Goal: Use online tool/utility: Utilize a website feature to perform a specific function

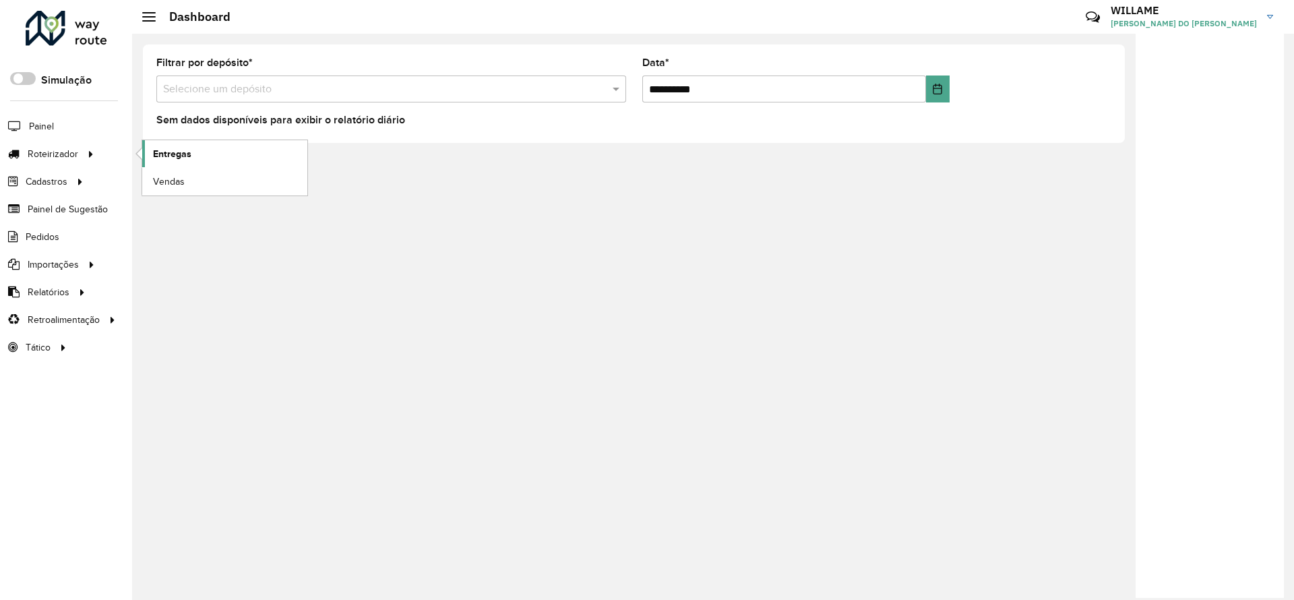
click at [146, 150] on link "Entregas" at bounding box center [224, 153] width 165 height 27
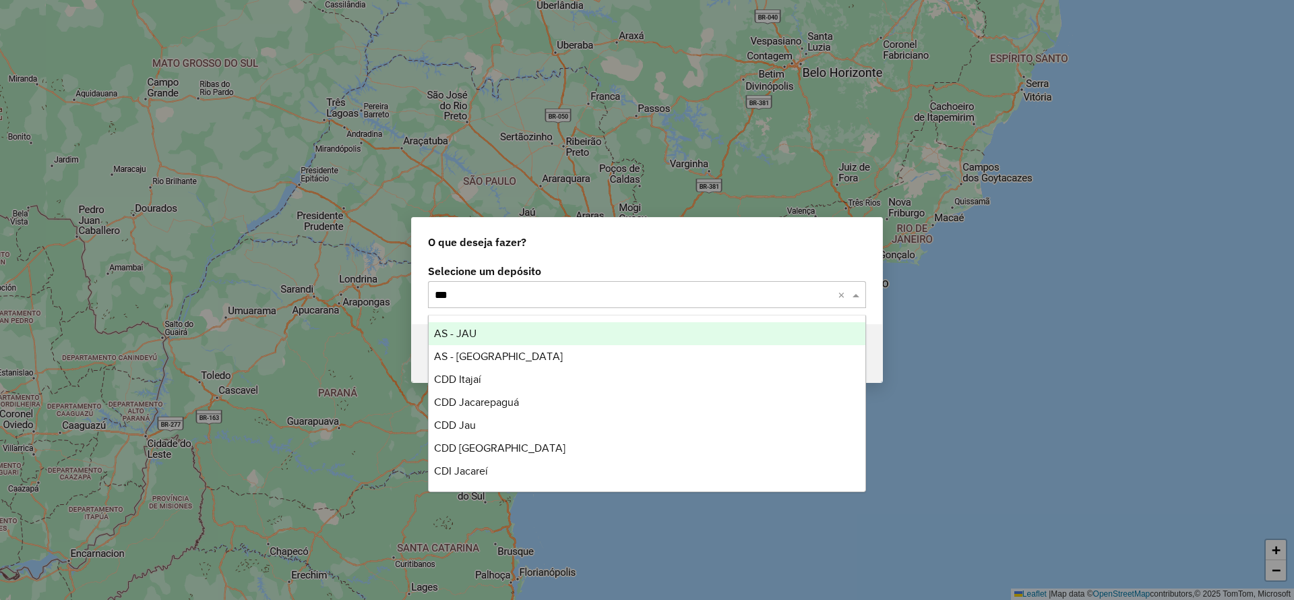
type input "****"
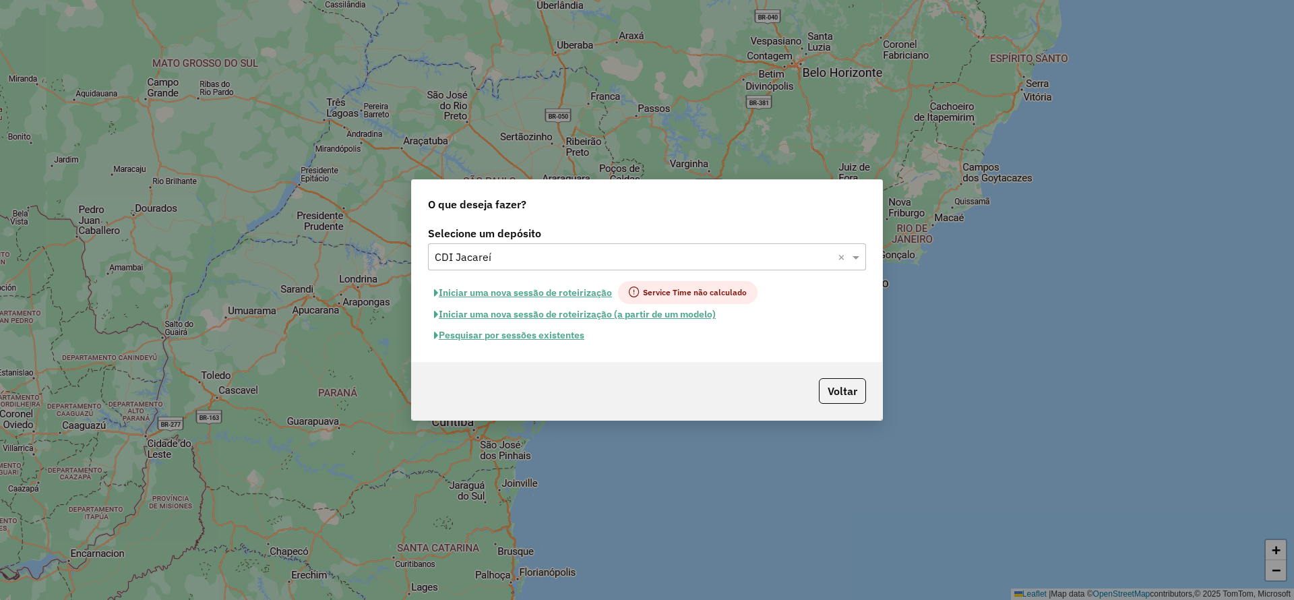
click at [531, 292] on button "Iniciar uma nova sessão de roteirização" at bounding box center [523, 292] width 190 height 23
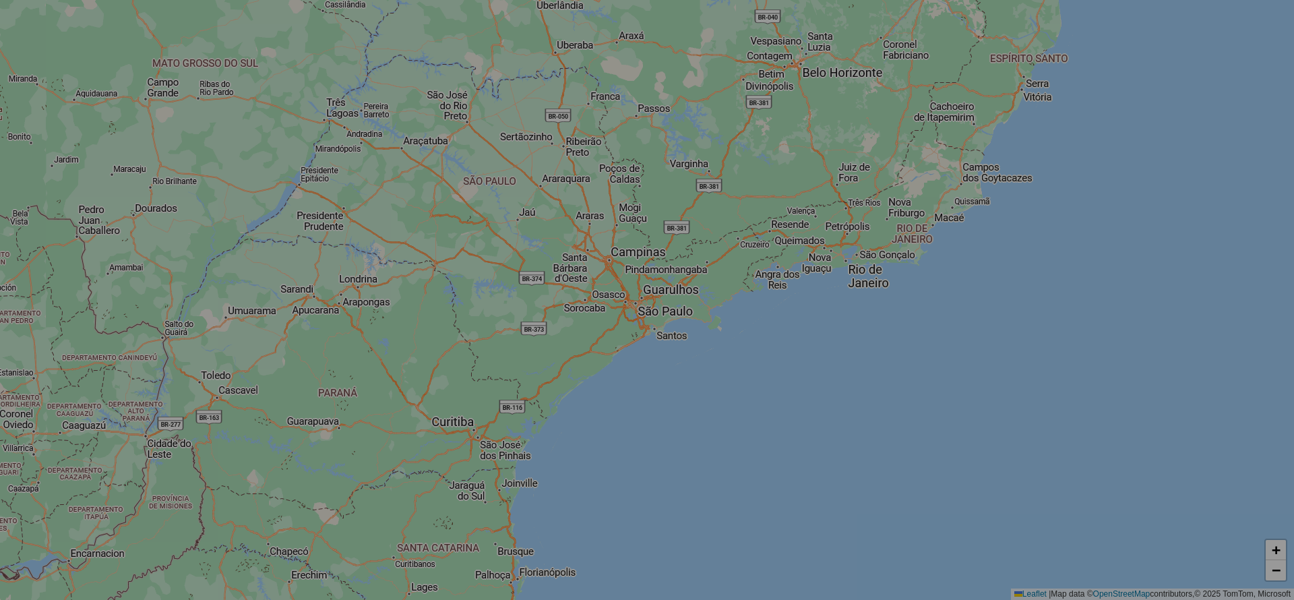
select select "*"
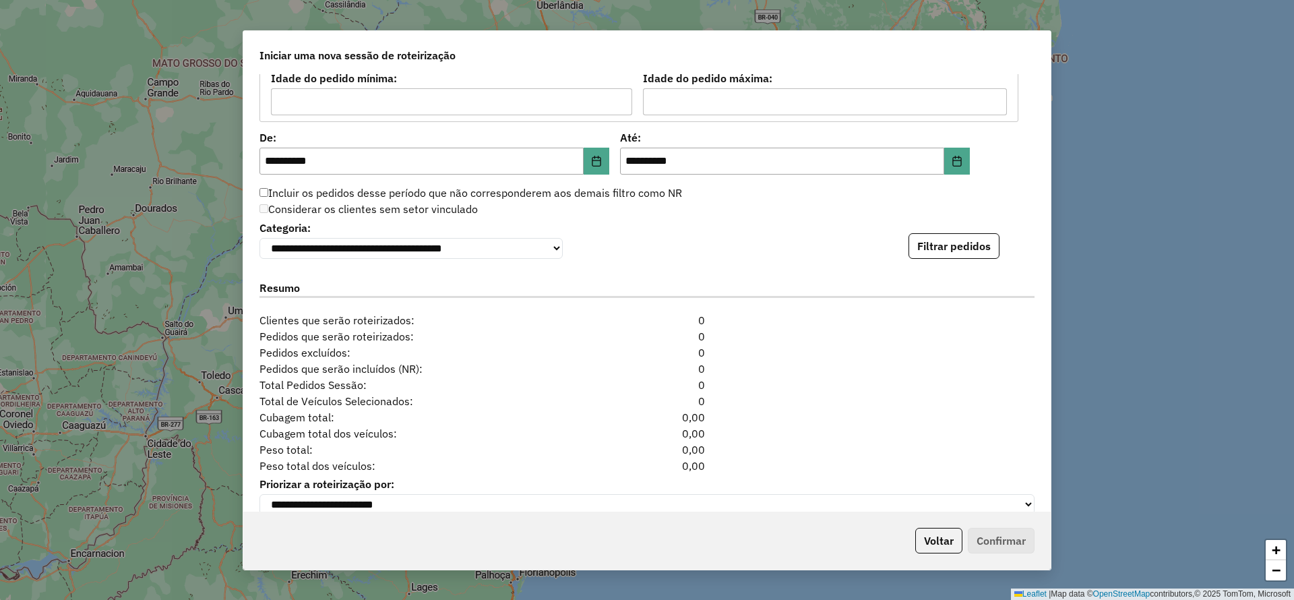
scroll to position [1341, 0]
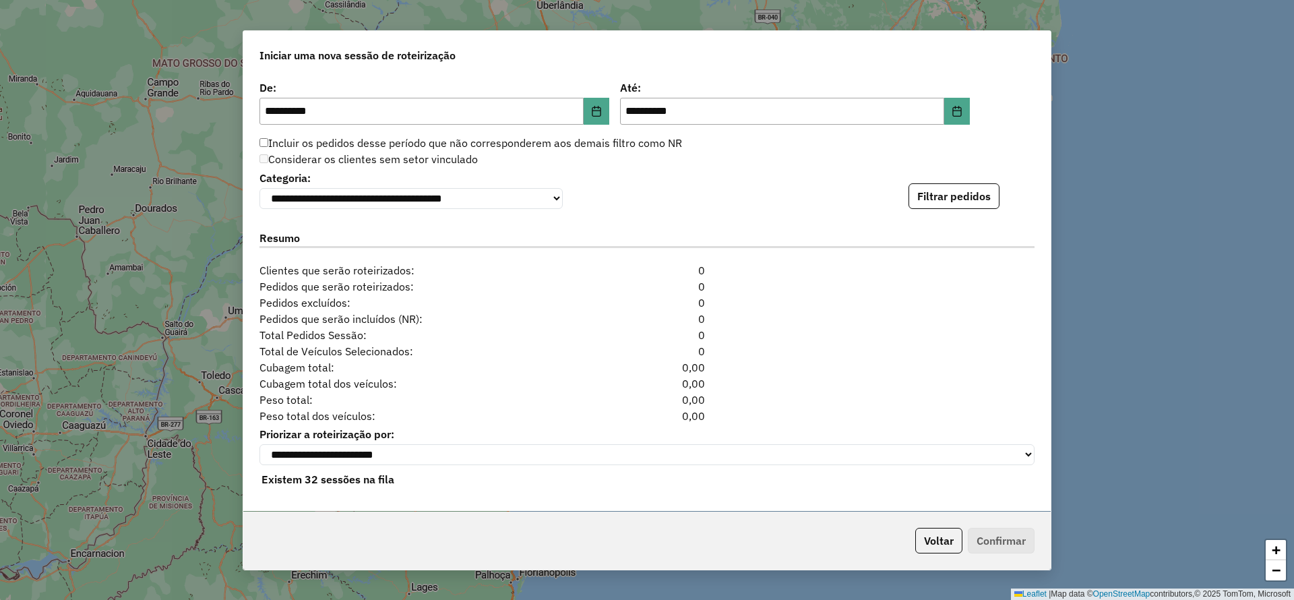
click at [951, 208] on div "**********" at bounding box center [647, 293] width 808 height 438
click at [951, 202] on button "Filtrar pedidos" at bounding box center [954, 196] width 91 height 26
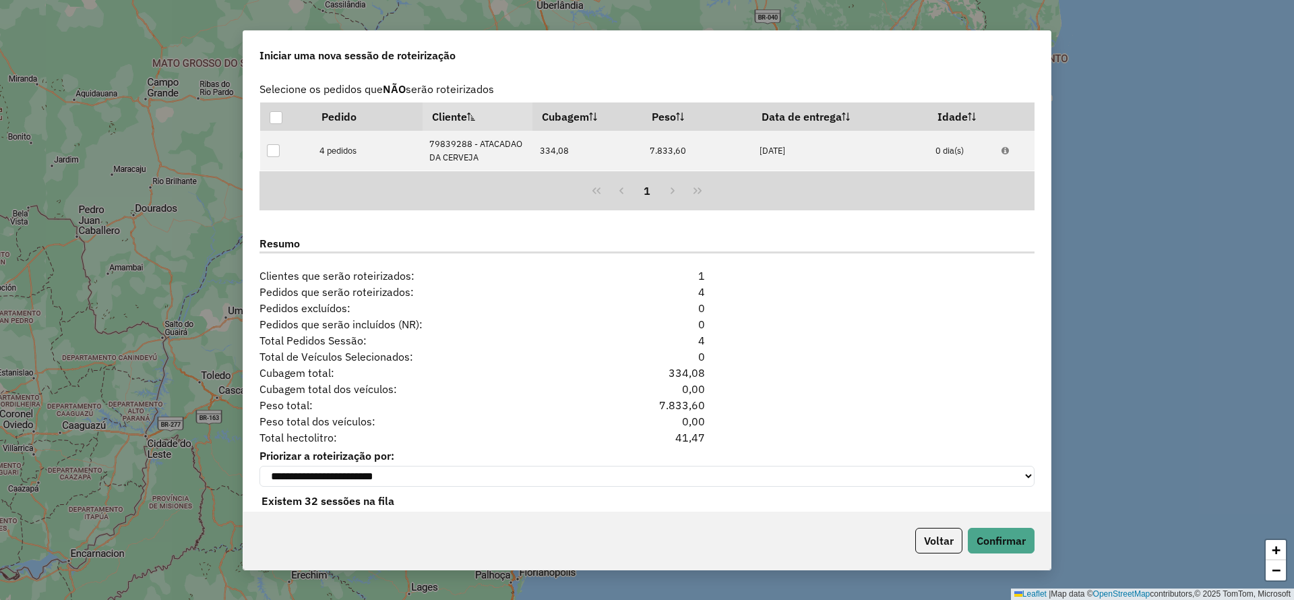
scroll to position [1501, 0]
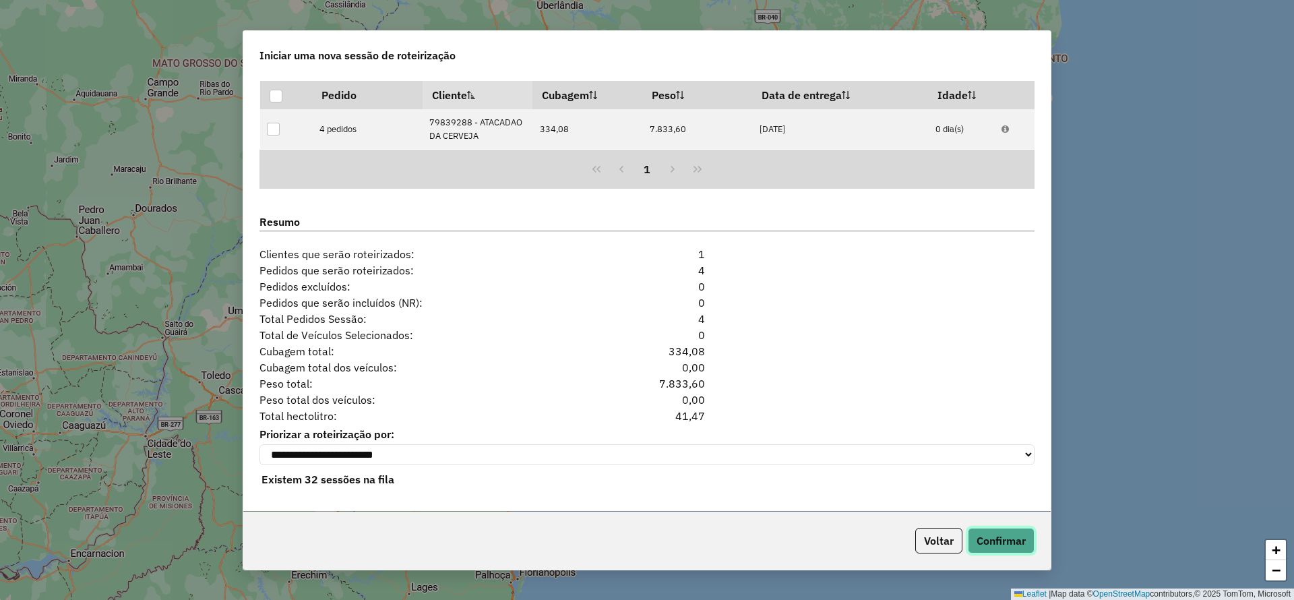
click at [1004, 535] on button "Confirmar" at bounding box center [1001, 541] width 67 height 26
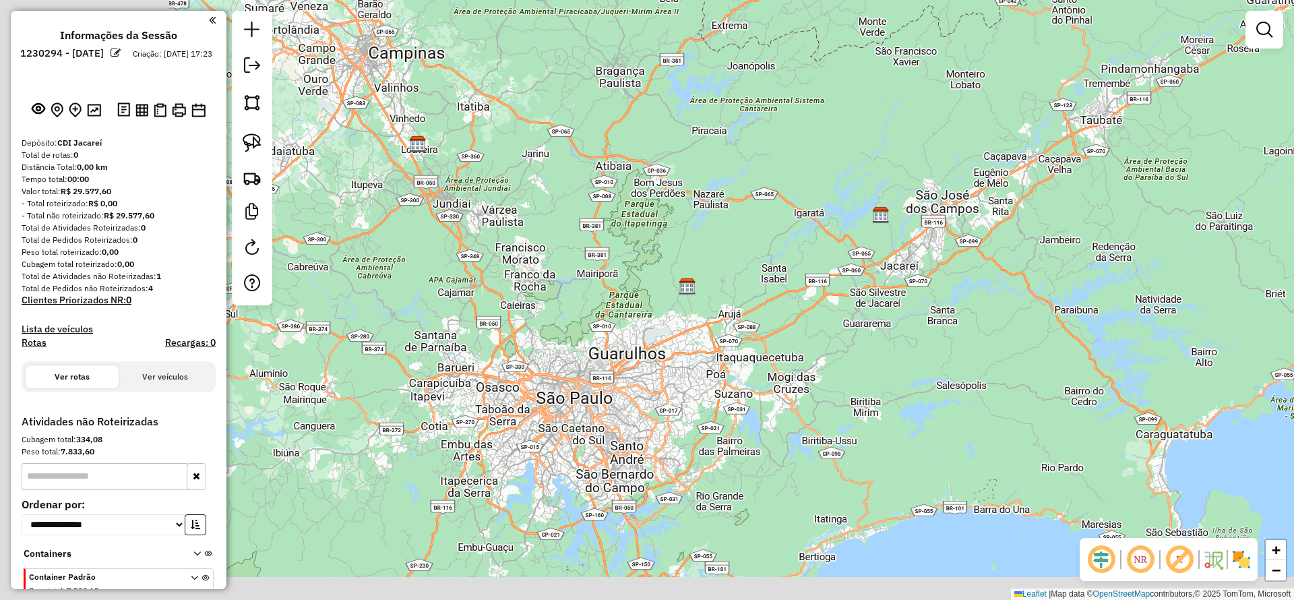
drag, startPoint x: 702, startPoint y: 370, endPoint x: 806, endPoint y: 317, distance: 116.7
click at [954, 261] on div "Janela de atendimento Grade de atendimento Capacidade Transportadoras Veículos …" at bounding box center [647, 300] width 1294 height 600
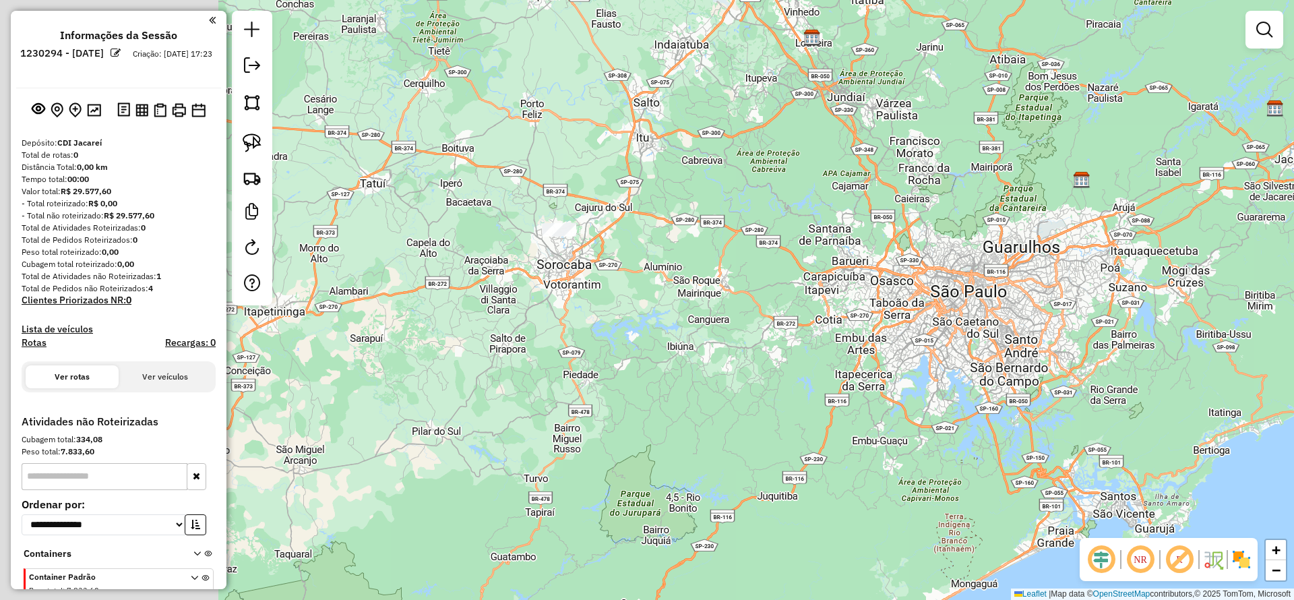
drag, startPoint x: 646, startPoint y: 344, endPoint x: 573, endPoint y: 314, distance: 78.6
click at [996, 274] on div "Janela de atendimento Grade de atendimento Capacidade Transportadoras Veículos …" at bounding box center [647, 300] width 1294 height 600
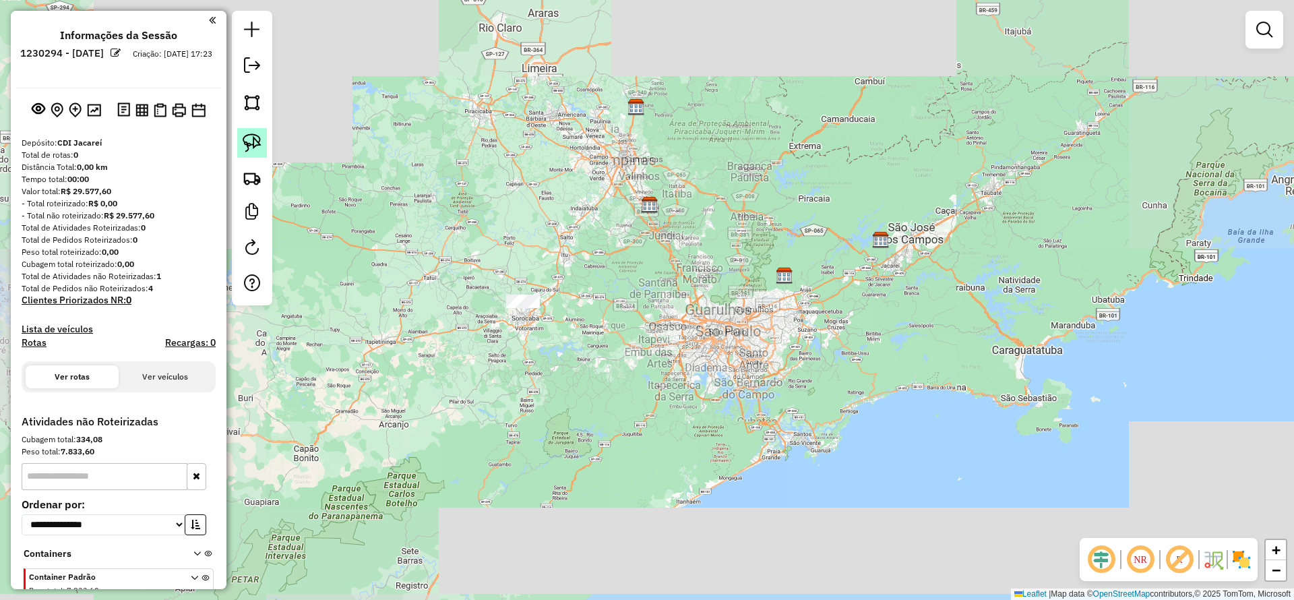
click at [254, 138] on img at bounding box center [252, 142] width 19 height 19
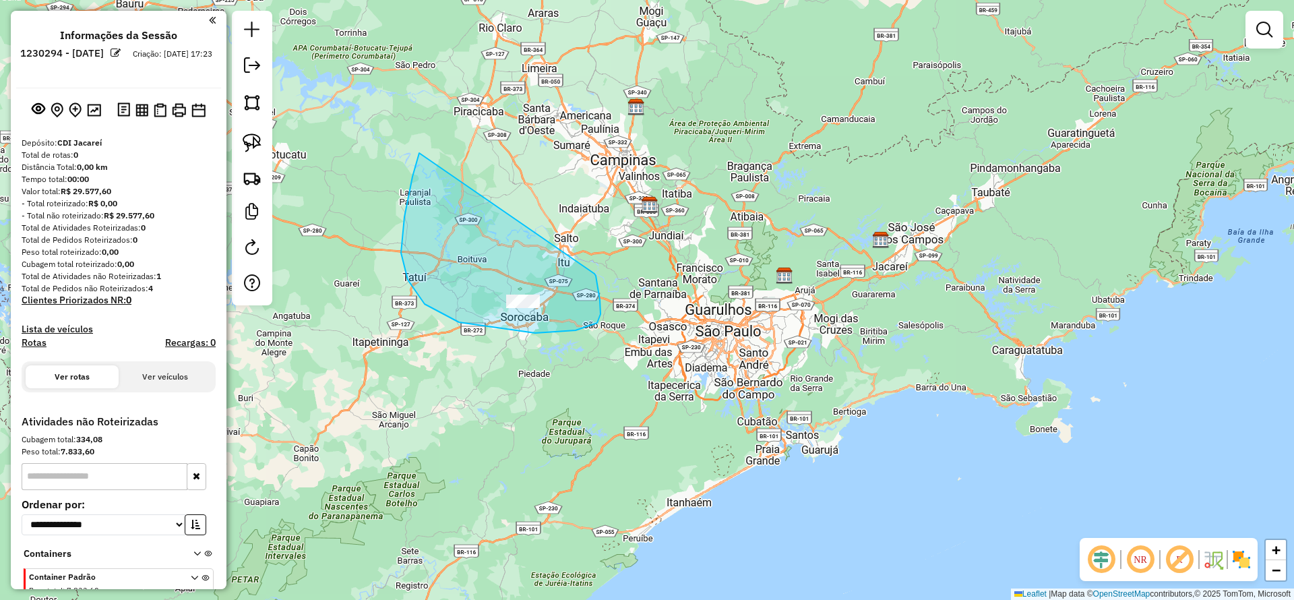
drag, startPoint x: 405, startPoint y: 217, endPoint x: 595, endPoint y: 274, distance: 198.4
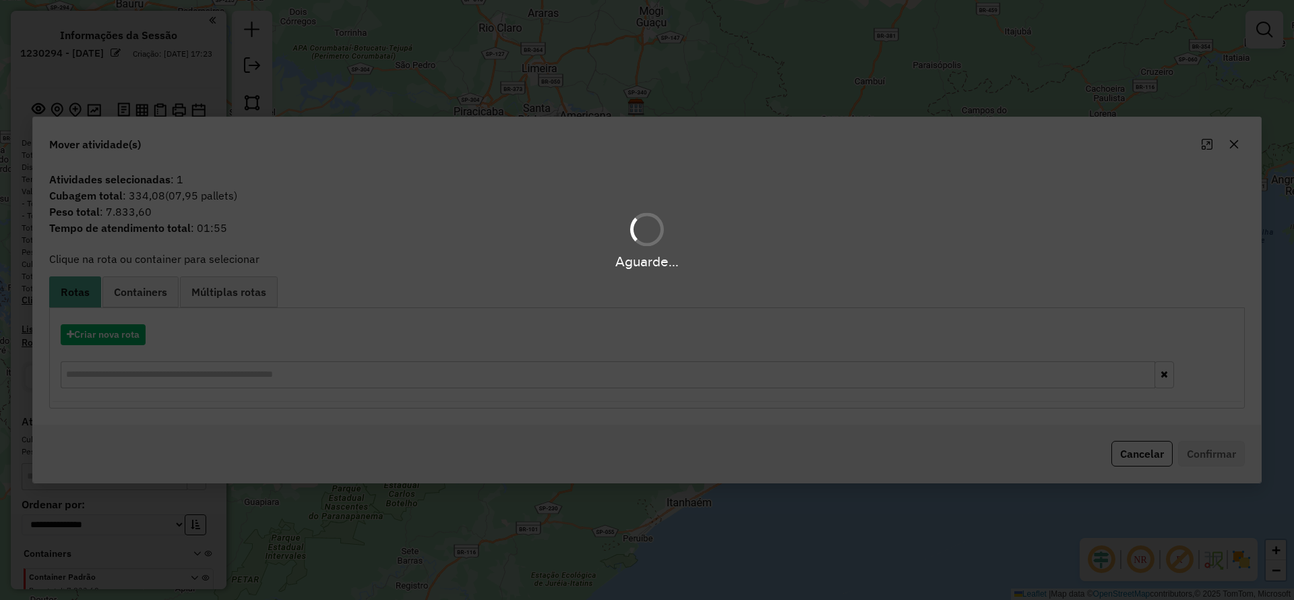
click at [111, 340] on hb-app "**********" at bounding box center [647, 300] width 1294 height 600
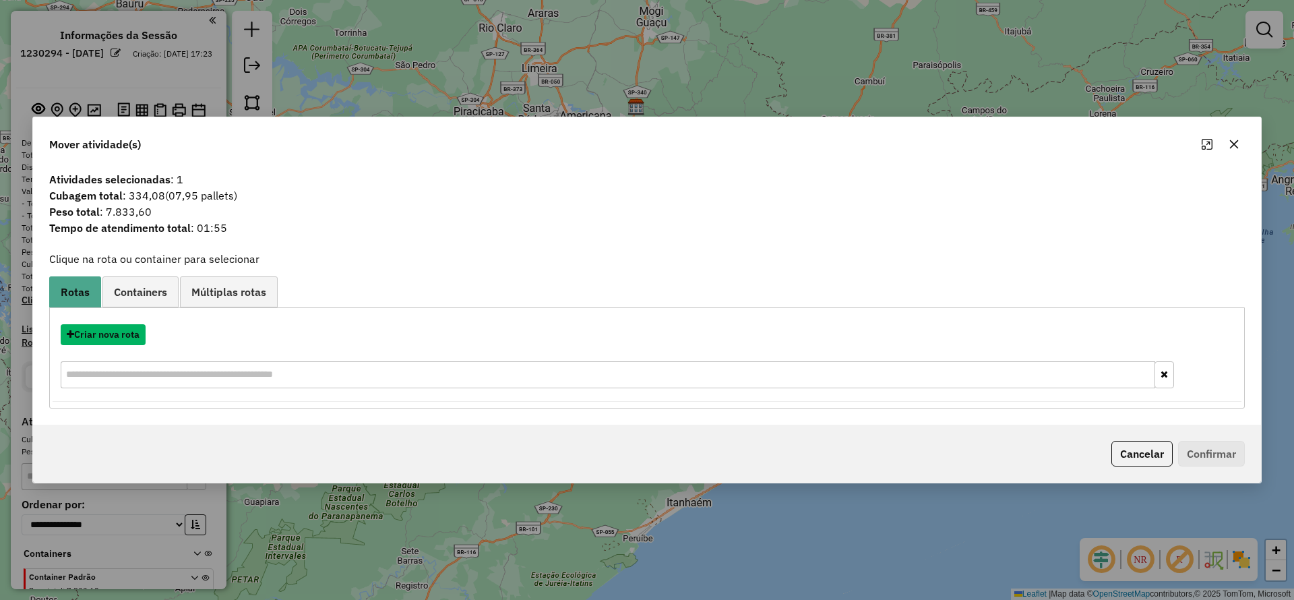
click at [111, 340] on button "Criar nova rota" at bounding box center [103, 334] width 85 height 21
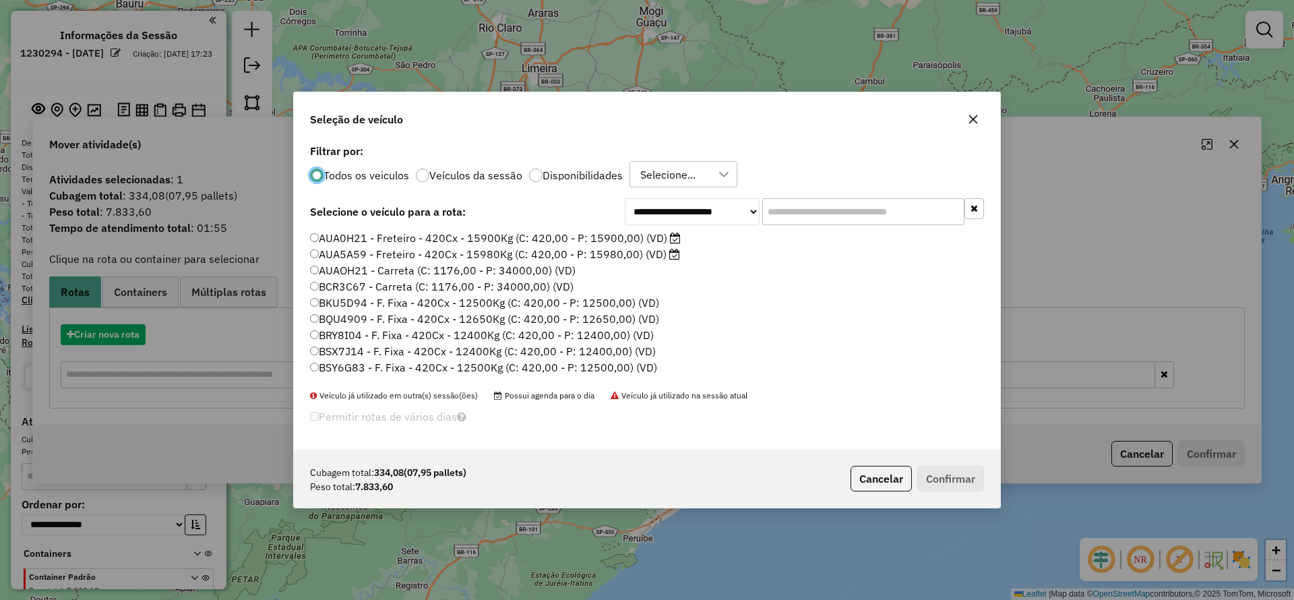
scroll to position [7, 4]
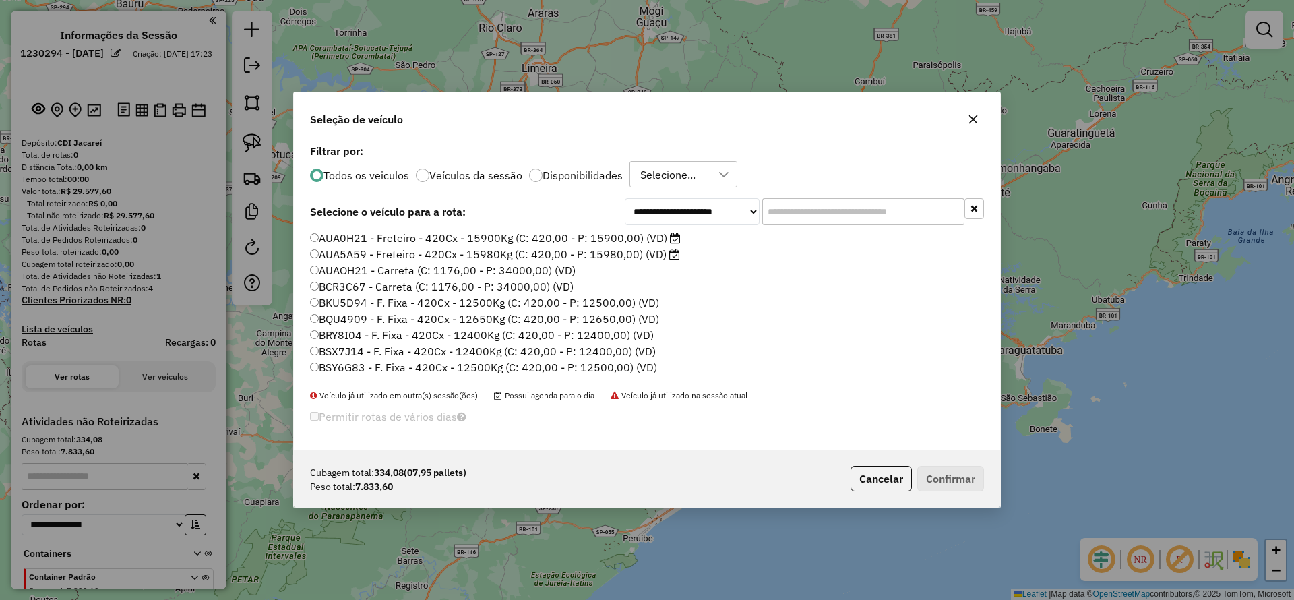
click at [855, 204] on input "text" at bounding box center [864, 211] width 202 height 27
paste input "*******"
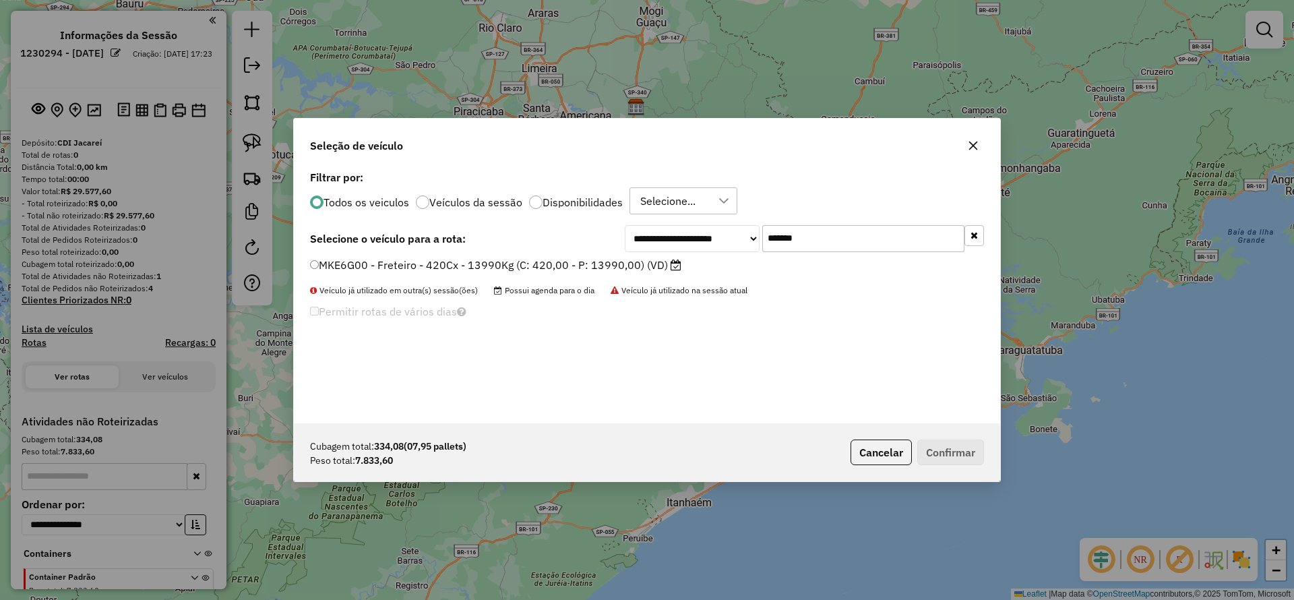
type input "*******"
click at [551, 261] on label "MKE6G00 - Freteiro - 420Cx - 13990Kg (C: 420,00 - P: 13990,00) (VD)" at bounding box center [495, 265] width 371 height 16
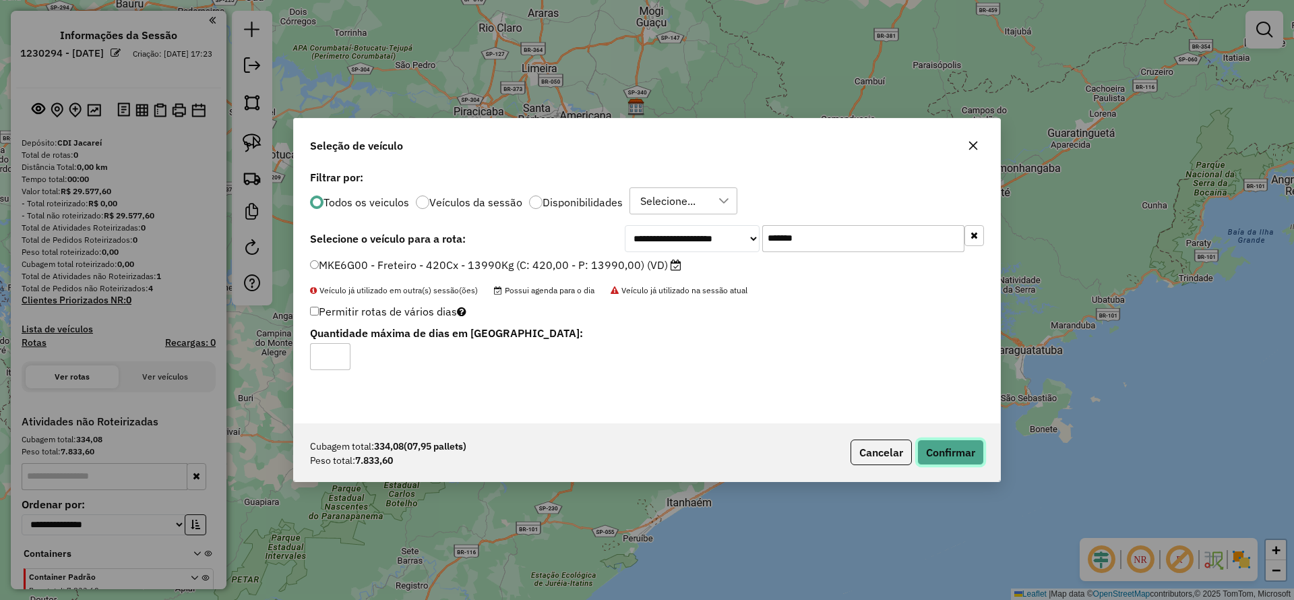
click at [946, 447] on button "Confirmar" at bounding box center [951, 453] width 67 height 26
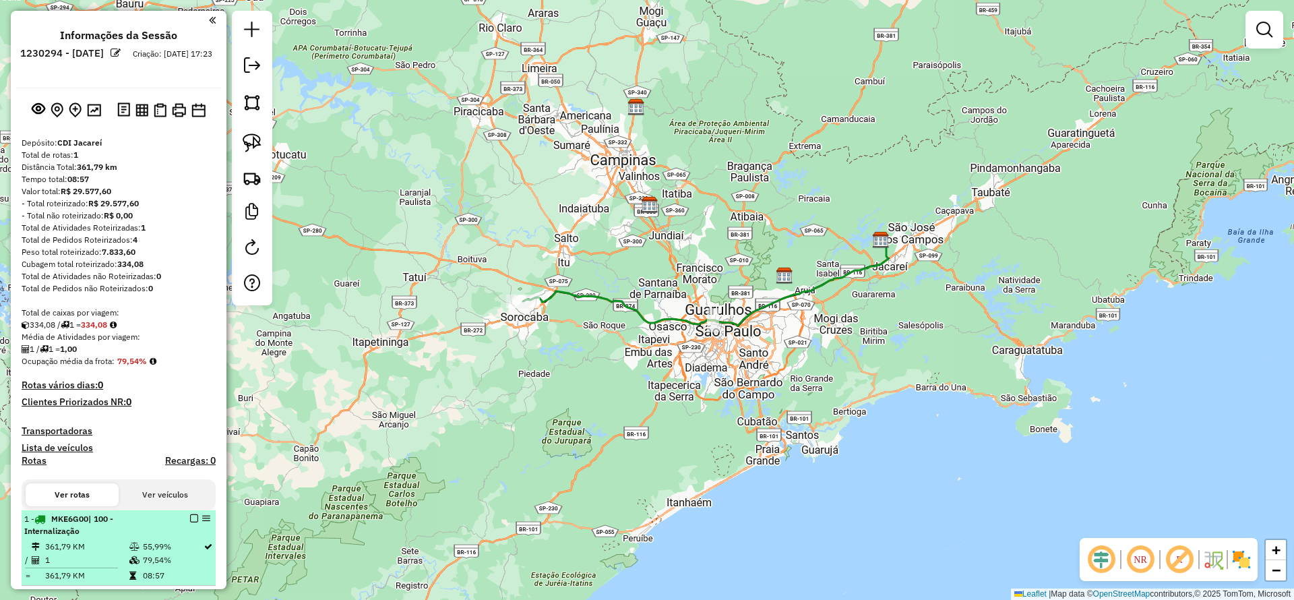
click at [190, 520] on em at bounding box center [194, 518] width 8 height 8
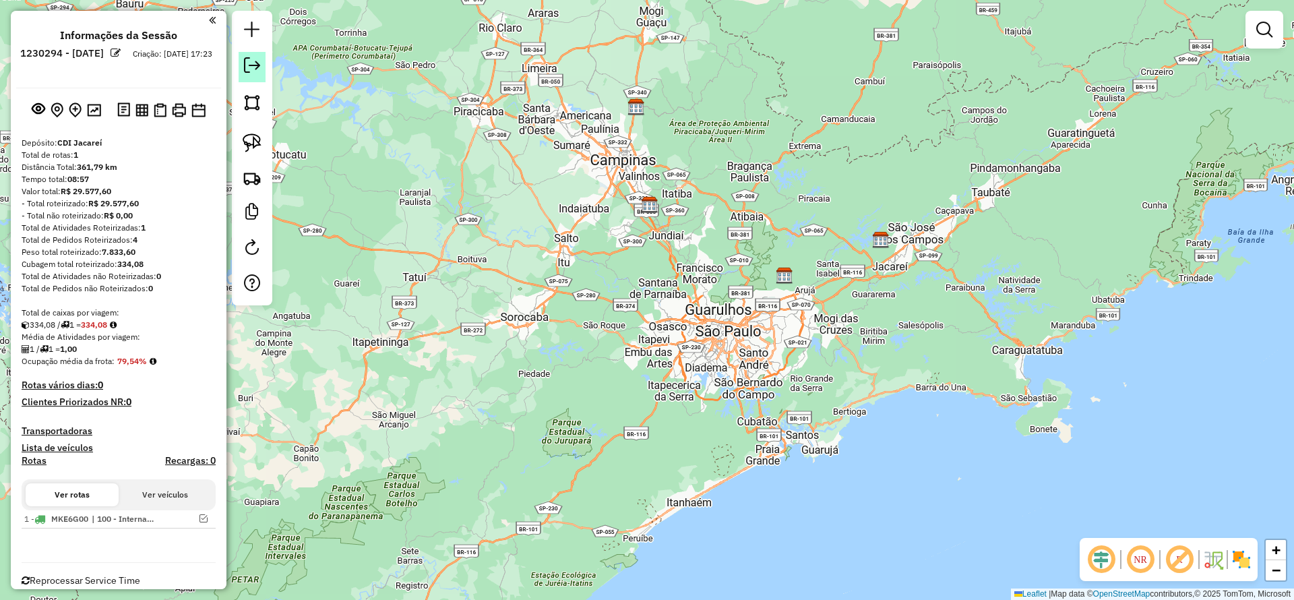
click at [258, 73] on link at bounding box center [252, 67] width 27 height 30
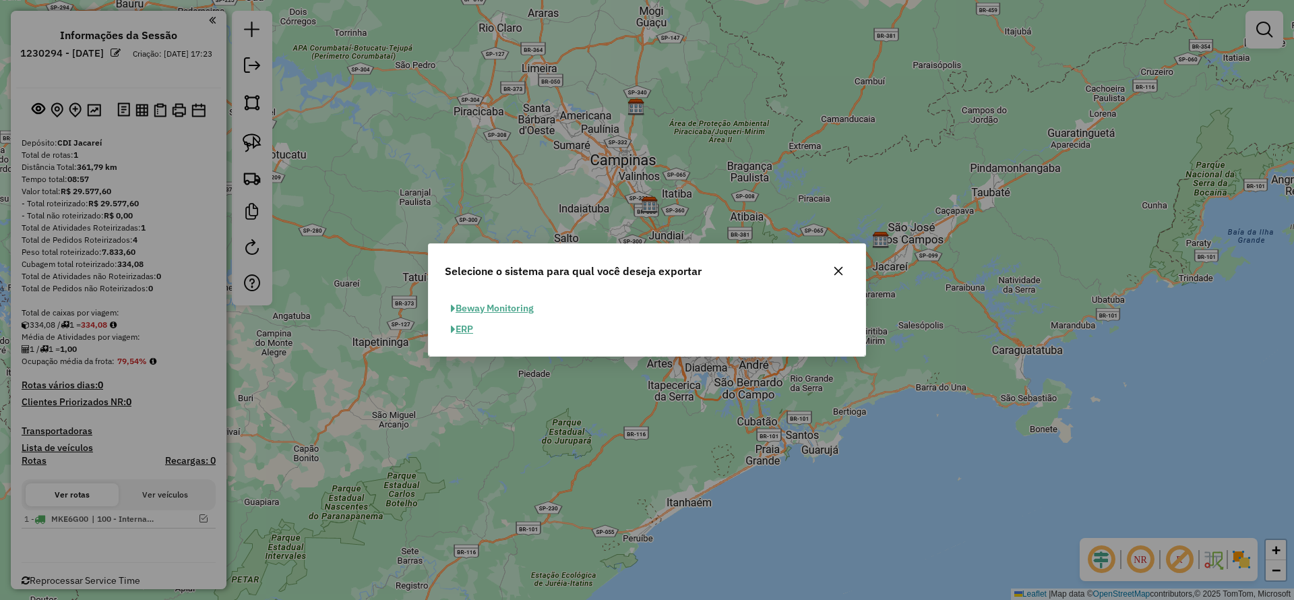
click at [473, 328] on button "ERP" at bounding box center [462, 329] width 34 height 21
select select "**"
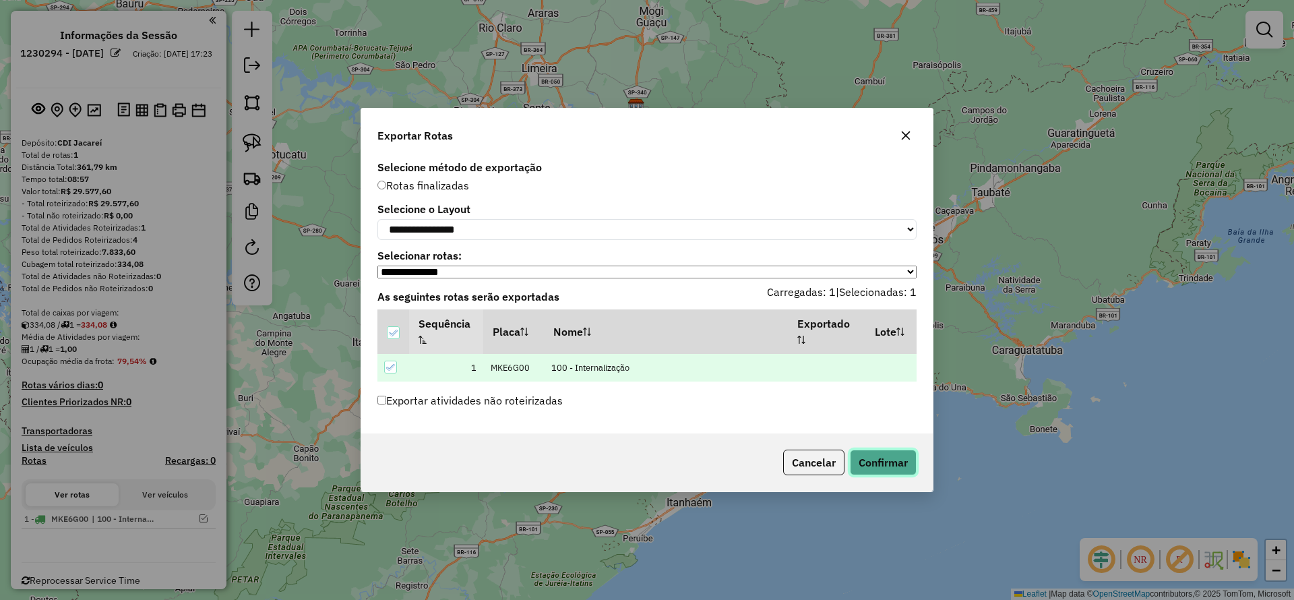
click at [896, 467] on button "Confirmar" at bounding box center [883, 463] width 67 height 26
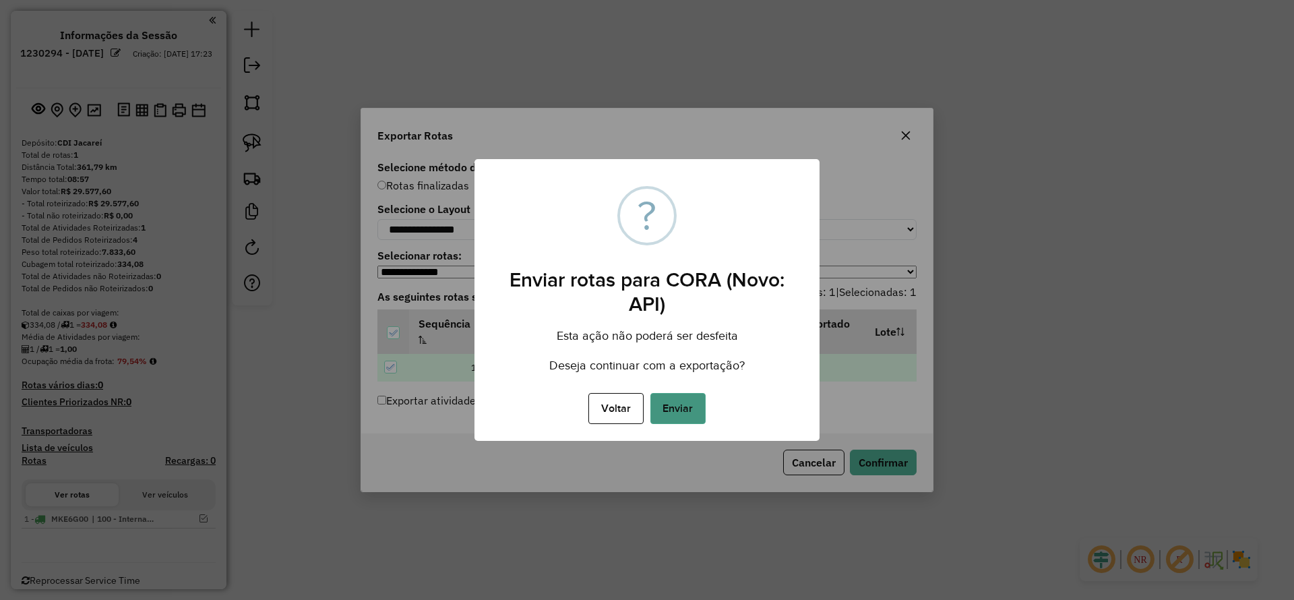
click at [678, 419] on button "Enviar" at bounding box center [678, 408] width 55 height 31
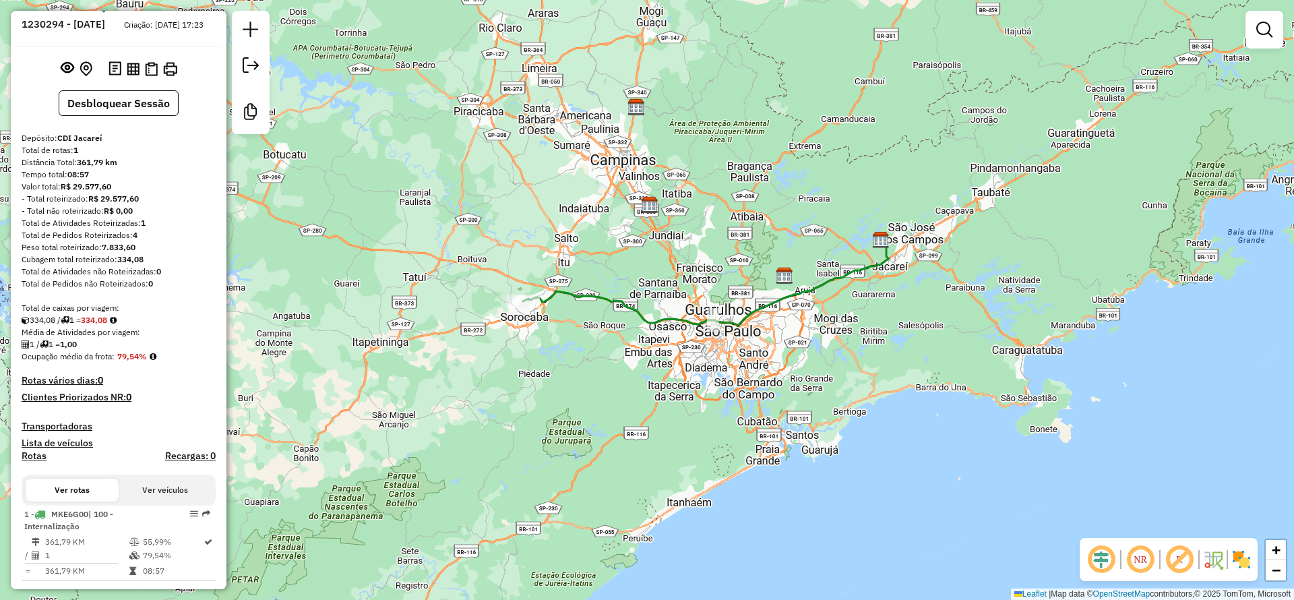
scroll to position [56, 0]
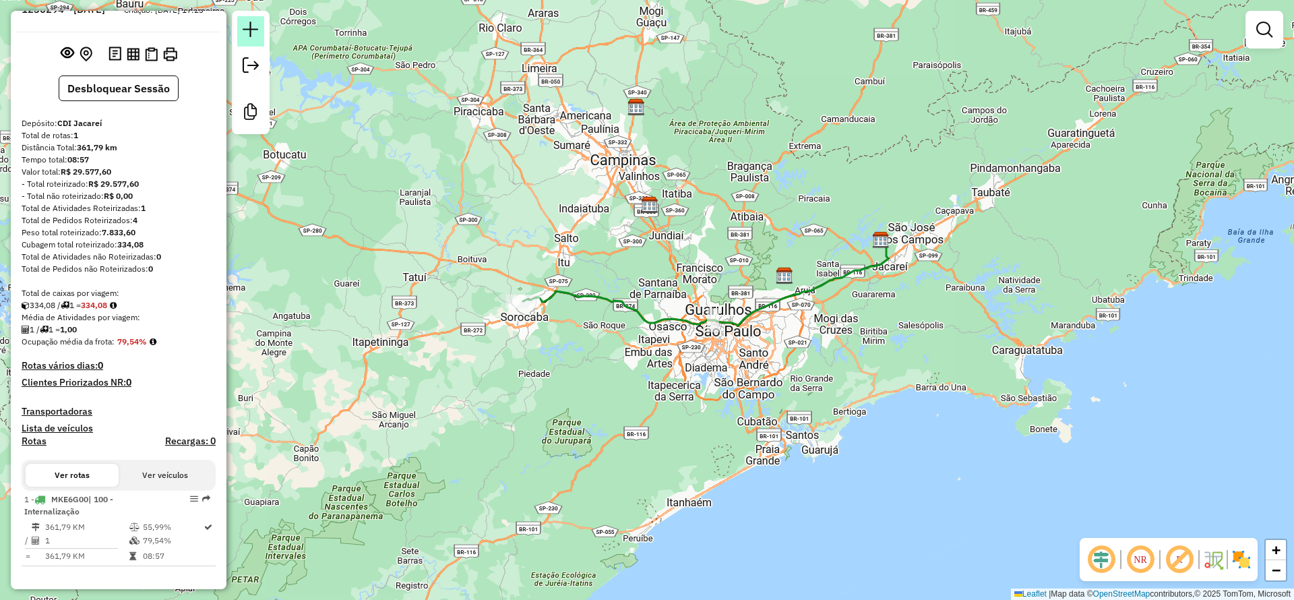
click at [256, 40] on link at bounding box center [250, 31] width 27 height 30
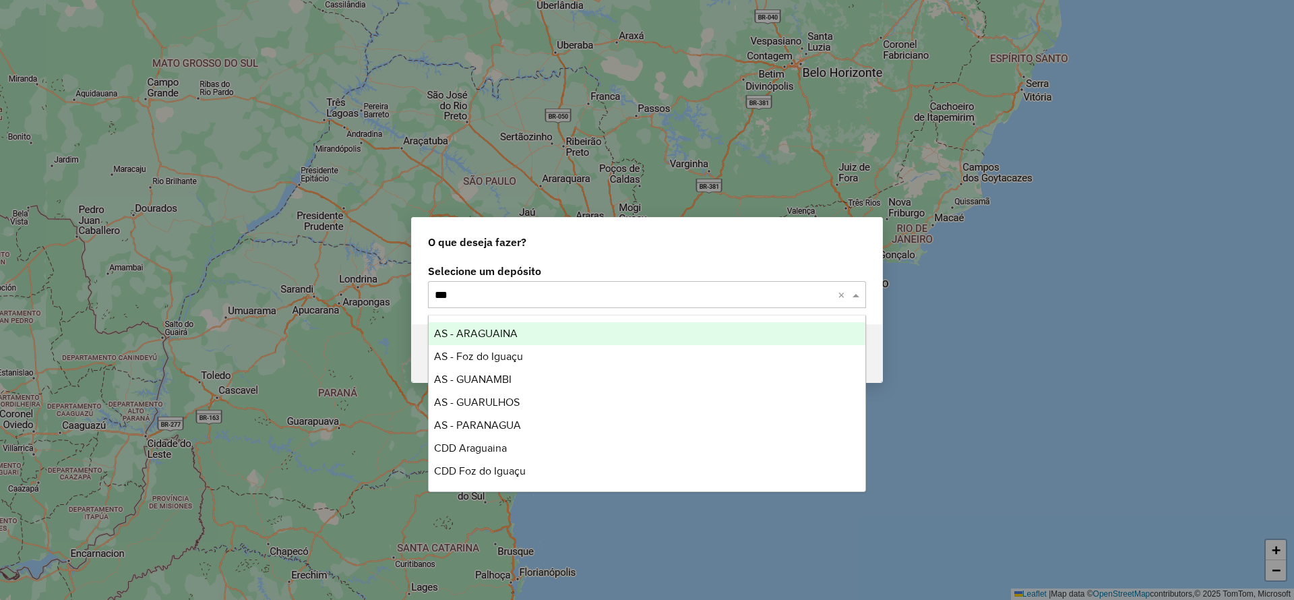
type input "****"
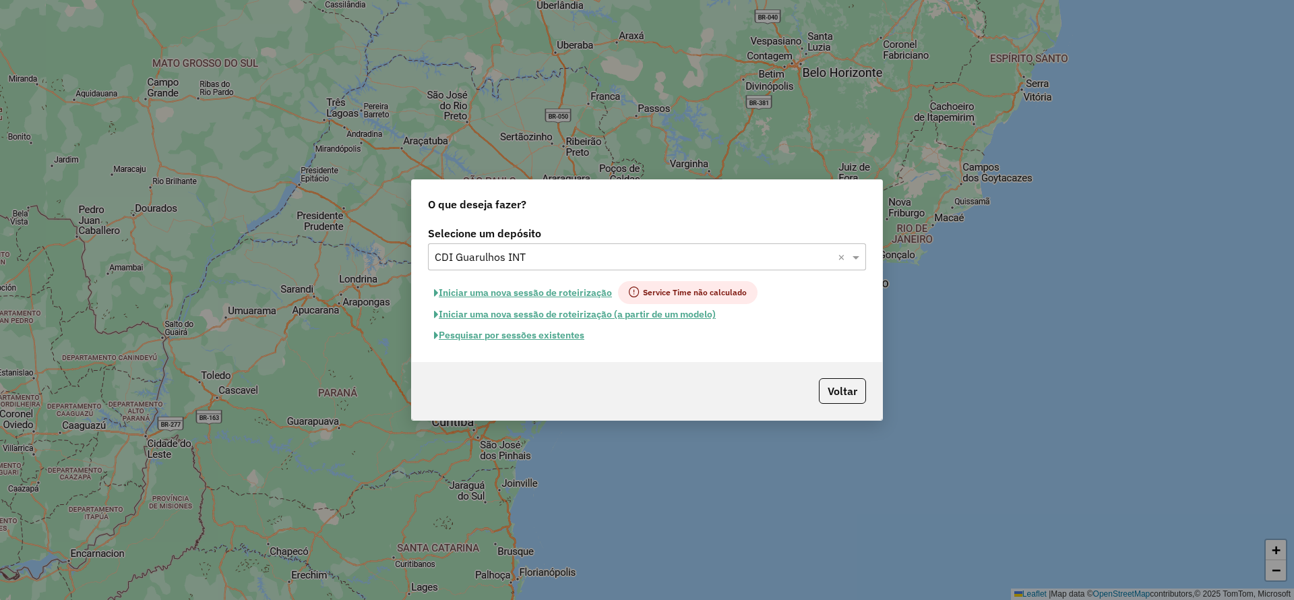
click at [558, 283] on button "Iniciar uma nova sessão de roteirização" at bounding box center [523, 292] width 190 height 23
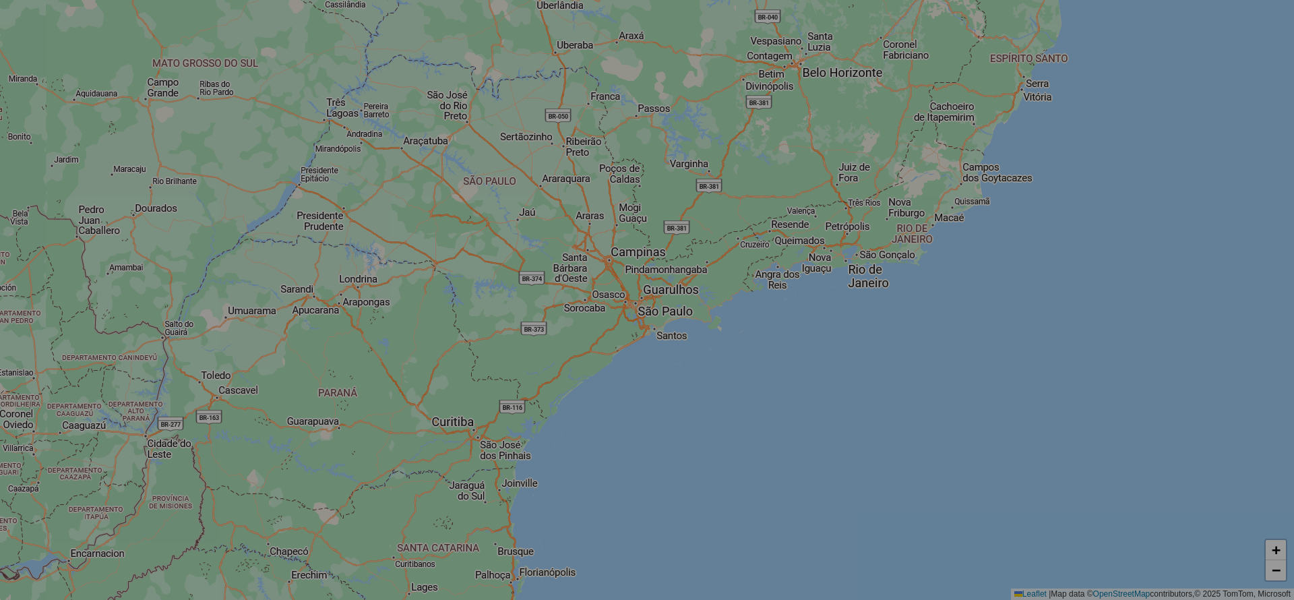
select select "*"
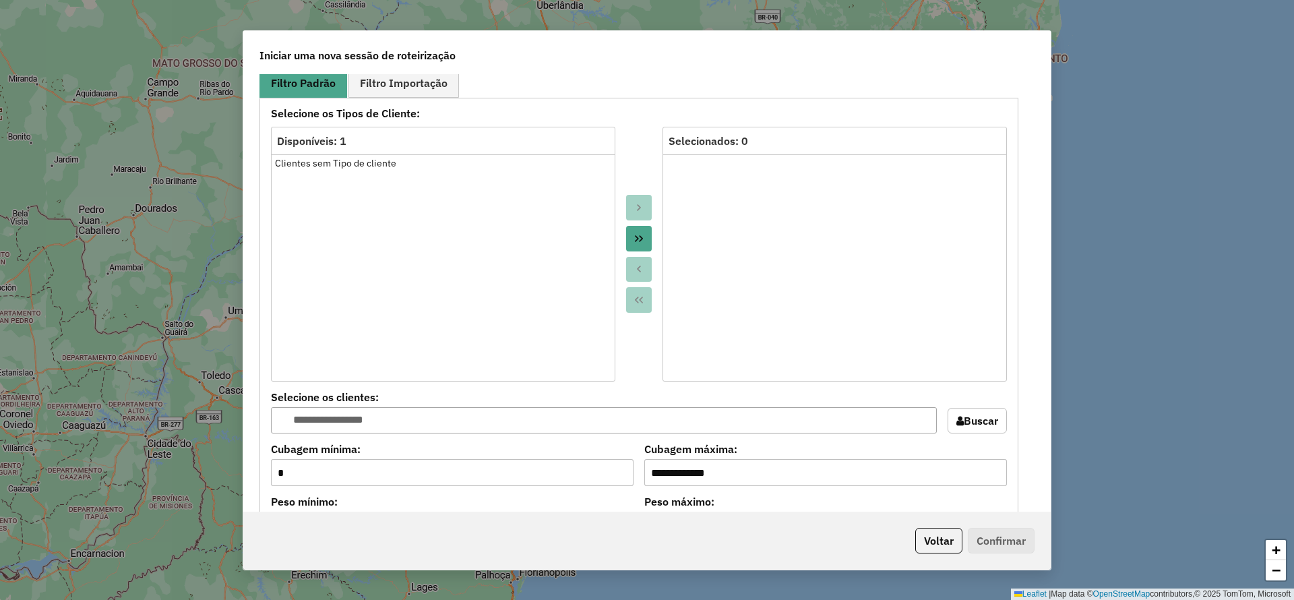
scroll to position [1341, 0]
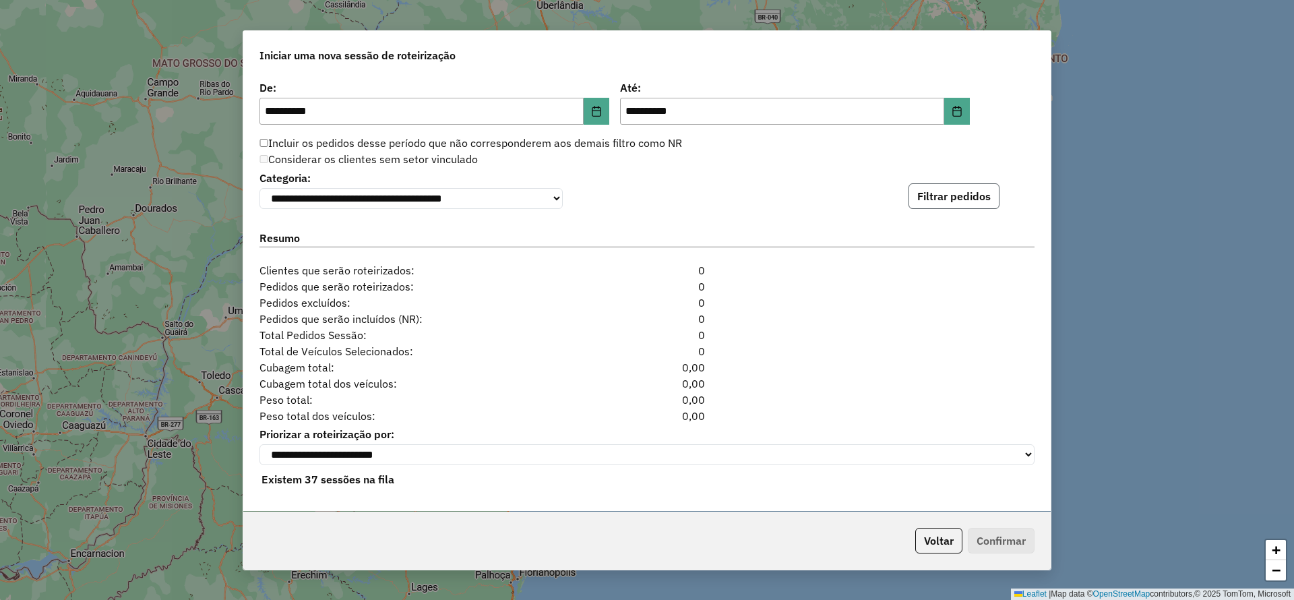
click at [941, 200] on button "Filtrar pedidos" at bounding box center [954, 196] width 91 height 26
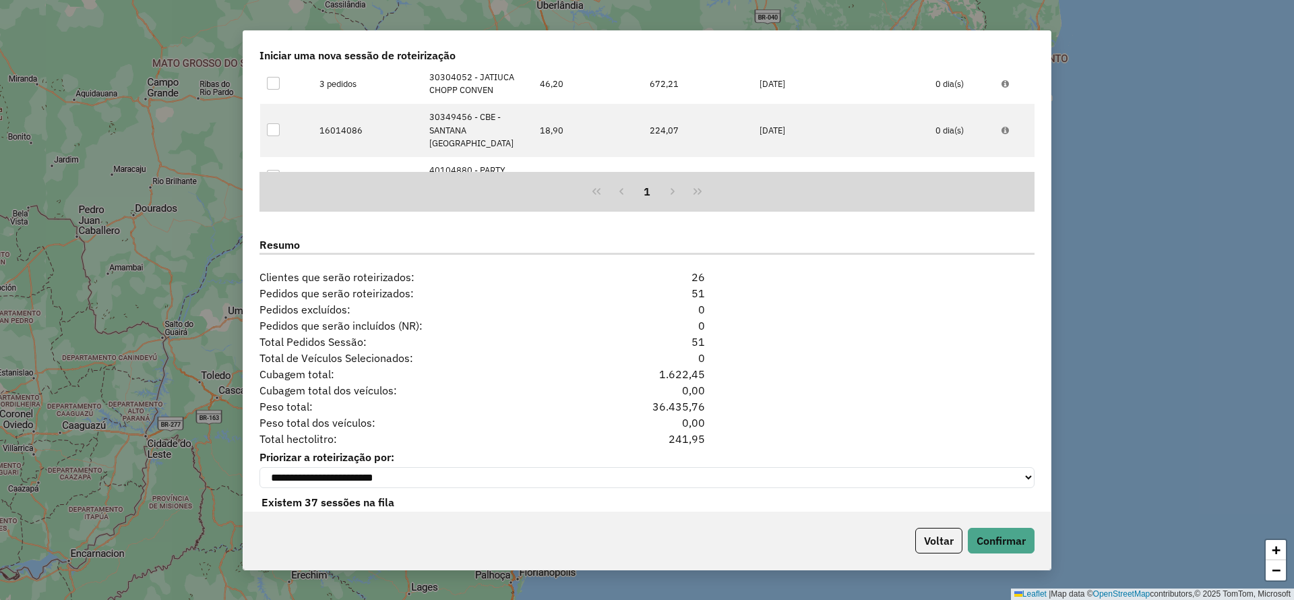
scroll to position [1636, 0]
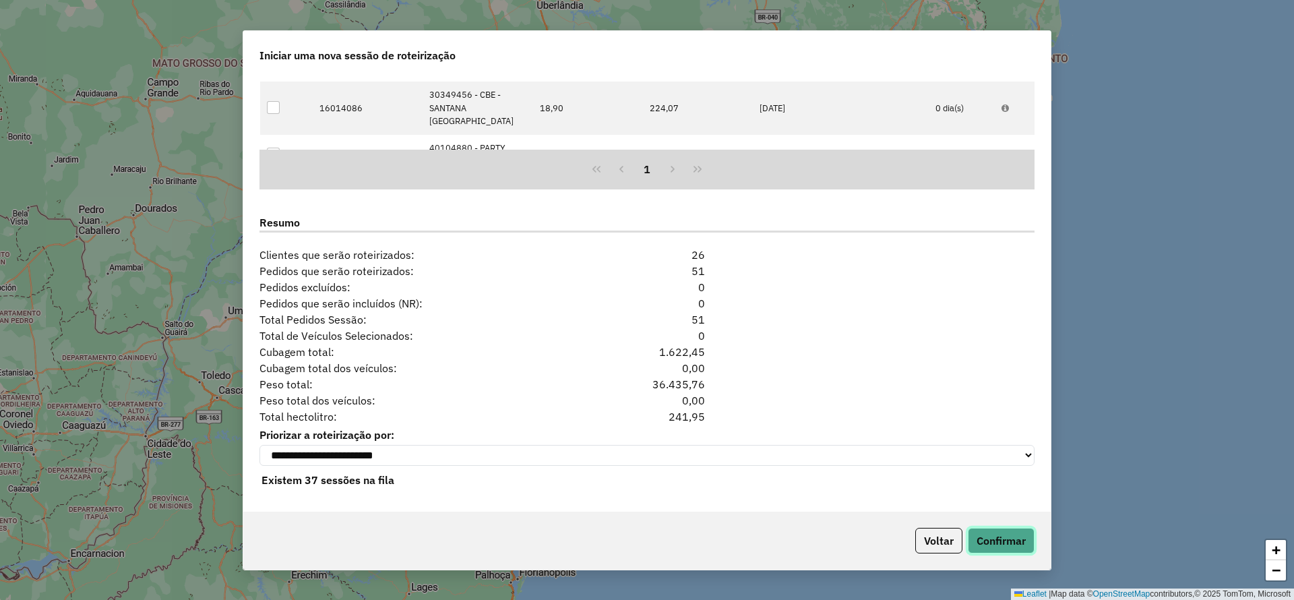
click at [998, 549] on button "Confirmar" at bounding box center [1001, 541] width 67 height 26
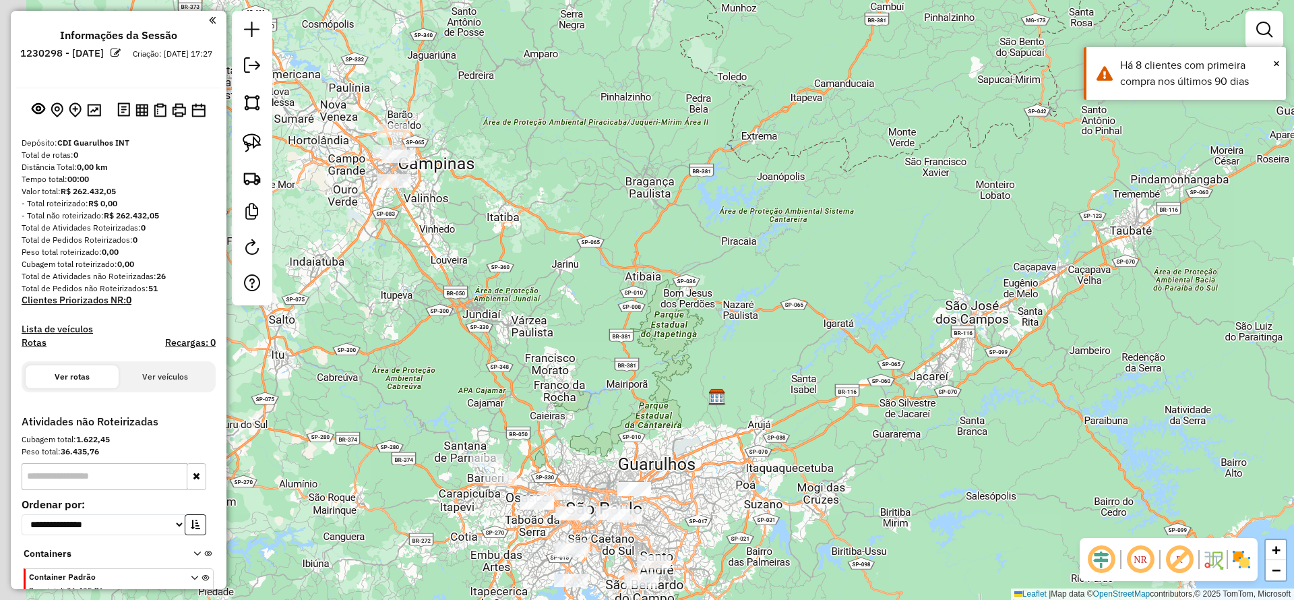
drag, startPoint x: 676, startPoint y: 328, endPoint x: 739, endPoint y: 403, distance: 97.6
click at [739, 403] on div "Janela de atendimento Grade de atendimento Capacidade Transportadoras Veículos …" at bounding box center [647, 300] width 1294 height 600
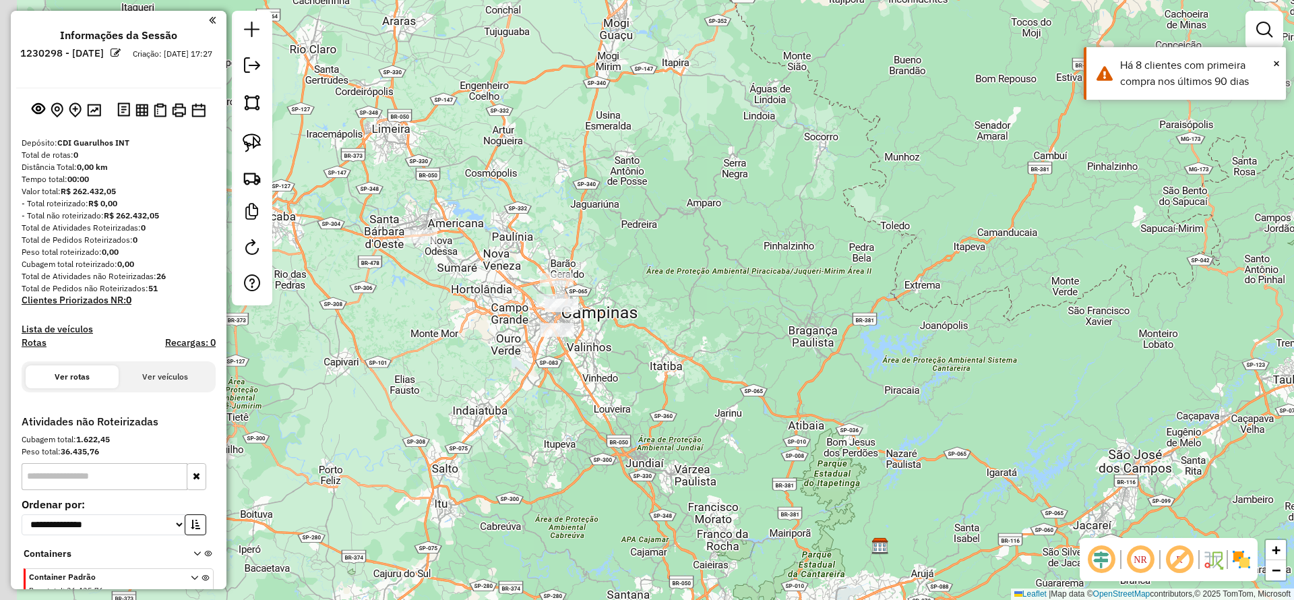
drag, startPoint x: 446, startPoint y: 294, endPoint x: 566, endPoint y: 393, distance: 155.1
click at [566, 393] on div "Janela de atendimento Grade de atendimento Capacidade Transportadoras Veículos …" at bounding box center [647, 300] width 1294 height 600
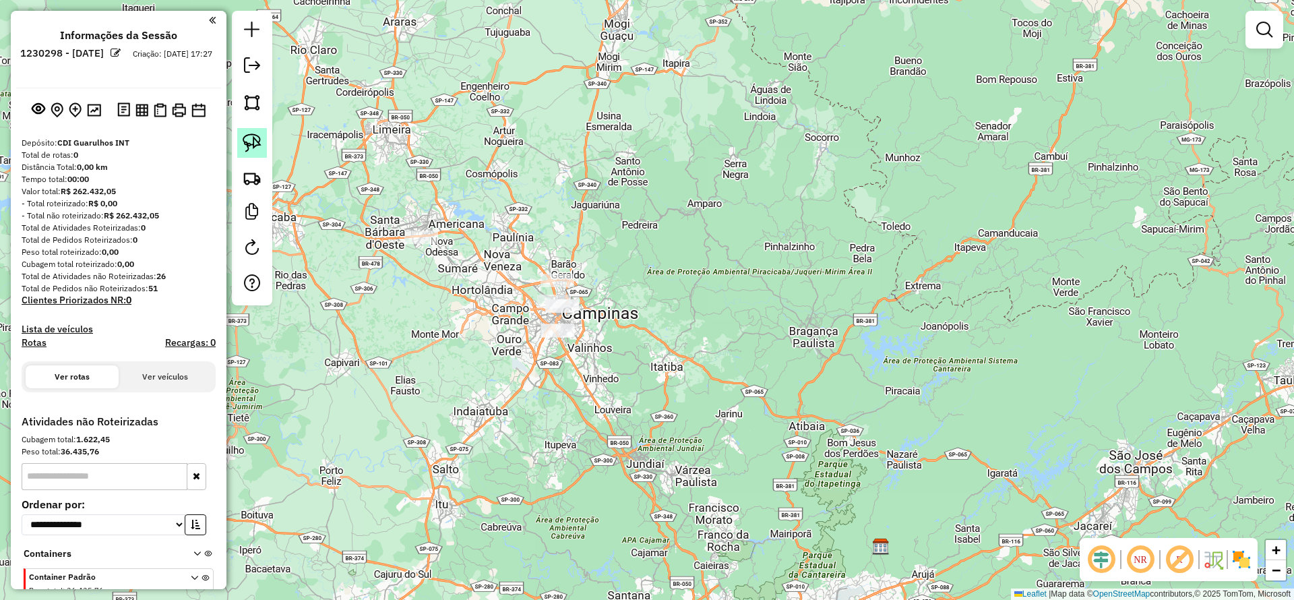
click at [252, 145] on img at bounding box center [252, 142] width 19 height 19
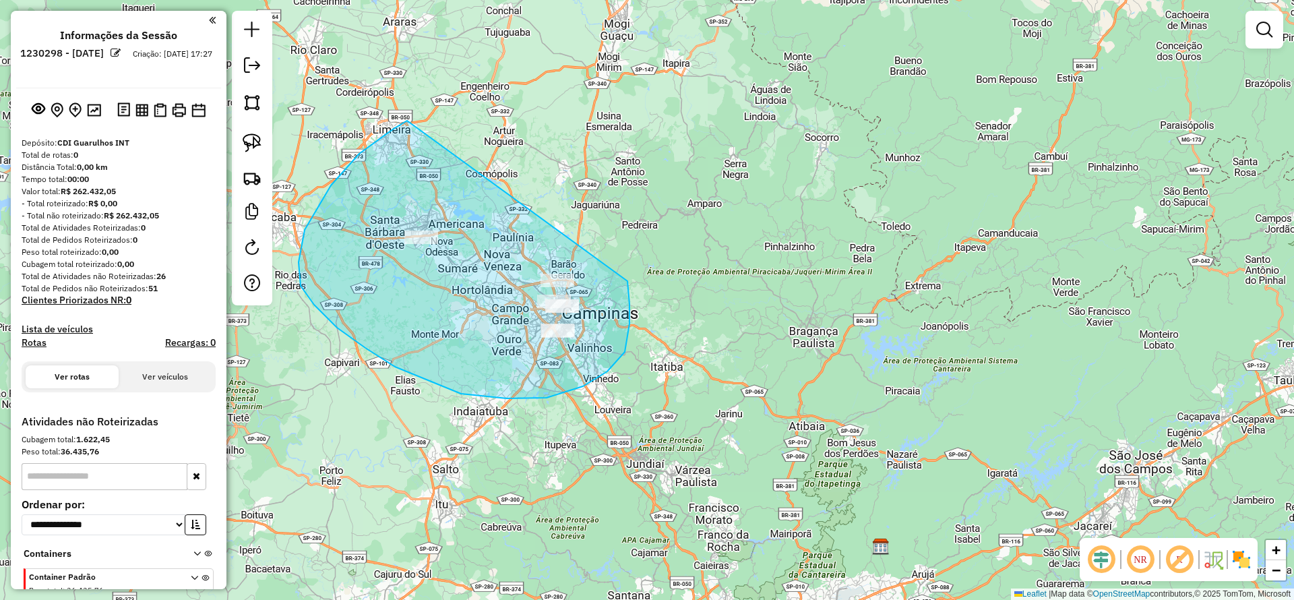
drag, startPoint x: 331, startPoint y: 185, endPoint x: 624, endPoint y: 278, distance: 306.8
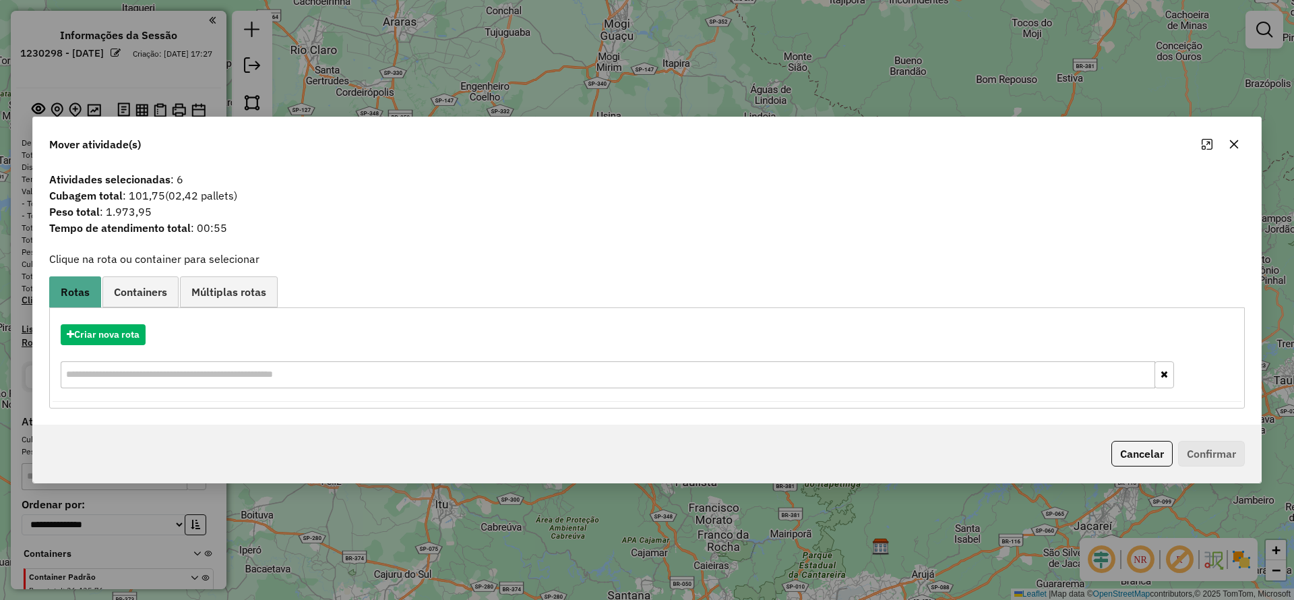
click at [114, 339] on hb-app "**********" at bounding box center [647, 300] width 1294 height 600
click at [115, 337] on button "Criar nova rota" at bounding box center [103, 334] width 85 height 21
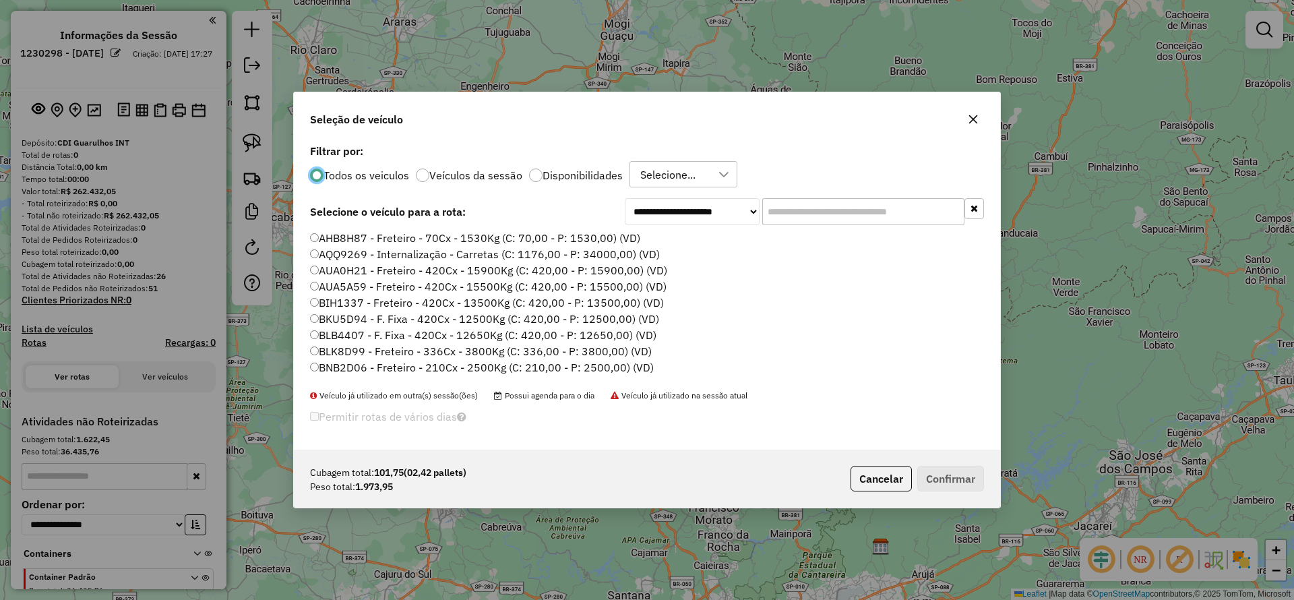
scroll to position [7, 4]
click at [799, 207] on input "text" at bounding box center [864, 211] width 202 height 27
paste input "*******"
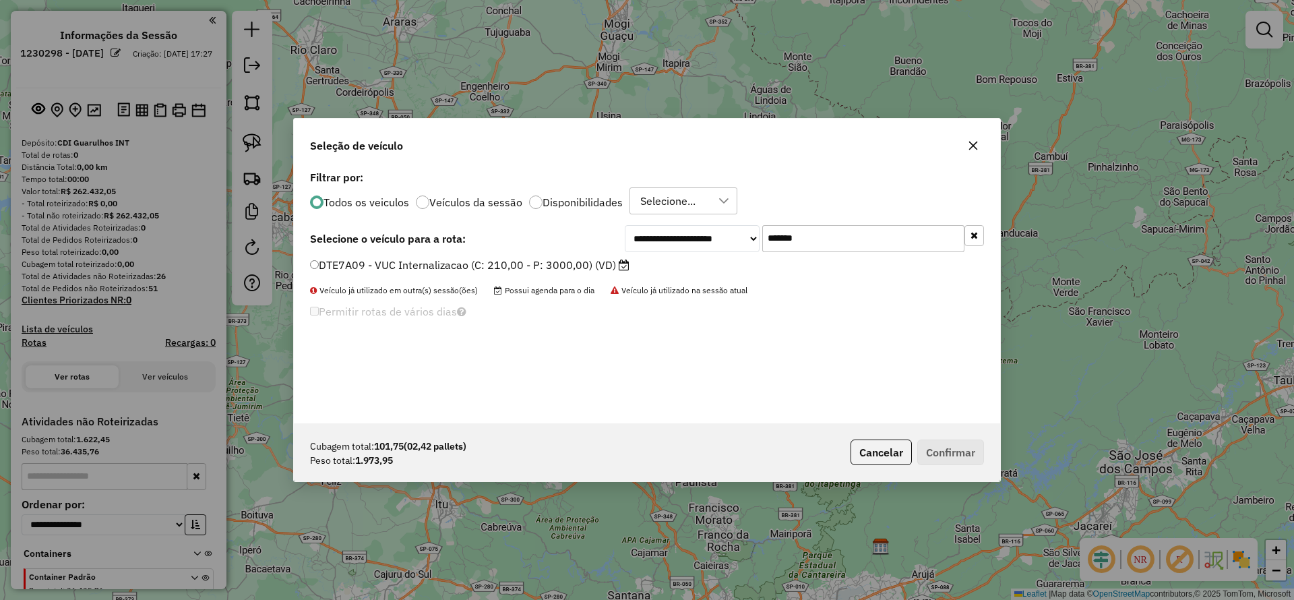
type input "*******"
click at [502, 258] on label "DTE7A09 - VUC Internalizacao (C: 210,00 - P: 3000,00) (VD)" at bounding box center [470, 265] width 320 height 16
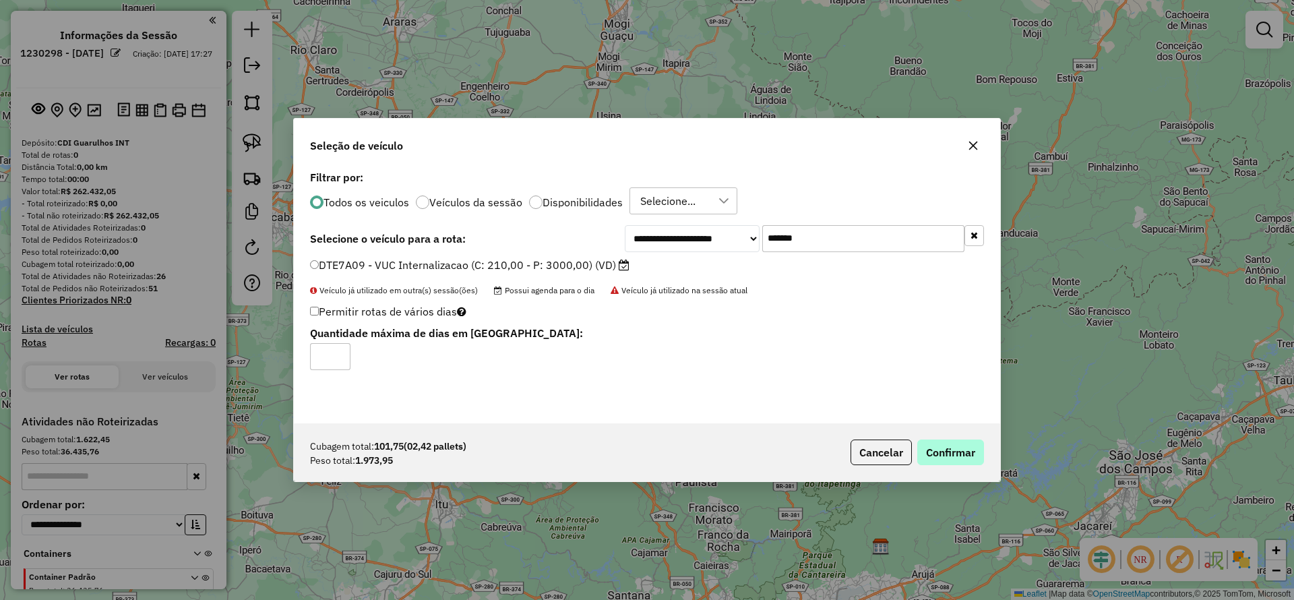
click at [916, 451] on p-footer "Cubagem total: 101,75 (02,42 pallets) Peso total: 1.973,95 Cancelar Confirmar" at bounding box center [914, 453] width 139 height 26
click at [922, 448] on button "Confirmar" at bounding box center [951, 453] width 67 height 26
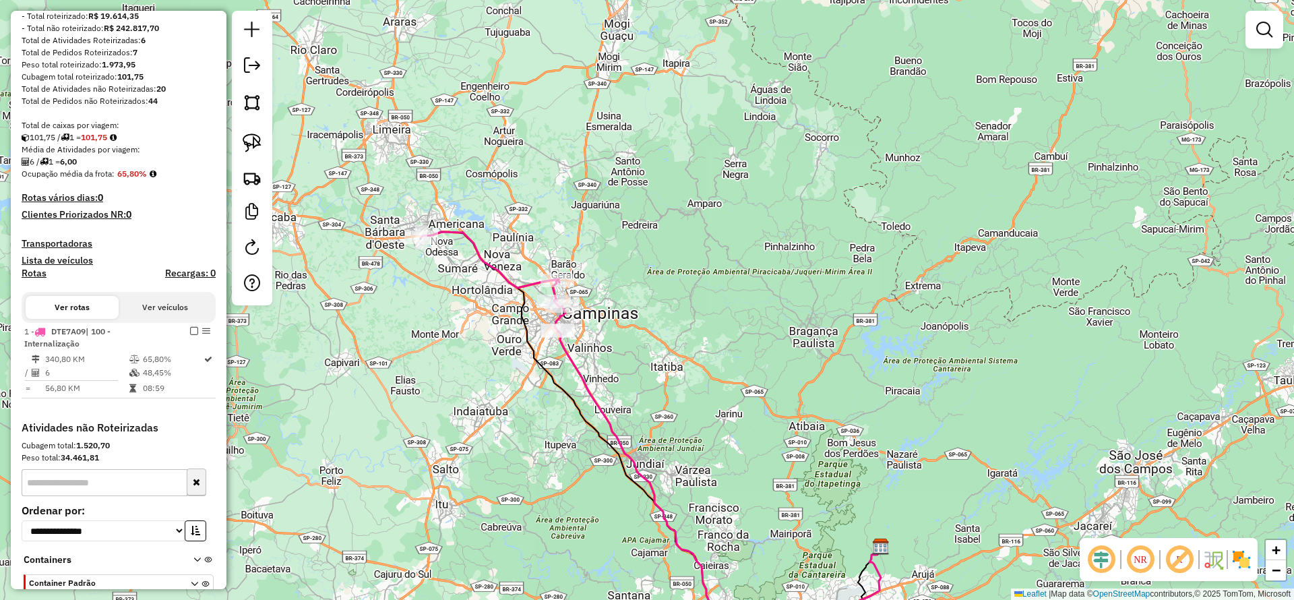
scroll to position [299, 0]
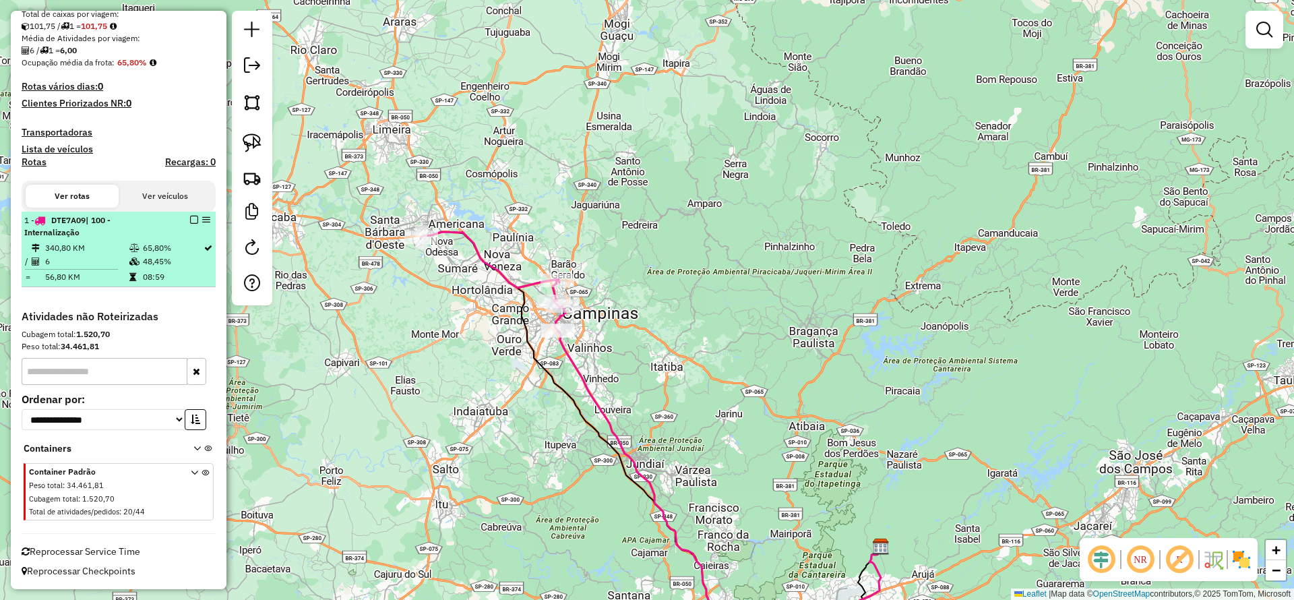
click at [185, 220] on div at bounding box center [190, 220] width 40 height 8
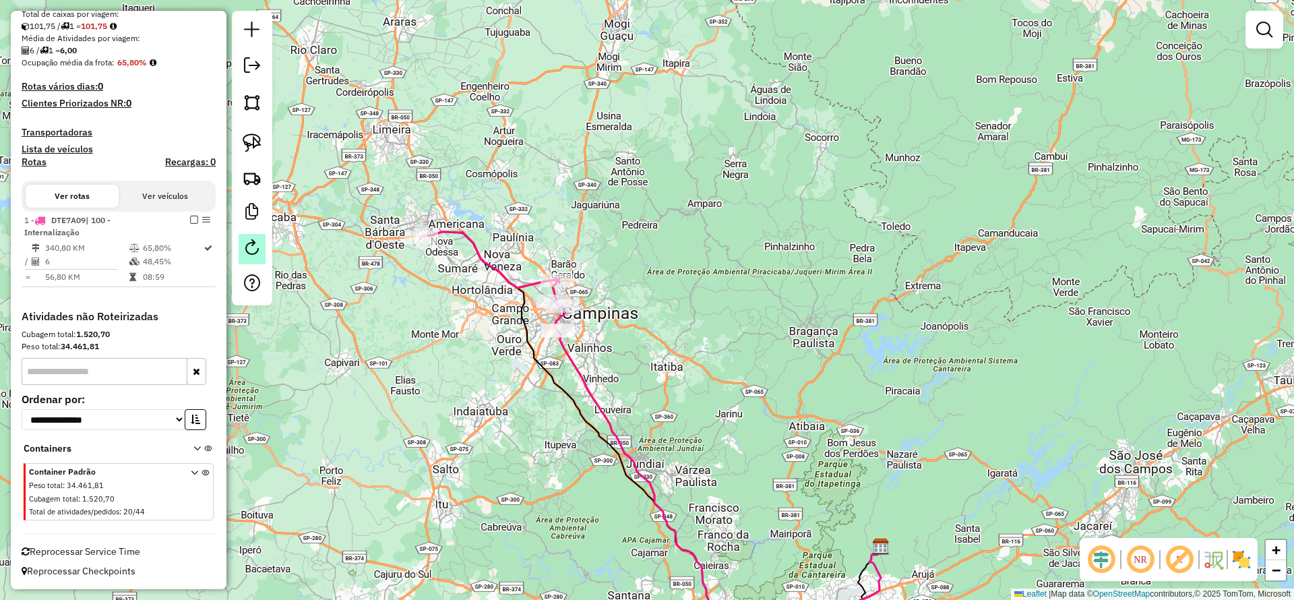
select select "**********"
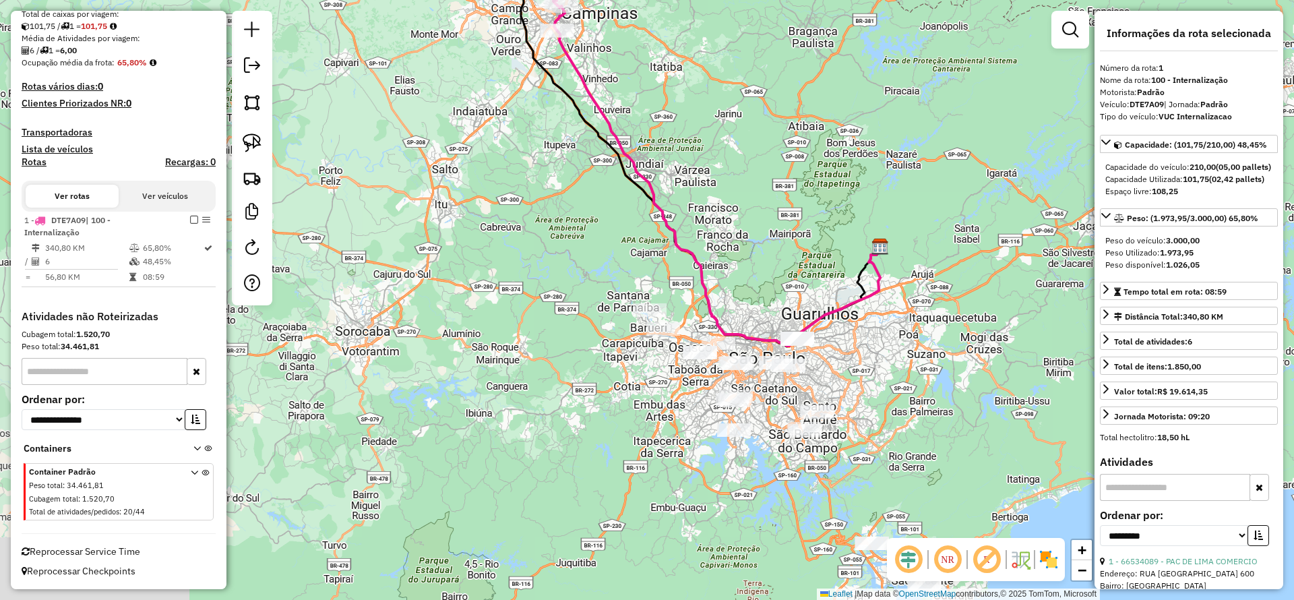
click at [601, 190] on div "Janela de atendimento Grade de atendimento Capacidade Transportadoras Veículos …" at bounding box center [647, 300] width 1294 height 600
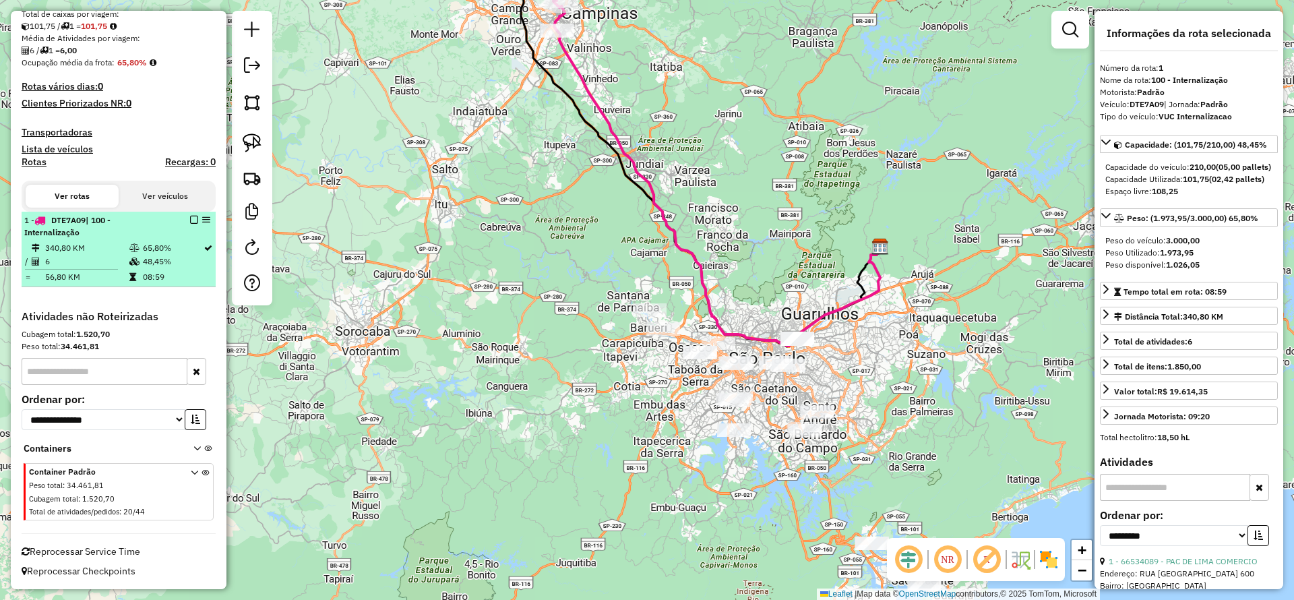
click at [192, 219] on em at bounding box center [194, 220] width 8 height 8
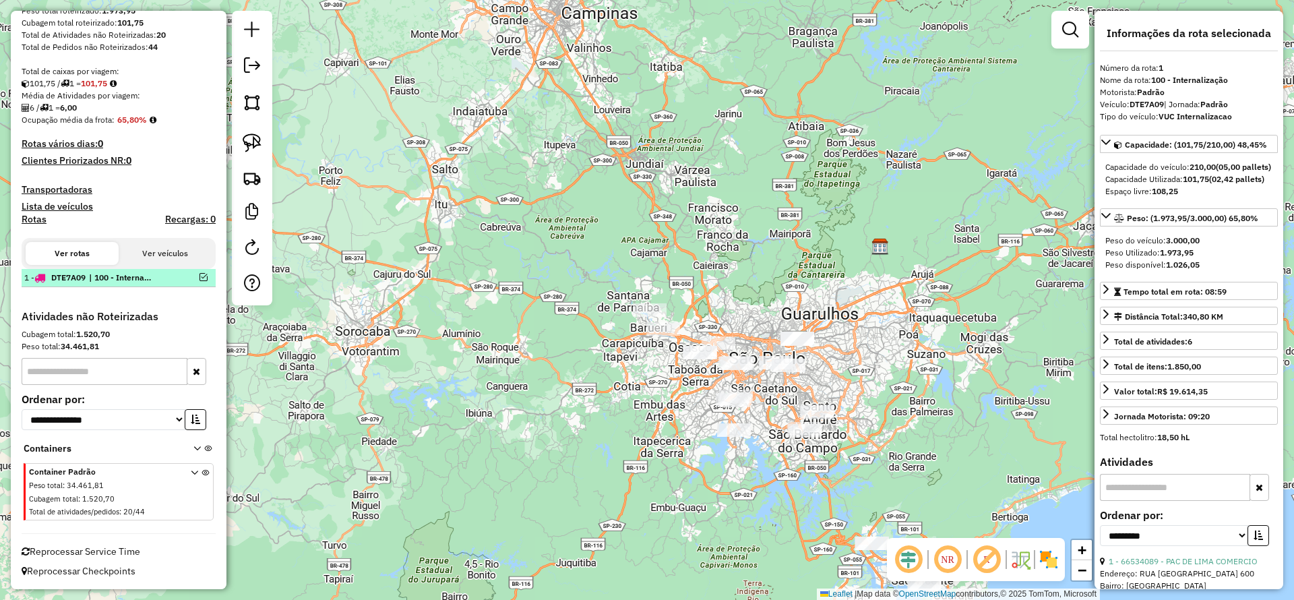
scroll to position [241, 0]
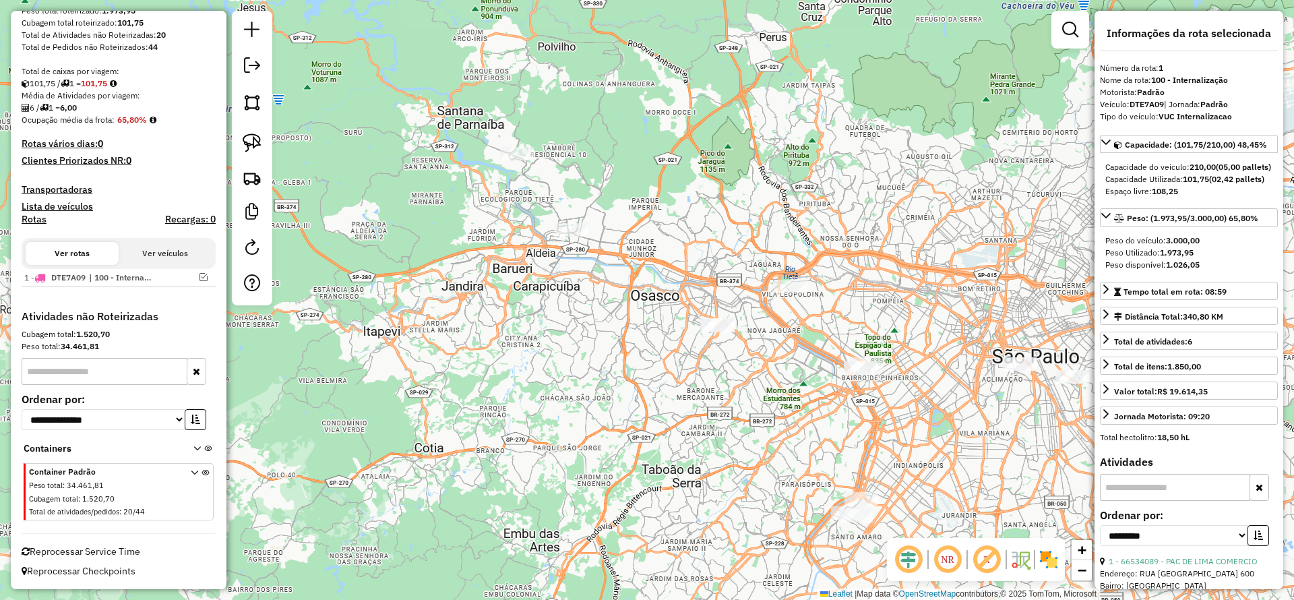
click at [514, 160] on div at bounding box center [517, 153] width 34 height 13
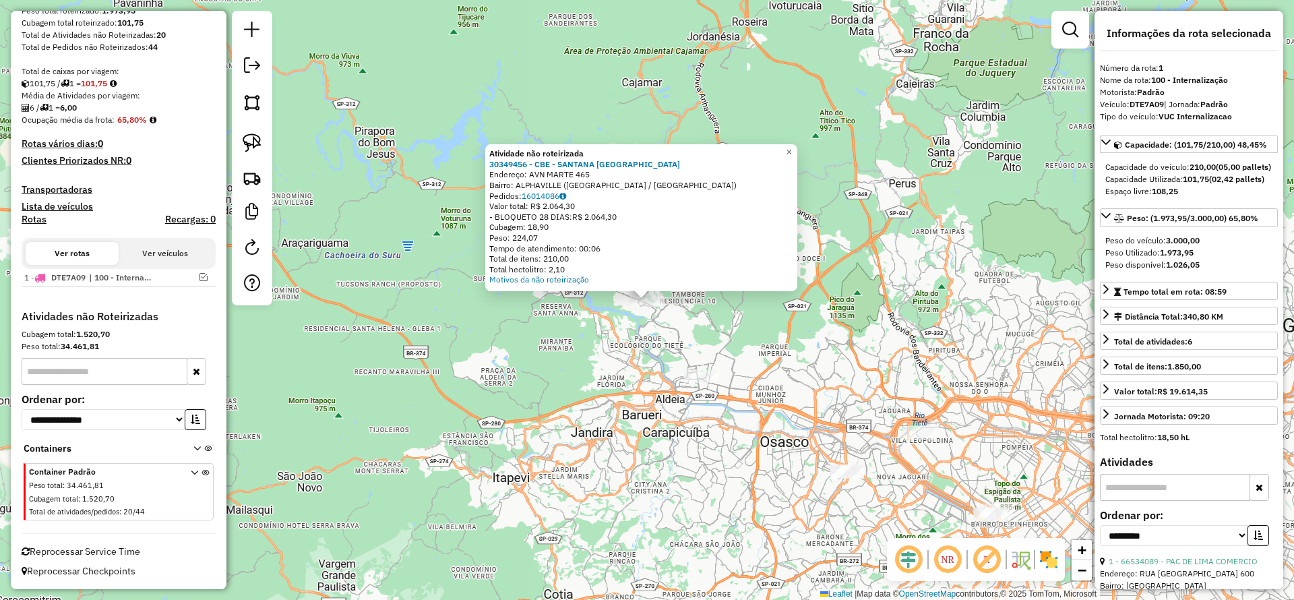
click at [692, 387] on div "Atividade não roteirizada 30349456 - CBE - SANTANA DO PAR Endereço: AVN MARTE 4…" at bounding box center [647, 300] width 1294 height 600
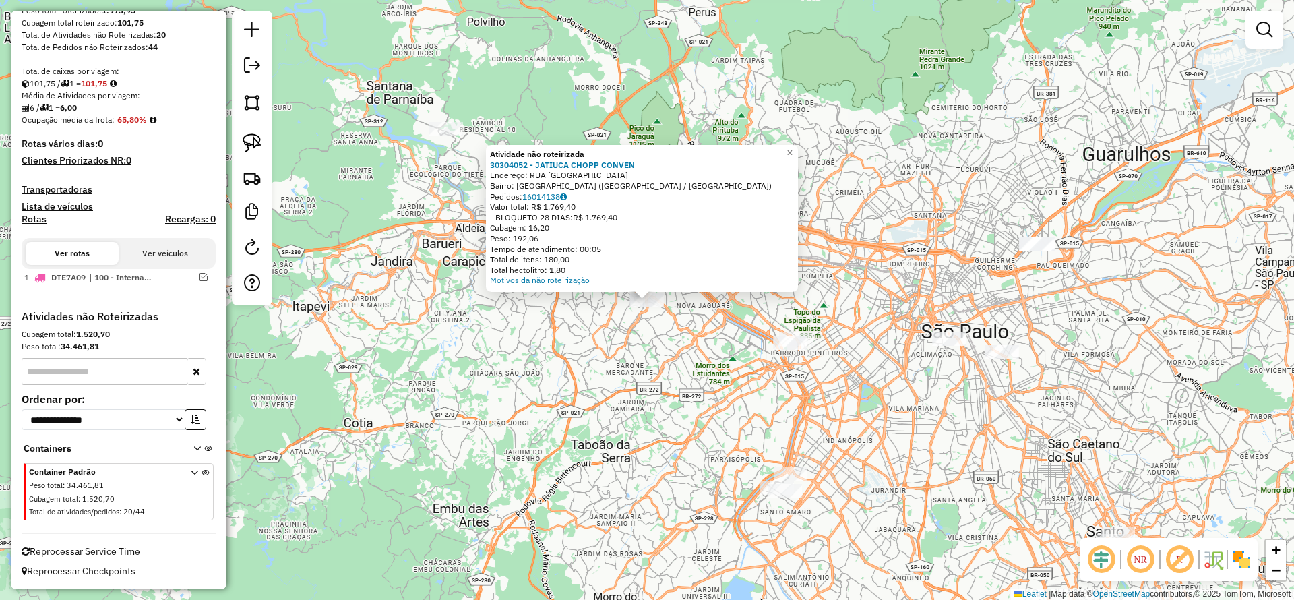
click at [745, 417] on div "Atividade não roteirizada 30304052 - [PERSON_NAME] CONVEN Endereço: RUA DOUTOR …" at bounding box center [647, 300] width 1294 height 600
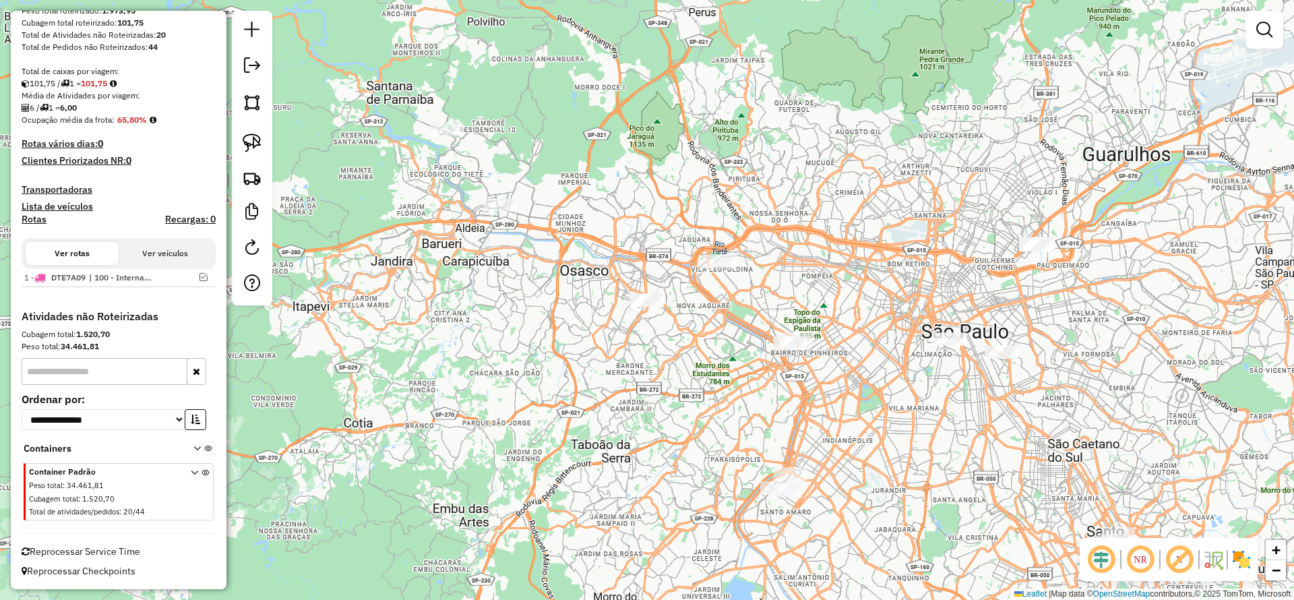
click at [730, 268] on div at bounding box center [720, 261] width 34 height 13
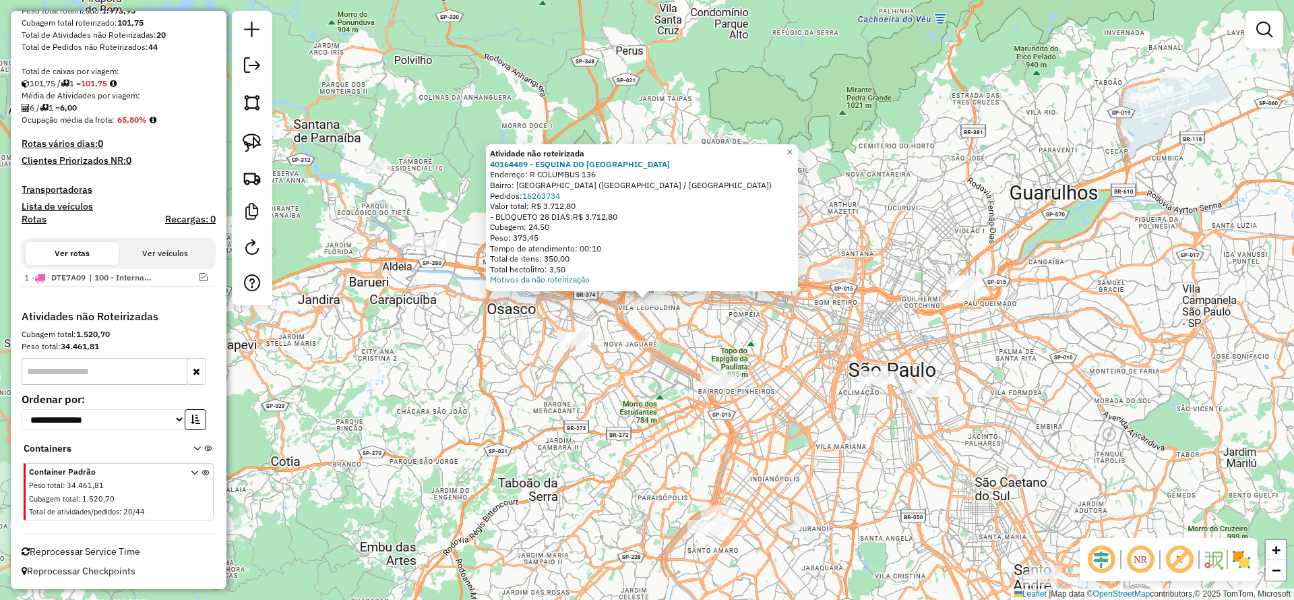
drag, startPoint x: 633, startPoint y: 423, endPoint x: 589, endPoint y: 402, distance: 48.3
click at [634, 423] on div "Atividade não roteirizada 40164489 - ESQUINA DO SOUZA BAR Endereço: [STREET_ADD…" at bounding box center [647, 300] width 1294 height 600
drag, startPoint x: 307, startPoint y: 178, endPoint x: 280, endPoint y: 155, distance: 35.9
click at [308, 177] on div "Atividade não roteirizada 40164489 - ESQUINA DO SOUZA BAR Endereço: [STREET_ADD…" at bounding box center [647, 300] width 1294 height 600
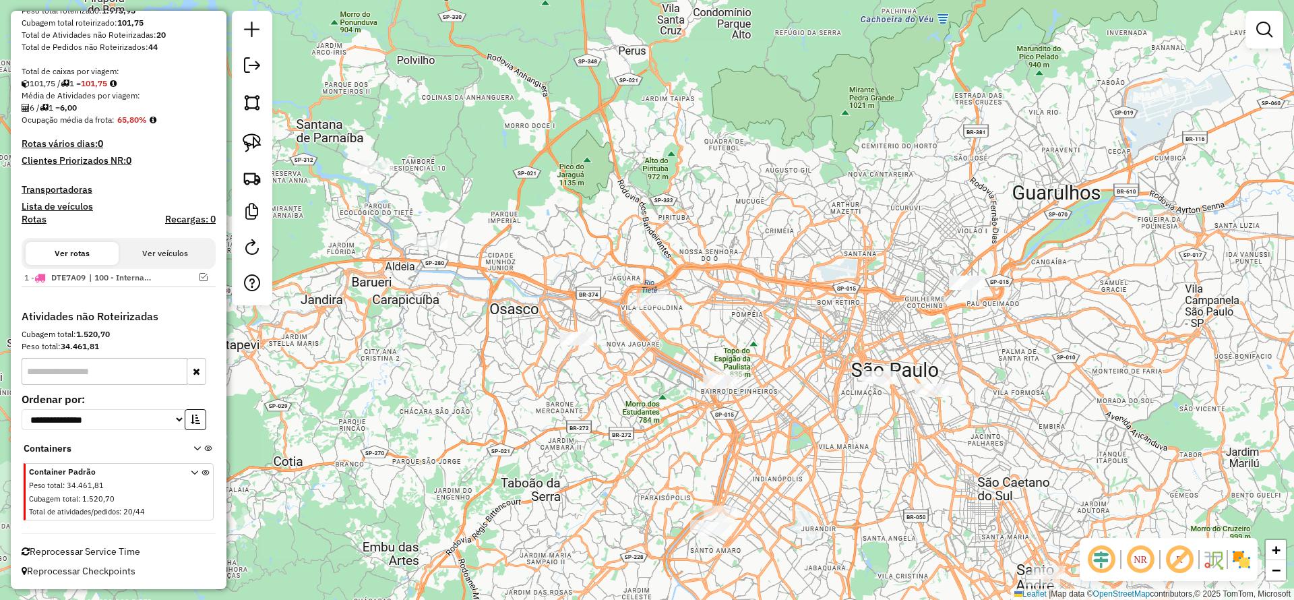
drag, startPoint x: 264, startPoint y: 139, endPoint x: 399, endPoint y: 94, distance: 142.6
click at [263, 139] on link at bounding box center [252, 143] width 30 height 30
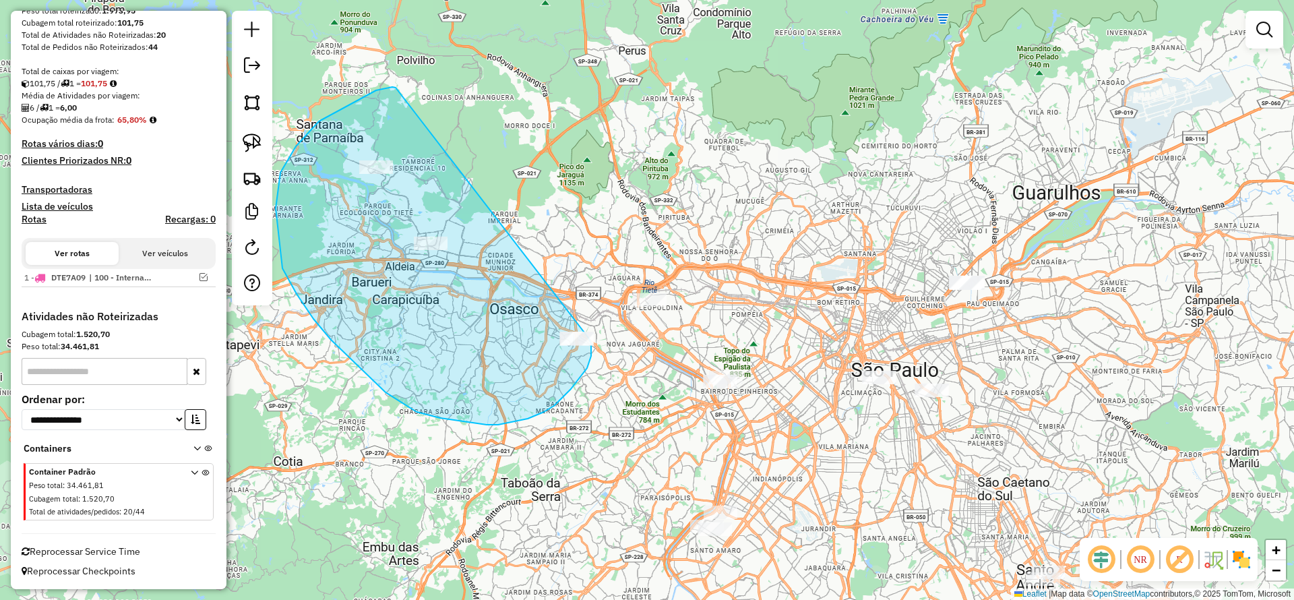
click at [589, 336] on div "Janela de atendimento Grade de atendimento Capacidade Transportadoras Veículos …" at bounding box center [647, 300] width 1294 height 600
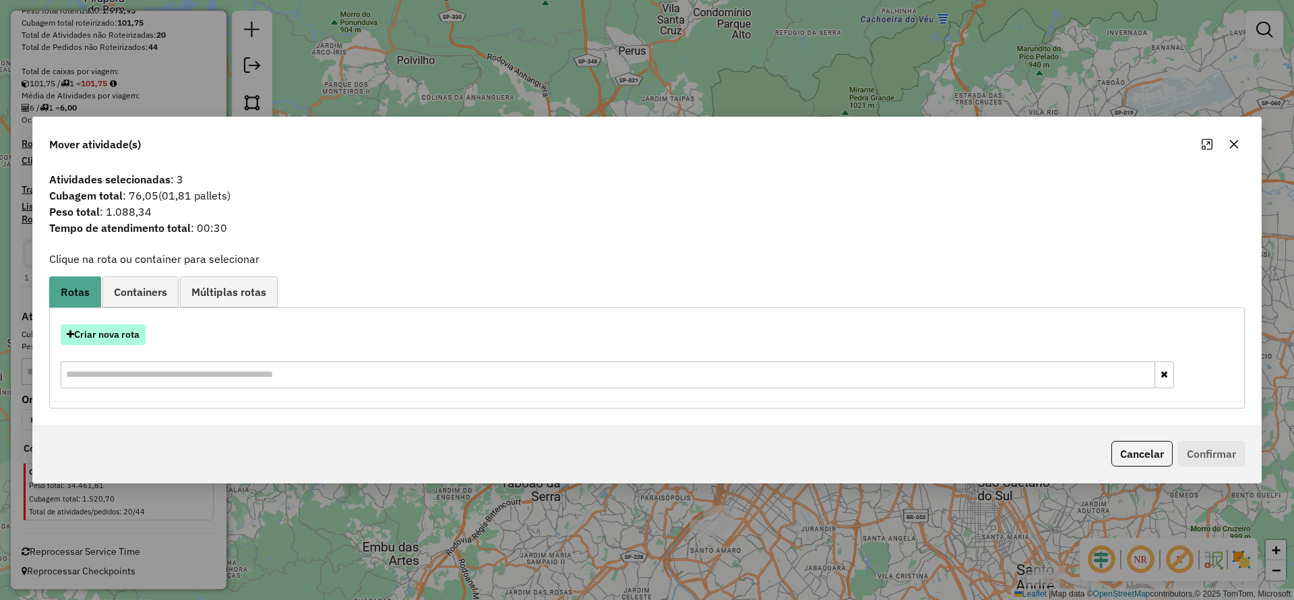
click at [141, 330] on button "Criar nova rota" at bounding box center [103, 334] width 85 height 21
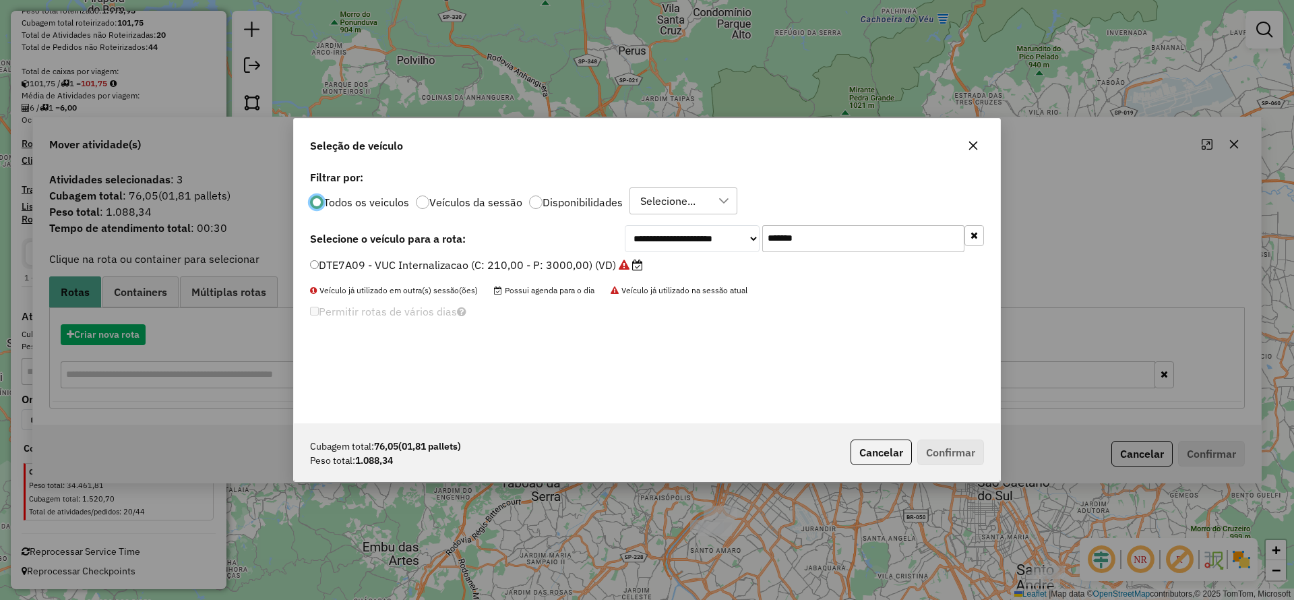
scroll to position [7, 4]
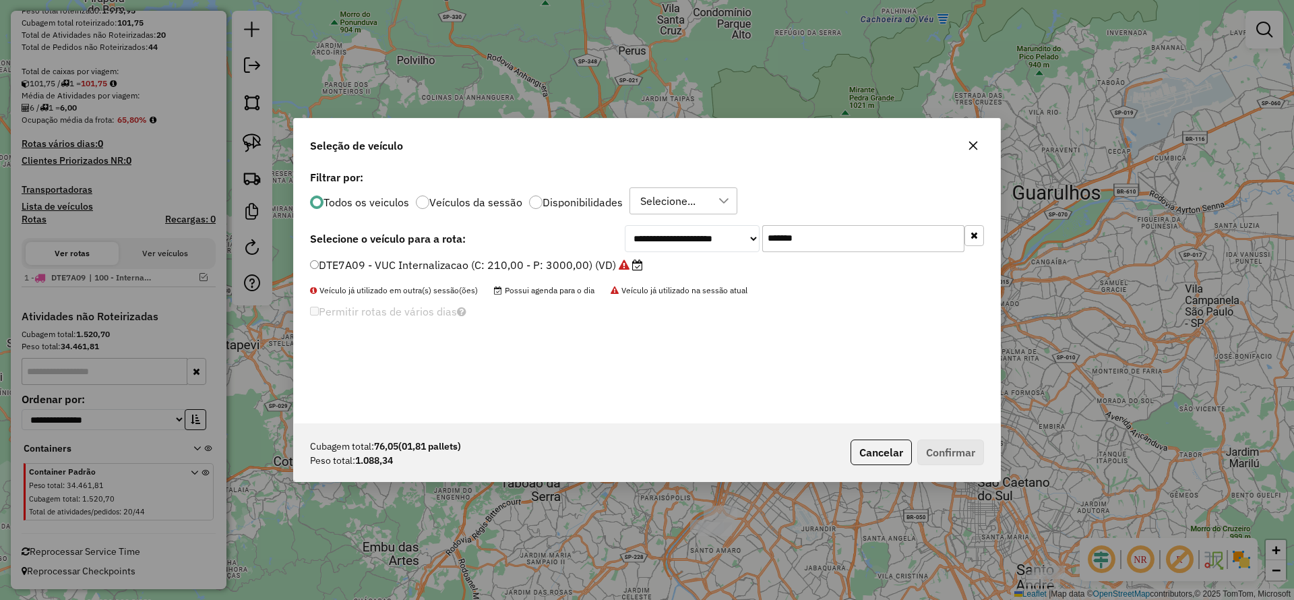
drag, startPoint x: 798, startPoint y: 257, endPoint x: 626, endPoint y: 281, distance: 173.0
click at [628, 280] on div "**********" at bounding box center [647, 295] width 707 height 256
paste input "text"
type input "*******"
click at [543, 255] on div "**********" at bounding box center [647, 295] width 707 height 256
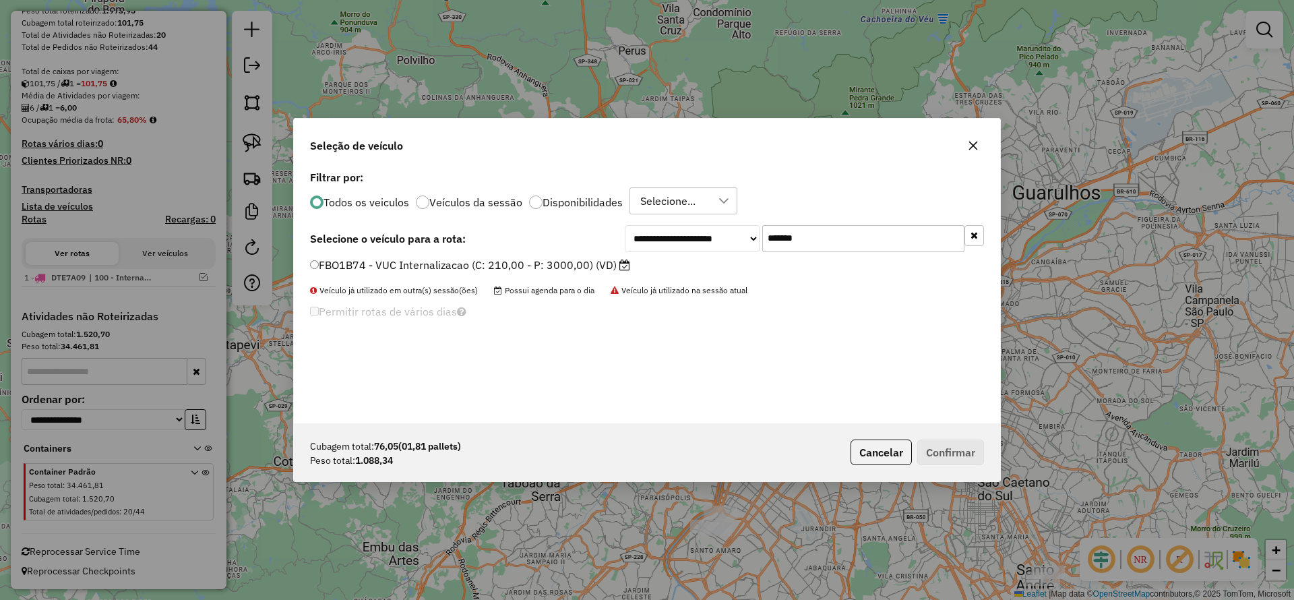
click at [578, 258] on label "FBO1B74 - VUC Internalizacao (C: 210,00 - P: 3000,00) (VD)" at bounding box center [470, 265] width 320 height 16
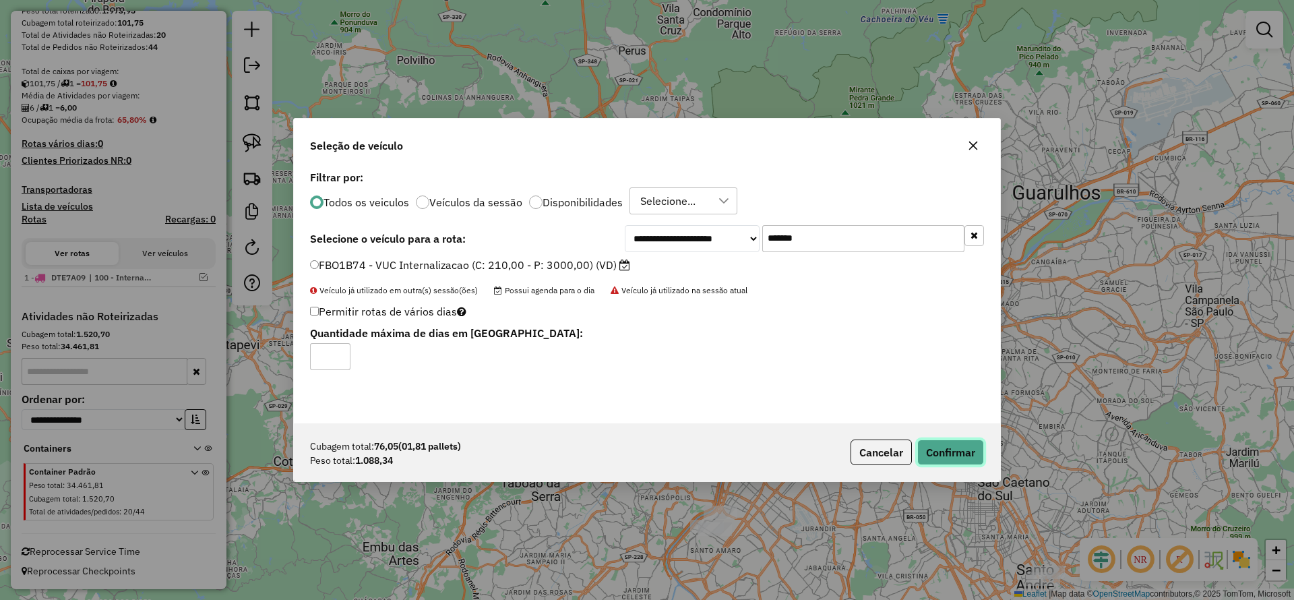
drag, startPoint x: 949, startPoint y: 460, endPoint x: 883, endPoint y: 447, distance: 66.6
click at [947, 459] on button "Confirmar" at bounding box center [951, 453] width 67 height 26
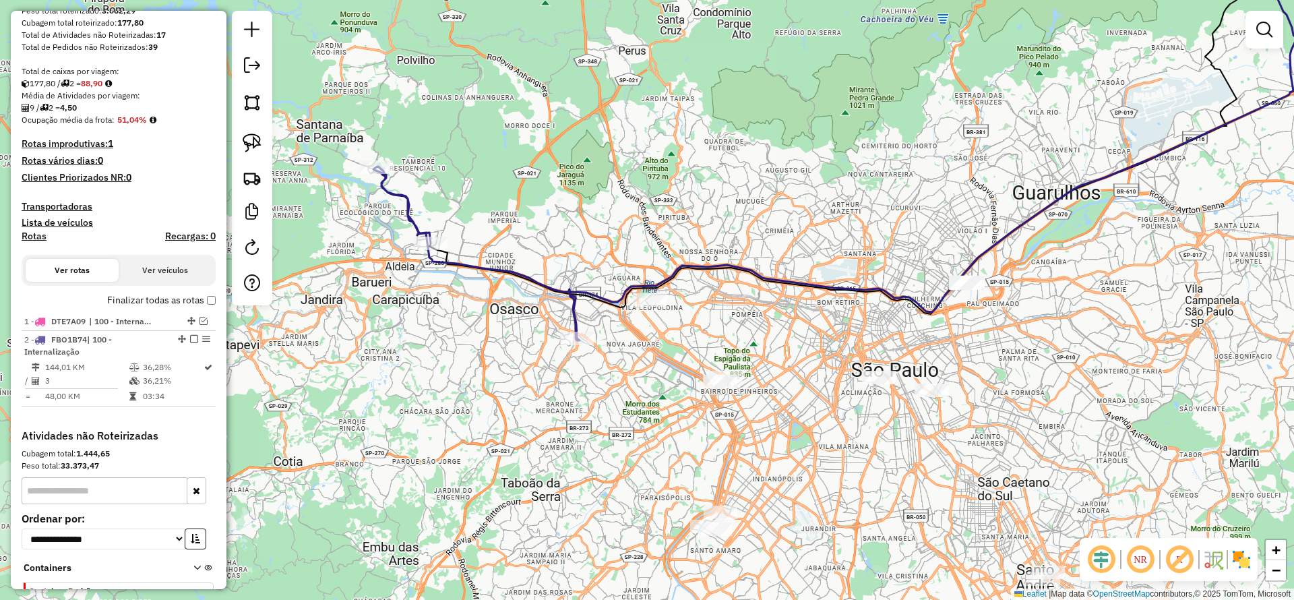
scroll to position [299, 0]
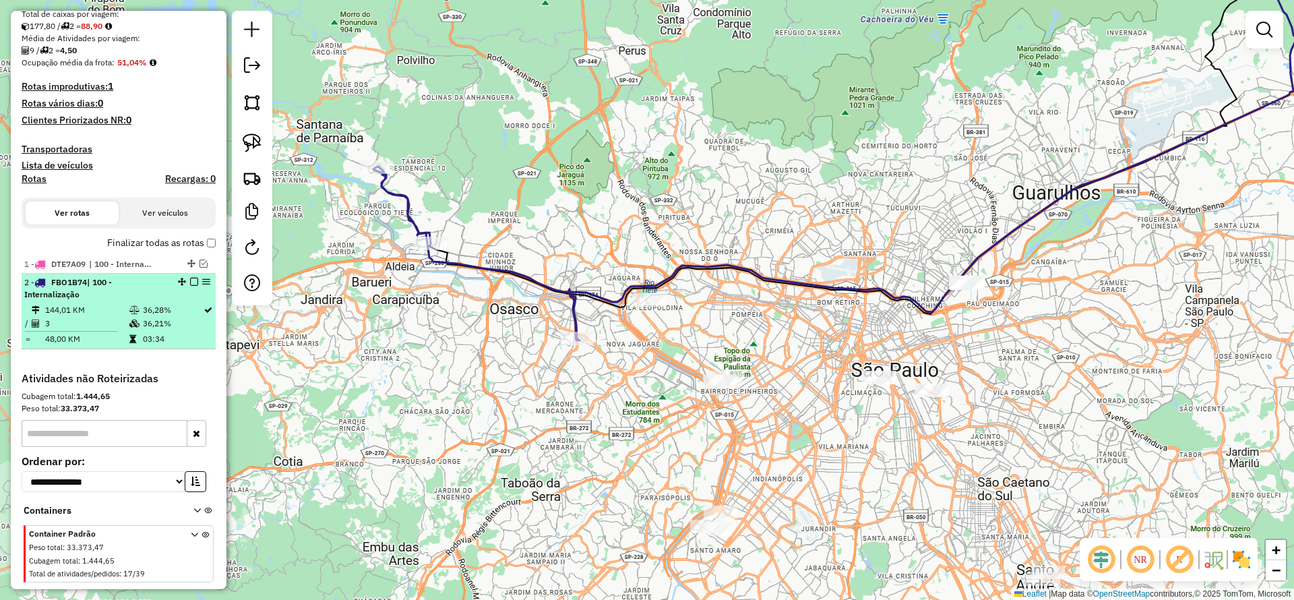
click at [190, 284] on em at bounding box center [194, 282] width 8 height 8
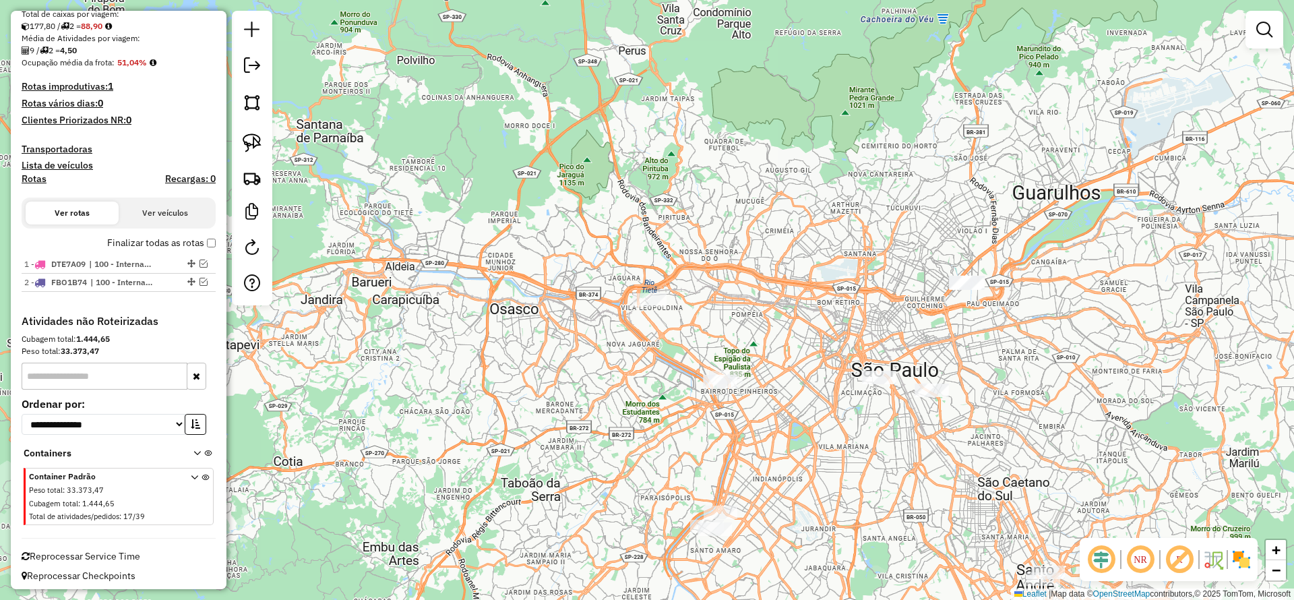
drag, startPoint x: 565, startPoint y: 358, endPoint x: 527, endPoint y: 323, distance: 52.0
click at [527, 323] on div "Janela de atendimento Grade de atendimento Capacidade Transportadoras Veículos …" at bounding box center [647, 300] width 1294 height 600
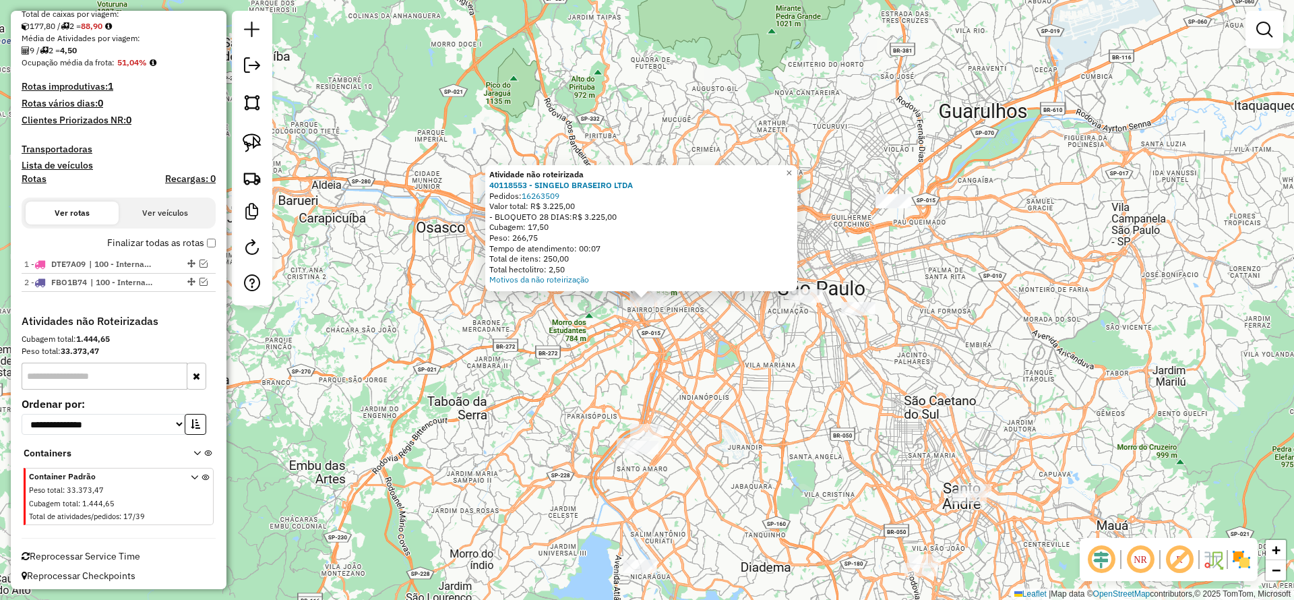
click at [698, 372] on div "Atividade não roteirizada 40118553 - SINGELO BRASEIRO LTDA Pedidos: 16263509 Va…" at bounding box center [647, 300] width 1294 height 600
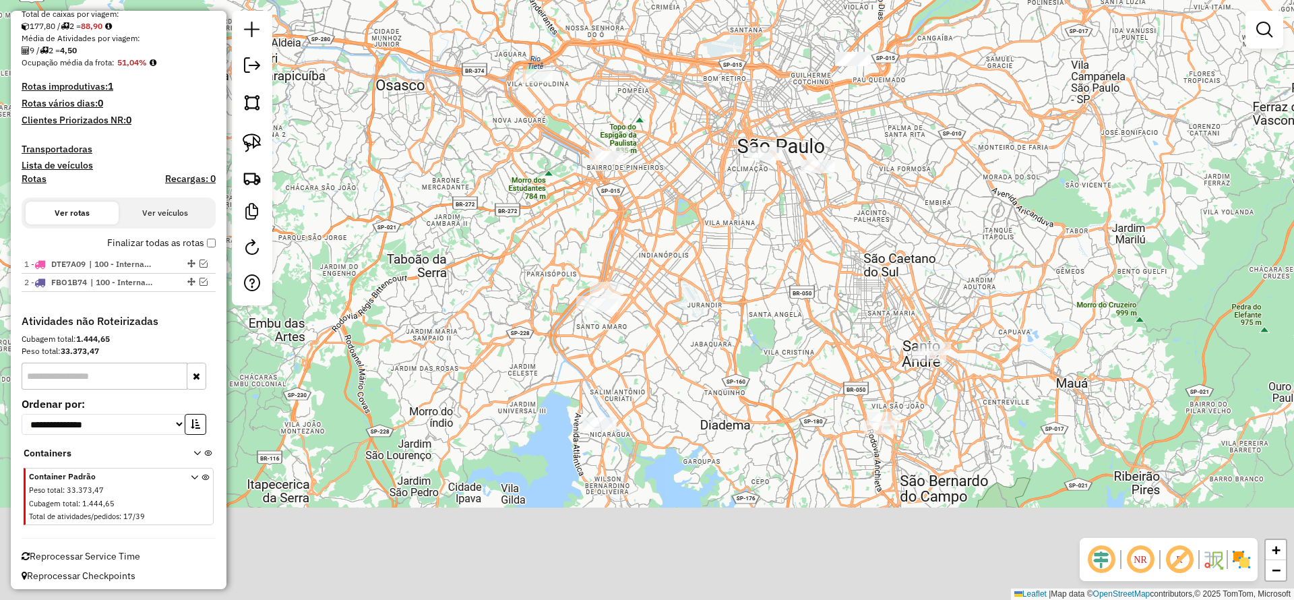
drag, startPoint x: 700, startPoint y: 487, endPoint x: 661, endPoint y: 343, distance: 149.3
click at [661, 343] on div "Janela de atendimento Grade de atendimento Capacidade Transportadoras Veículos …" at bounding box center [647, 300] width 1294 height 600
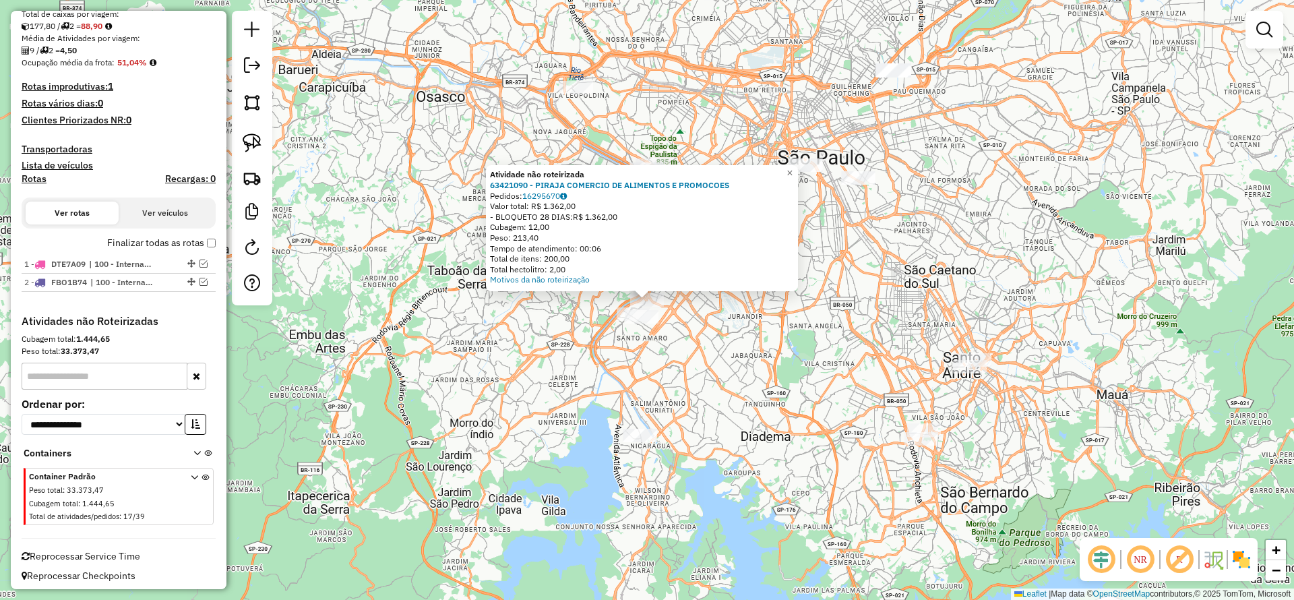
click at [669, 386] on div "Atividade não roteirizada 63421090 - PIRAJA COMERCIO DE ALIMENTOS E PROMOCOES P…" at bounding box center [647, 300] width 1294 height 600
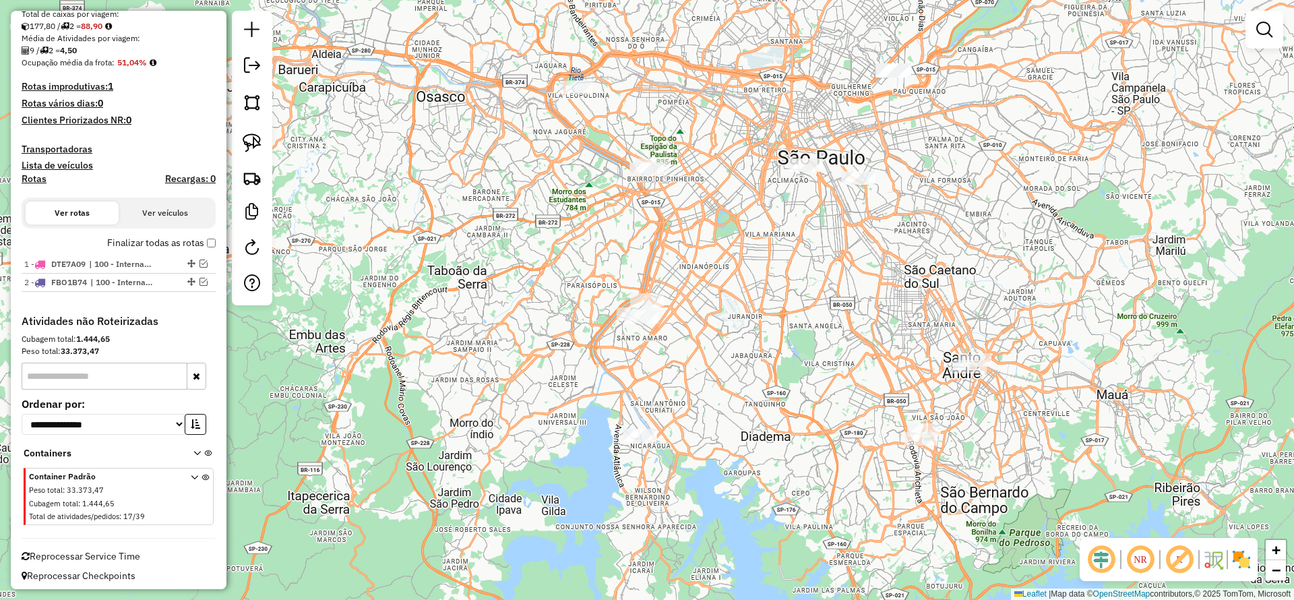
drag, startPoint x: 635, startPoint y: 387, endPoint x: 721, endPoint y: 390, distance: 85.7
click at [643, 382] on div "Janela de atendimento Grade de atendimento Capacidade Transportadoras Veículos …" at bounding box center [647, 300] width 1294 height 600
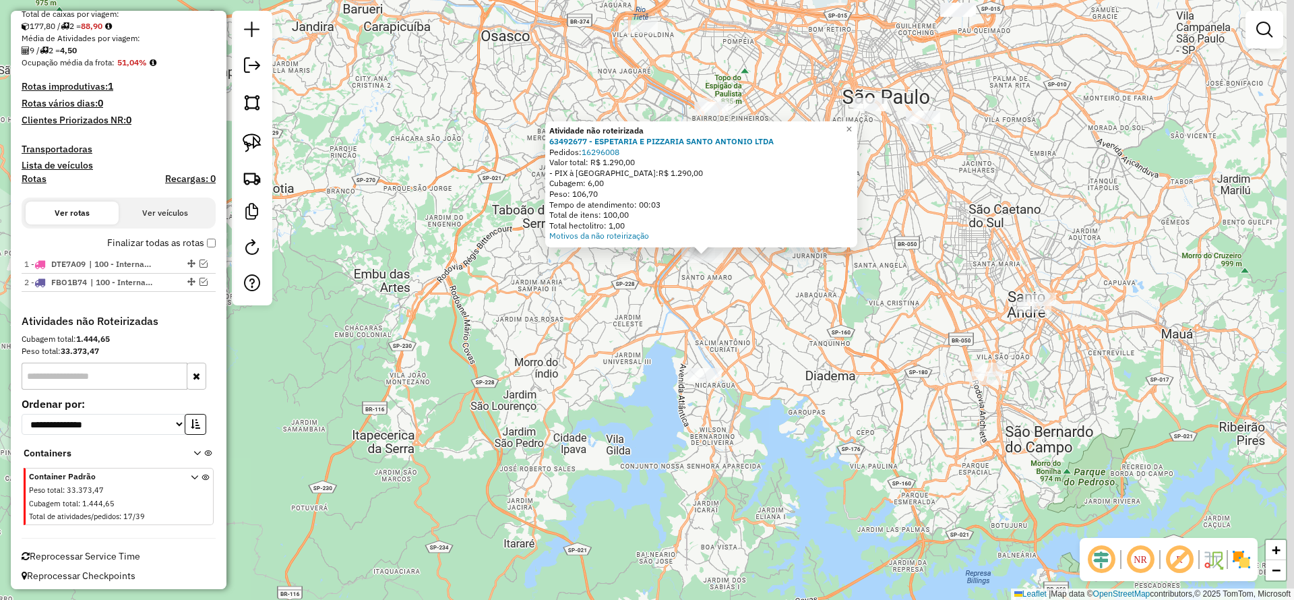
drag, startPoint x: 868, startPoint y: 462, endPoint x: 770, endPoint y: 335, distance: 160.5
click at [770, 335] on div "Atividade não roteirizada 63492677 - ESPETARIA E PIZZARIA SANTO ANTONIO LTDA Pe…" at bounding box center [647, 300] width 1294 height 600
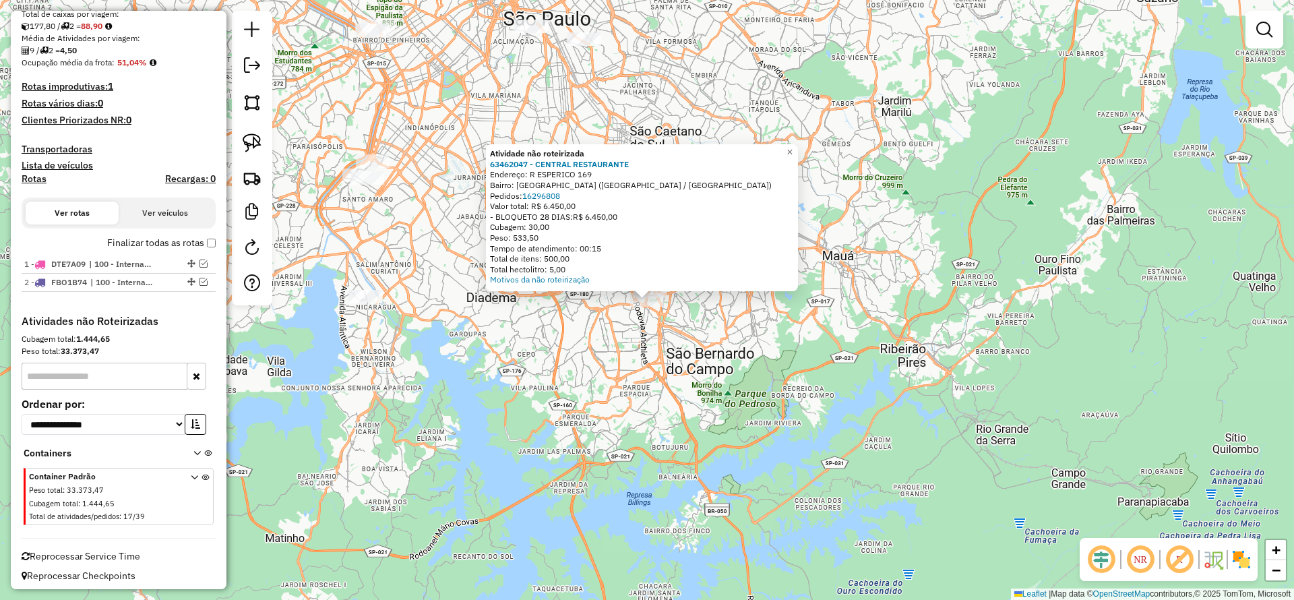
click at [707, 369] on div "Atividade não roteirizada 63462047 - CENTRAL RESTAURANTE Endereço: R ESPERICO 1…" at bounding box center [647, 300] width 1294 height 600
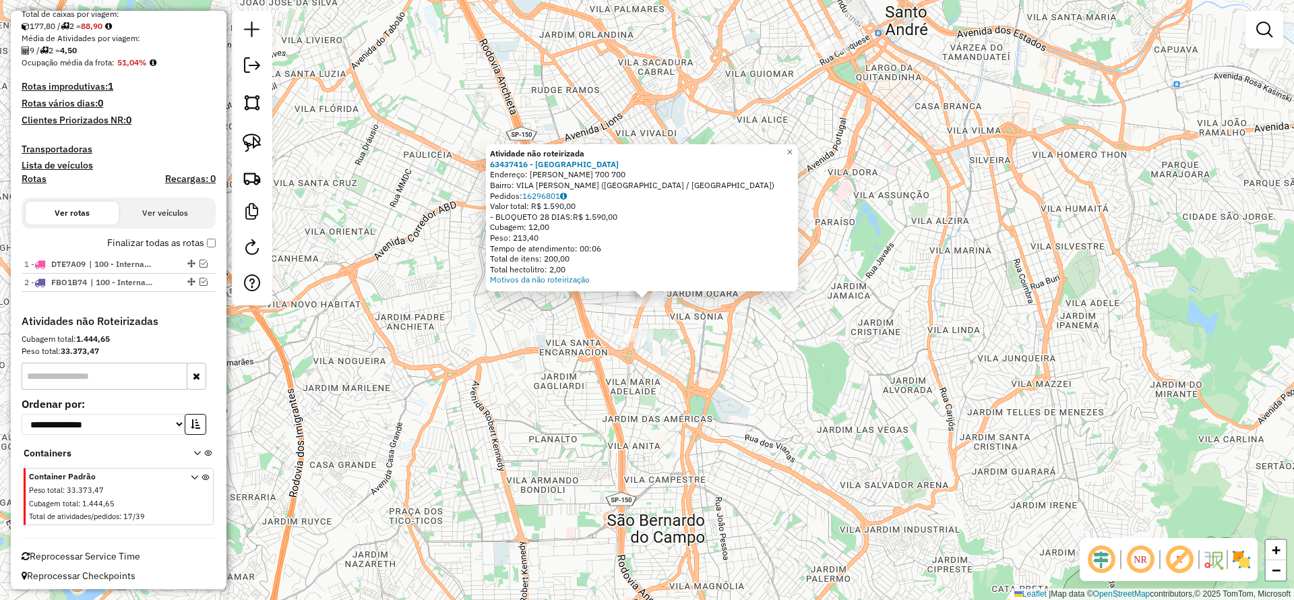
click at [617, 429] on div "Atividade não roteirizada 63437416 - CB [GEOGRAPHIC_DATA] Endereço: KENNEDY 700…" at bounding box center [647, 300] width 1294 height 600
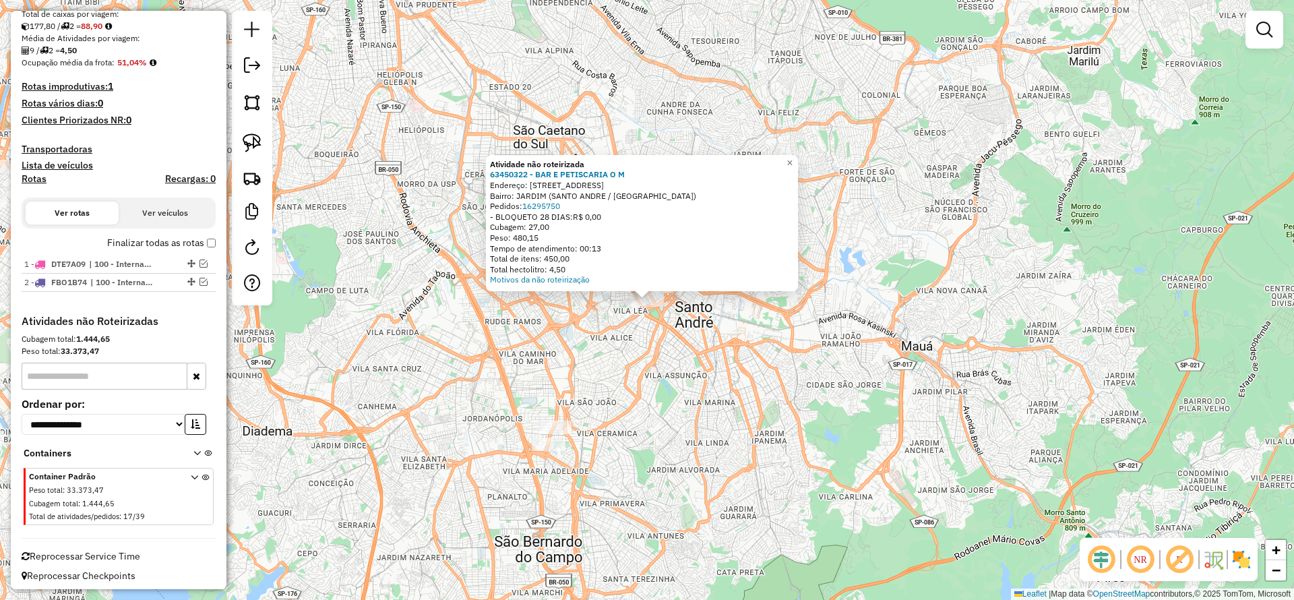
click at [683, 357] on div "Atividade não roteirizada 63450322 - BAR E PETISCARIA O M Endereço: [STREET_ADD…" at bounding box center [647, 300] width 1294 height 600
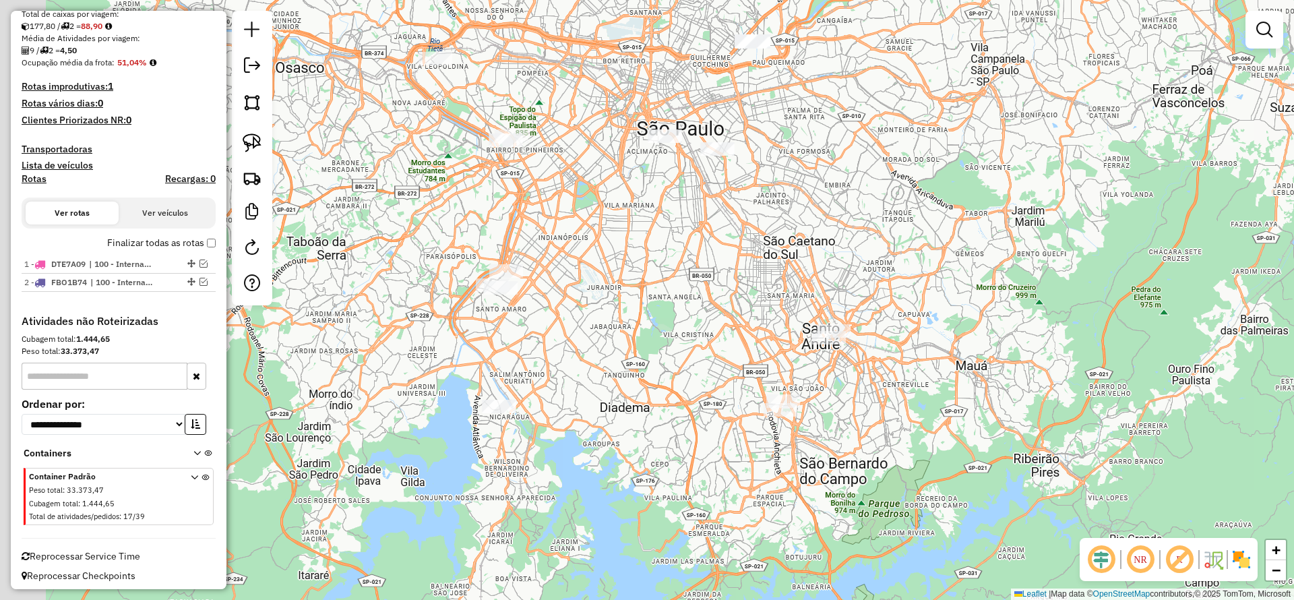
drag, startPoint x: 660, startPoint y: 288, endPoint x: 690, endPoint y: 291, distance: 29.8
click at [690, 291] on div "Janela de atendimento Grade de atendimento Capacidade Transportadoras Veículos …" at bounding box center [647, 300] width 1294 height 600
click at [268, 131] on div at bounding box center [252, 158] width 40 height 295
click at [254, 140] on img at bounding box center [252, 142] width 19 height 19
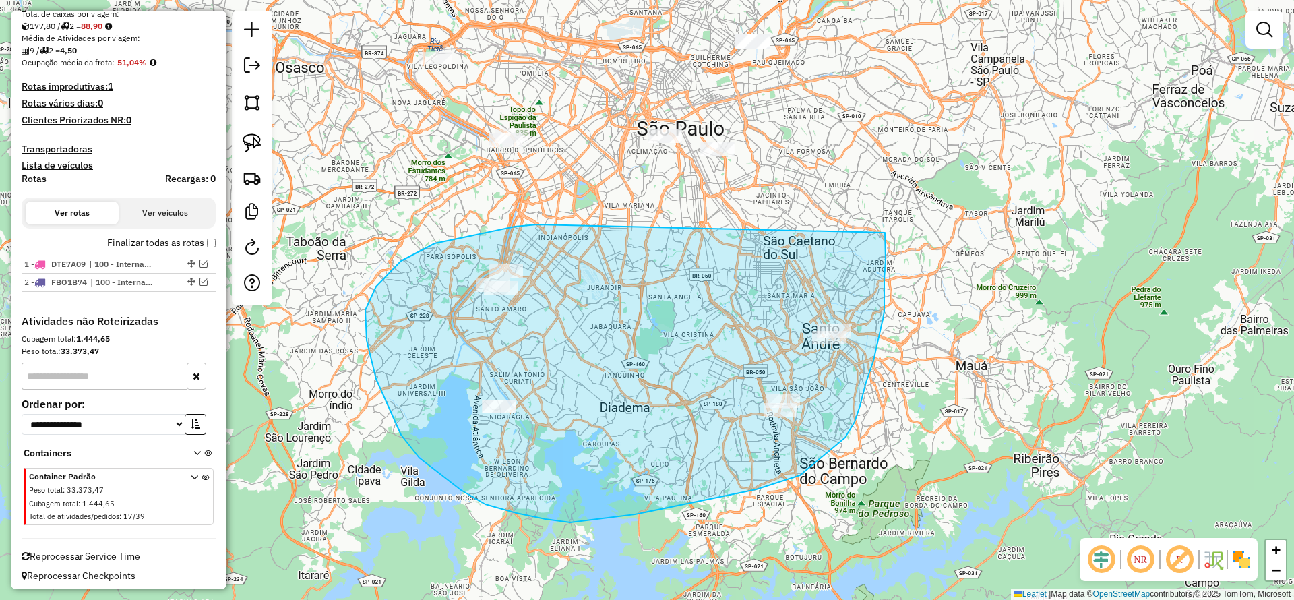
drag, startPoint x: 537, startPoint y: 225, endPoint x: 885, endPoint y: 233, distance: 348.0
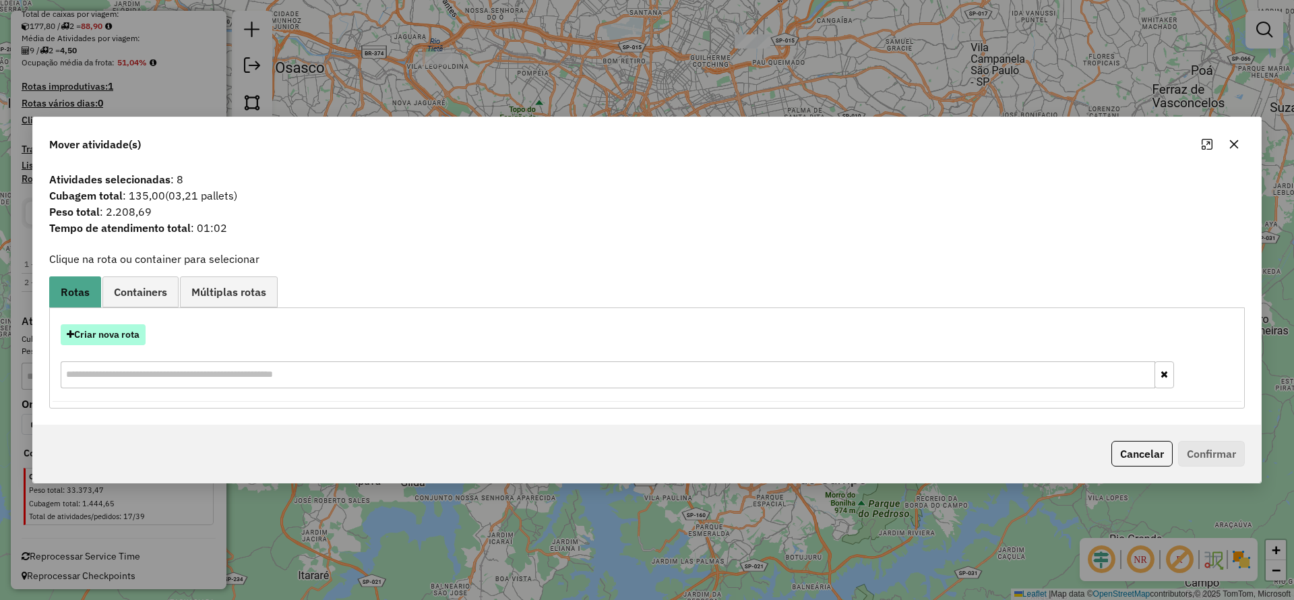
drag, startPoint x: 116, startPoint y: 318, endPoint x: 129, endPoint y: 334, distance: 21.6
click at [118, 320] on div "Criar nova rota" at bounding box center [647, 358] width 1189 height 88
click at [134, 336] on button "Criar nova rota" at bounding box center [103, 334] width 85 height 21
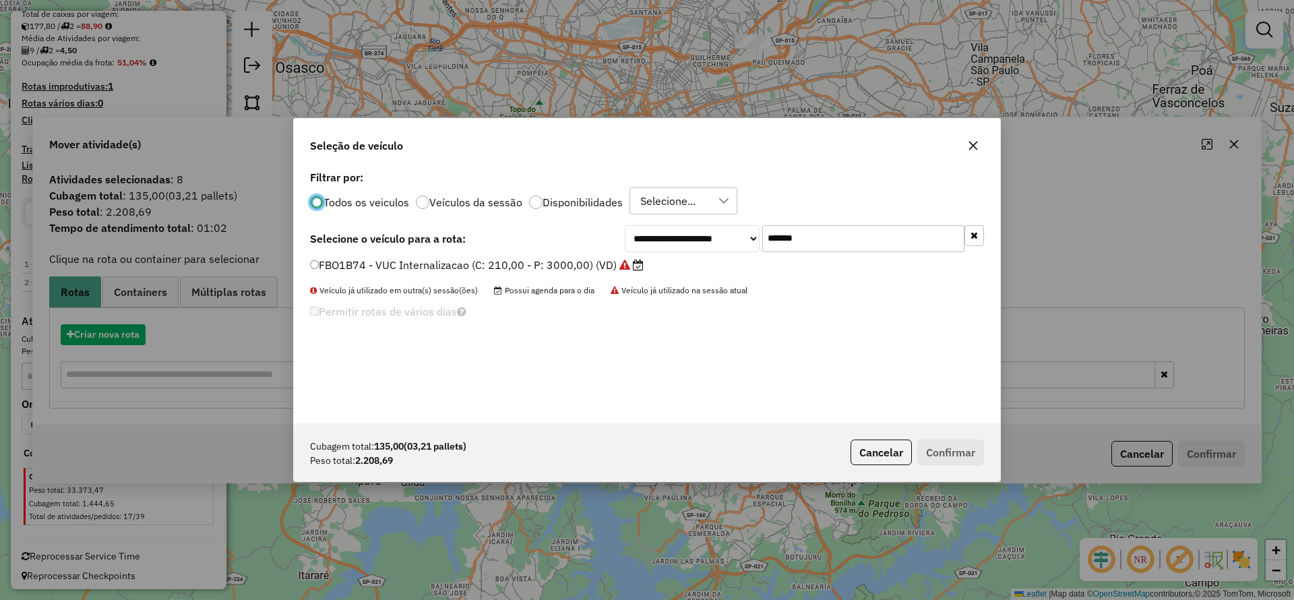
scroll to position [7, 4]
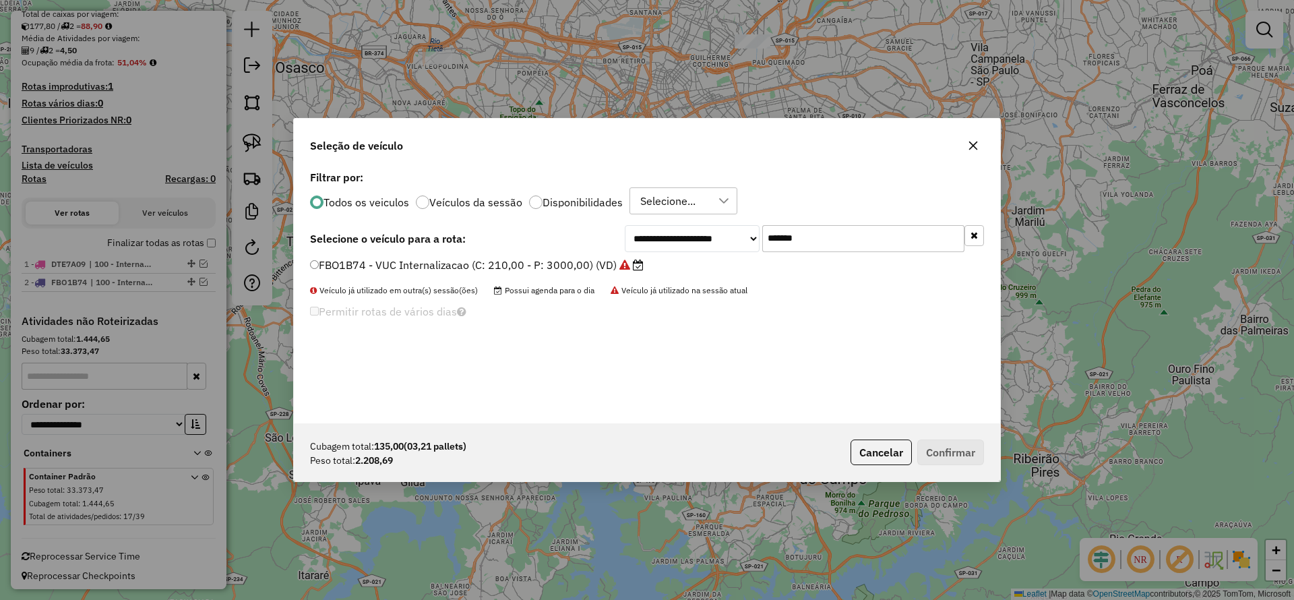
drag, startPoint x: 848, startPoint y: 230, endPoint x: 561, endPoint y: 231, distance: 287.2
click at [585, 220] on div "**********" at bounding box center [647, 295] width 707 height 256
paste input "text"
type input "*******"
click at [516, 256] on div "**********" at bounding box center [647, 295] width 707 height 256
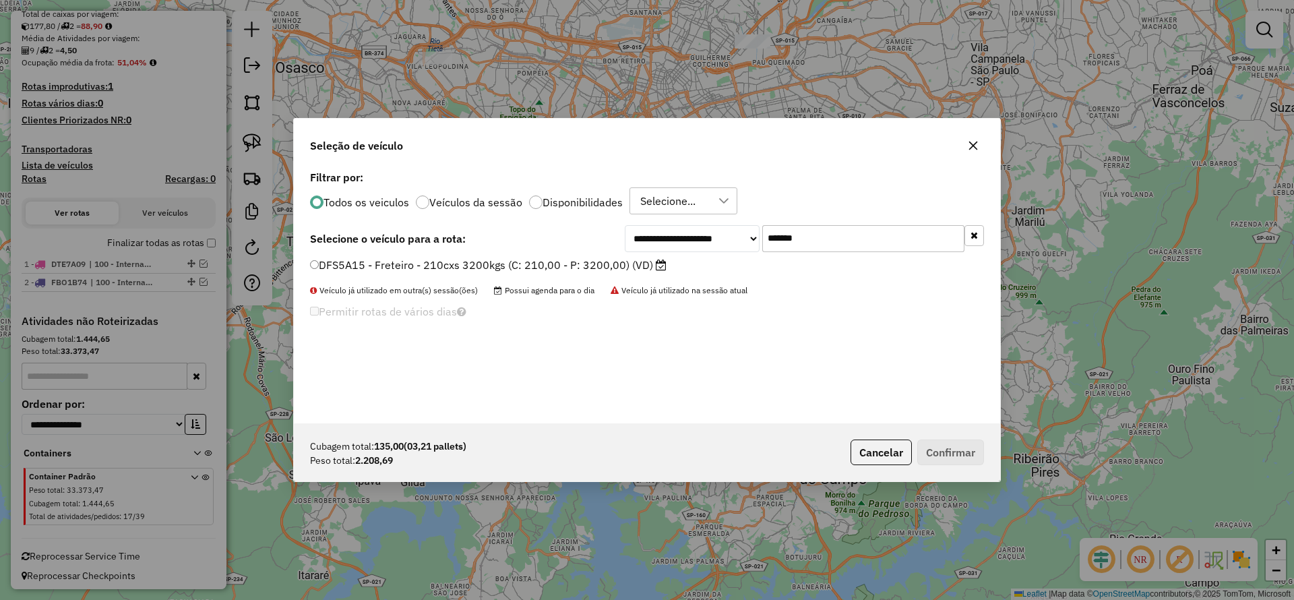
click at [522, 261] on label "DFS5A15 - Freteiro - 210cxs 3200kgs (C: 210,00 - P: 3200,00) (VD)" at bounding box center [488, 265] width 357 height 16
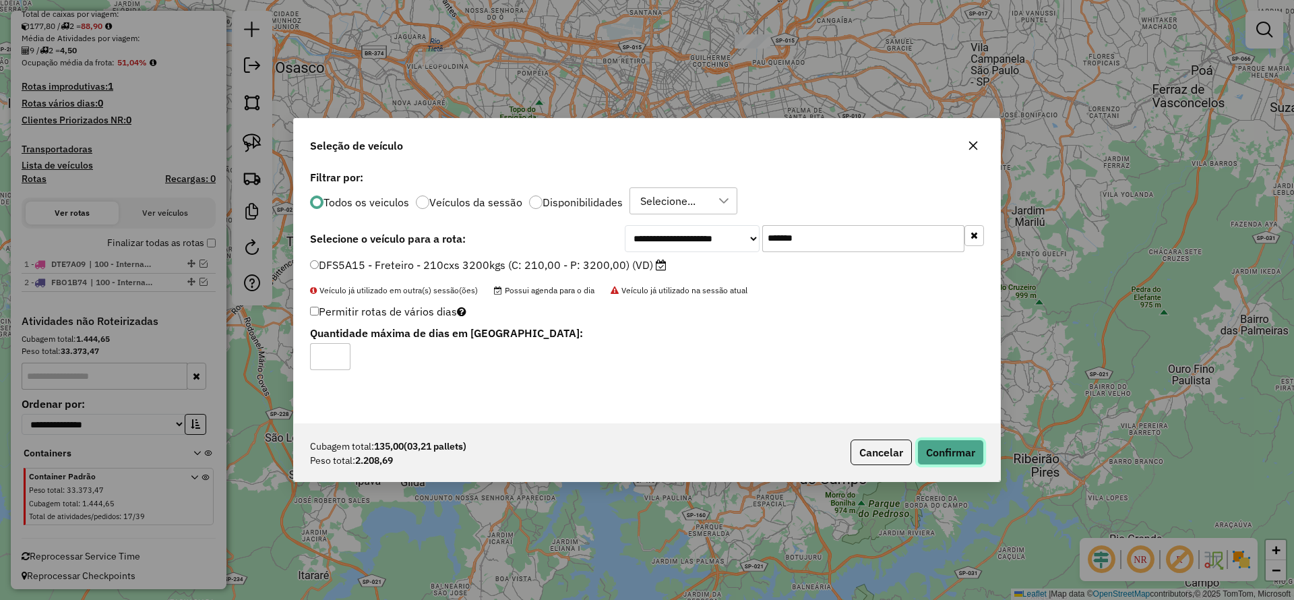
click at [939, 446] on button "Confirmar" at bounding box center [951, 453] width 67 height 26
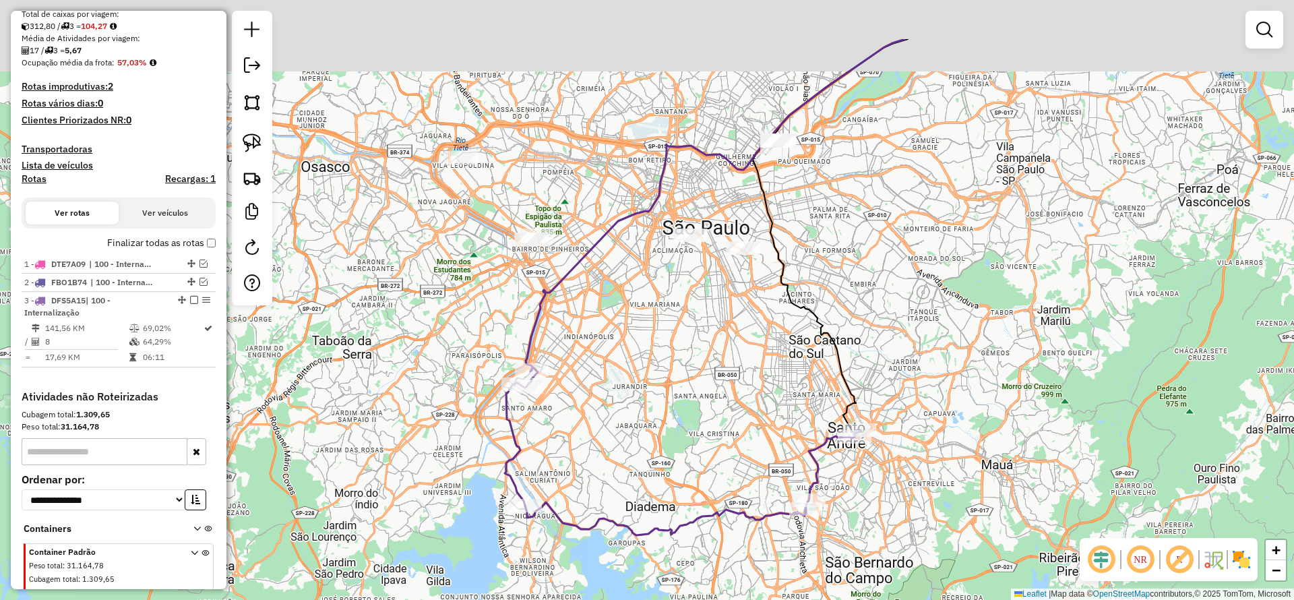
drag, startPoint x: 621, startPoint y: 264, endPoint x: 649, endPoint y: 376, distance: 115.9
click at [649, 376] on div "Janela de atendimento Grade de atendimento Capacidade Transportadoras Veículos …" at bounding box center [647, 300] width 1294 height 600
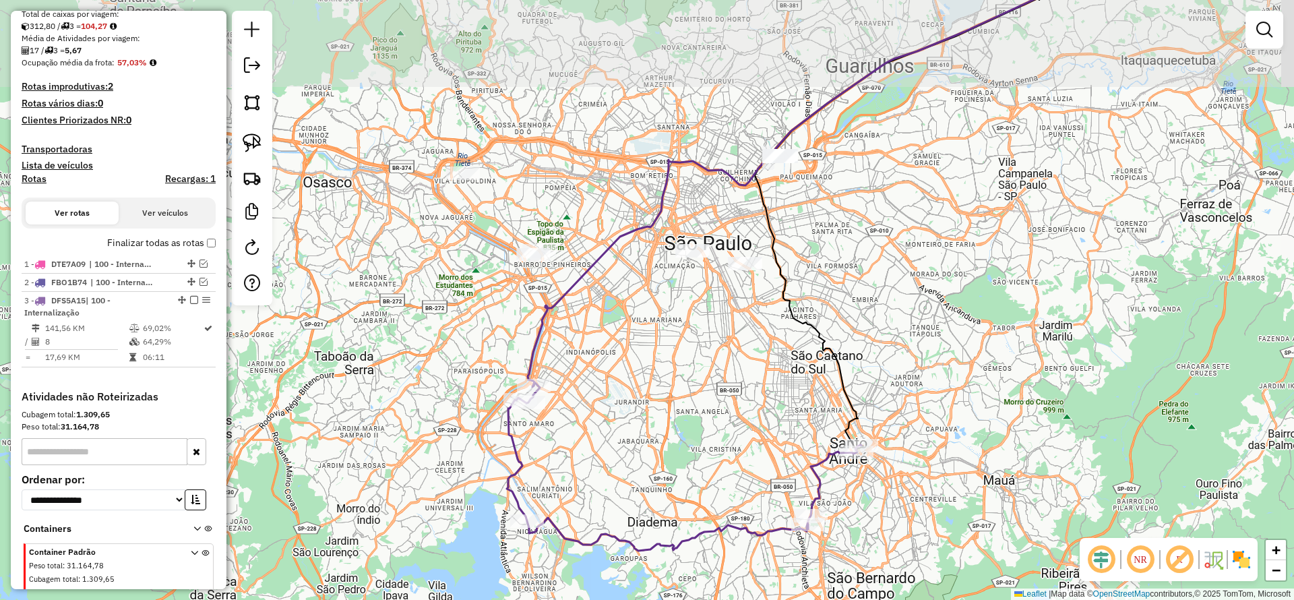
drag, startPoint x: 657, startPoint y: 375, endPoint x: 661, endPoint y: 386, distance: 12.2
click at [657, 392] on div "Janela de atendimento Grade de atendimento Capacidade Transportadoras Veículos …" at bounding box center [647, 300] width 1294 height 600
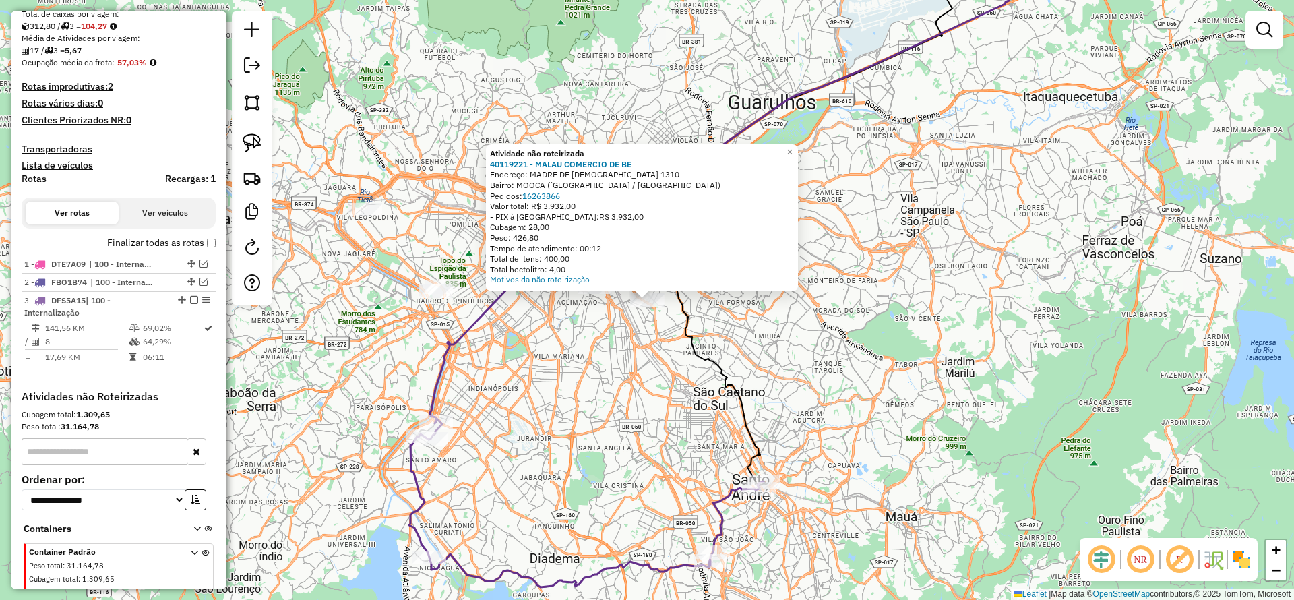
drag, startPoint x: 655, startPoint y: 423, endPoint x: 652, endPoint y: 413, distance: 10.7
click at [657, 423] on div "Atividade não roteirizada 40119221 - MALAU COMERCIO DE BE Endereço: MADRE DE DE…" at bounding box center [647, 300] width 1294 height 600
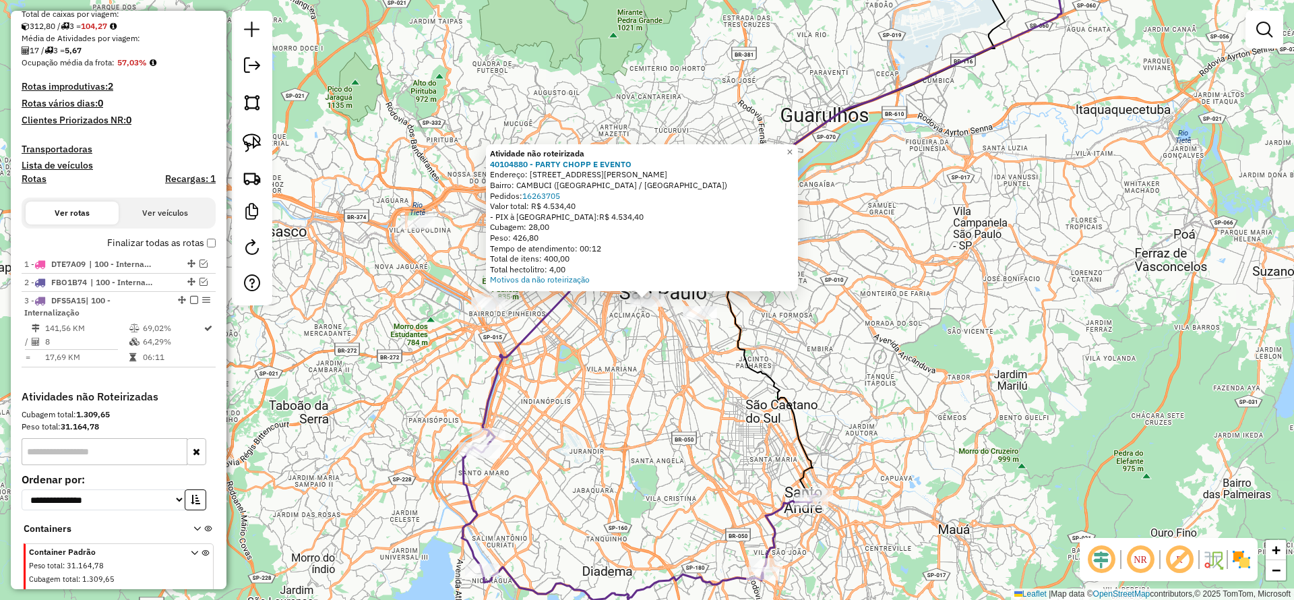
click at [578, 342] on div "Atividade não roteirizada 40104880 - PARTY CHOPP E EVENTO Endereço: [STREET_ADD…" at bounding box center [647, 300] width 1294 height 600
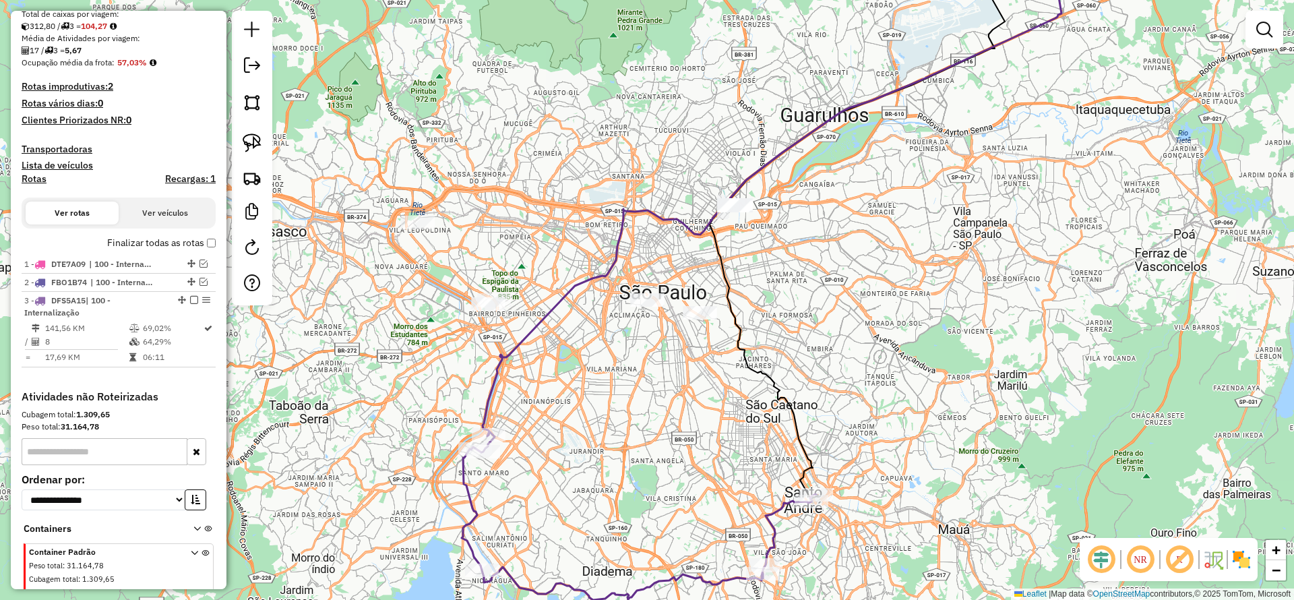
click at [413, 229] on div at bounding box center [418, 222] width 34 height 13
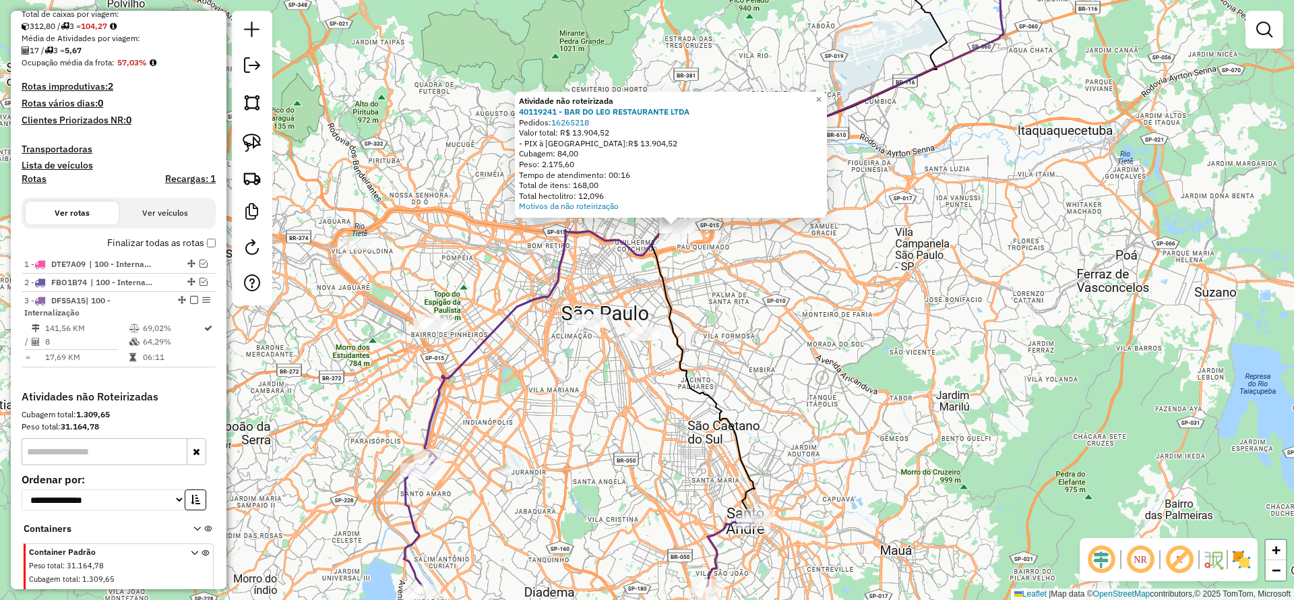
drag, startPoint x: 742, startPoint y: 421, endPoint x: 771, endPoint y: 348, distance: 79.0
click at [771, 348] on div "Atividade não roteirizada 40119241 - BAR DO LEO RESTAURANTE LTDA Pedidos: 16265…" at bounding box center [647, 300] width 1294 height 600
click at [700, 382] on div "Atividade não roteirizada 40119241 - BAR DO LEO RESTAURANTE LTDA Pedidos: 16265…" at bounding box center [647, 300] width 1294 height 600
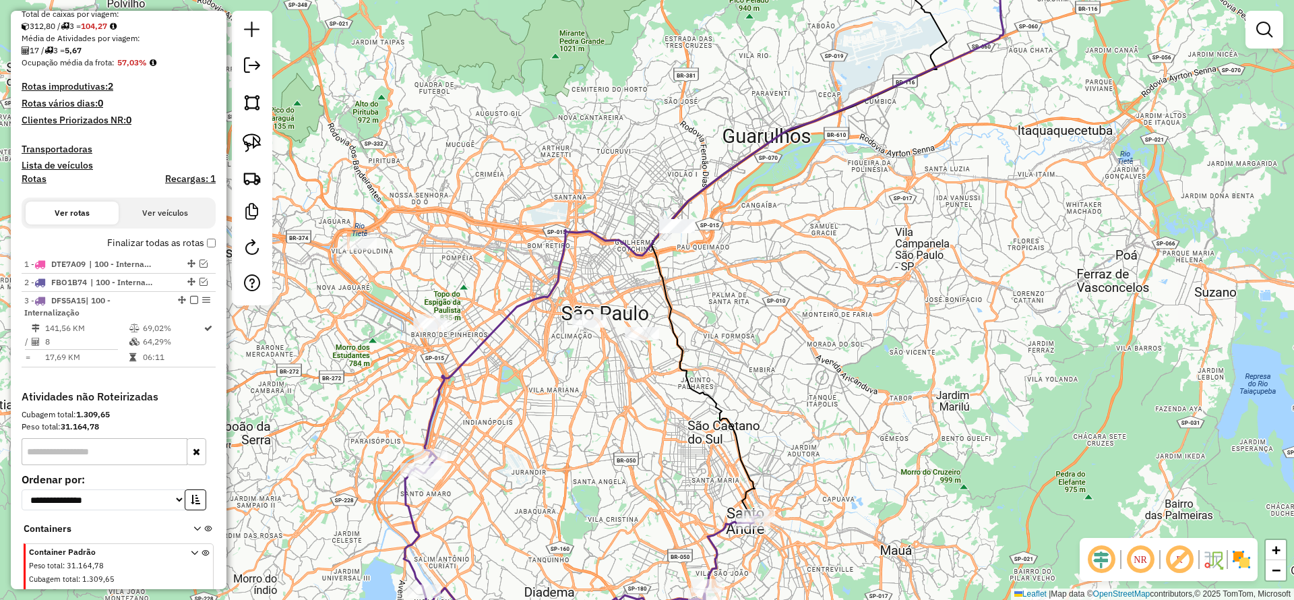
select select "**********"
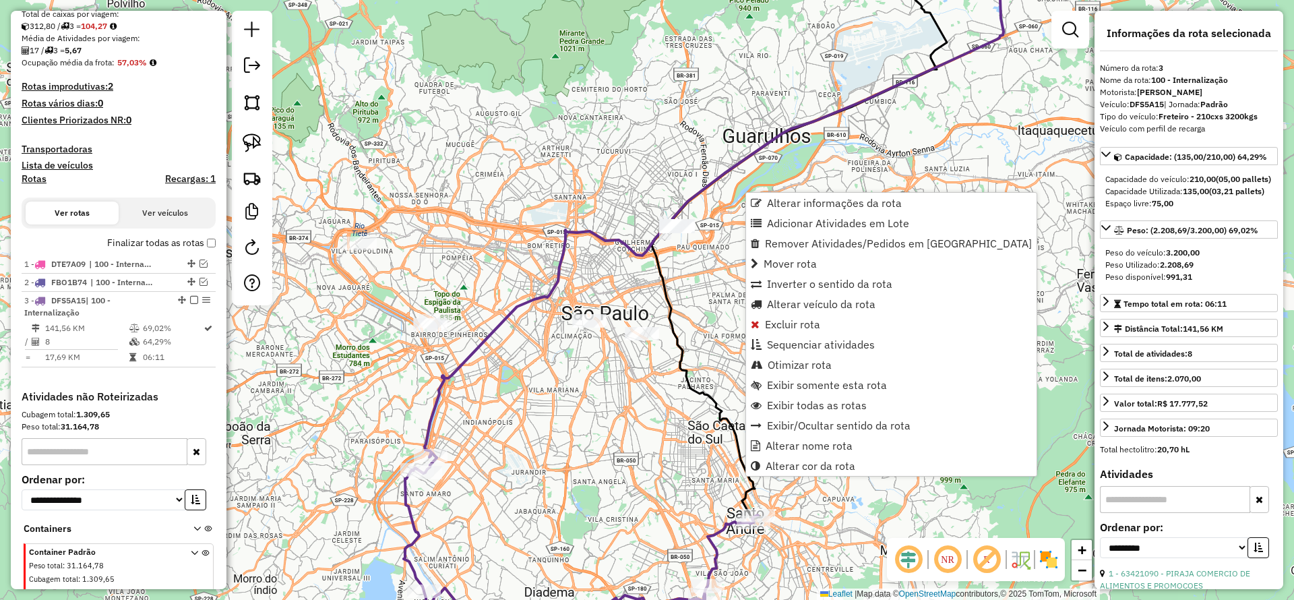
scroll to position [379, 0]
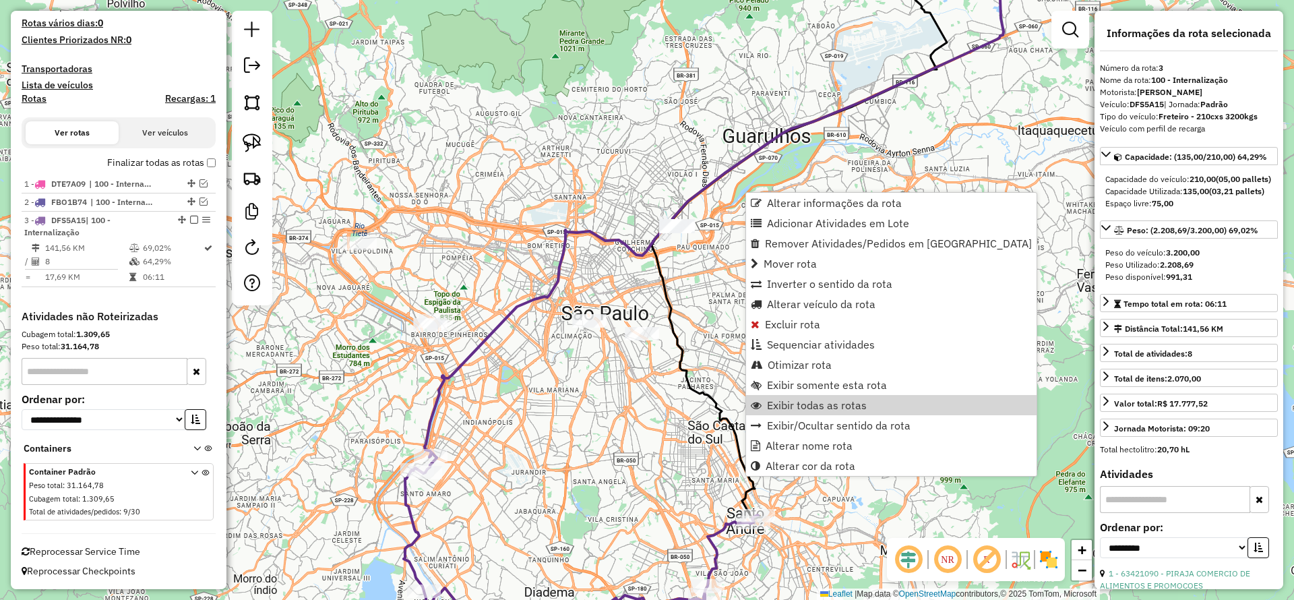
click at [467, 366] on icon at bounding box center [716, 198] width 582 height 517
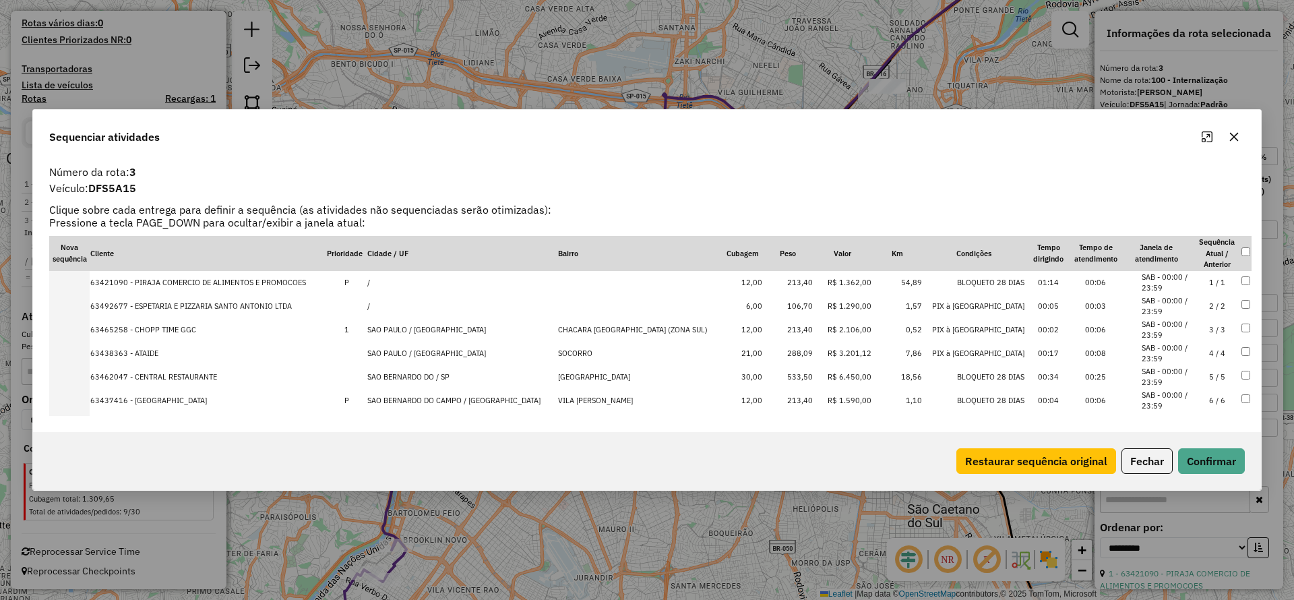
click at [98, 284] on td "63421090 - PIRAJA COMERCIO DE ALIMENTOS E PROMOCOES" at bounding box center [208, 283] width 237 height 24
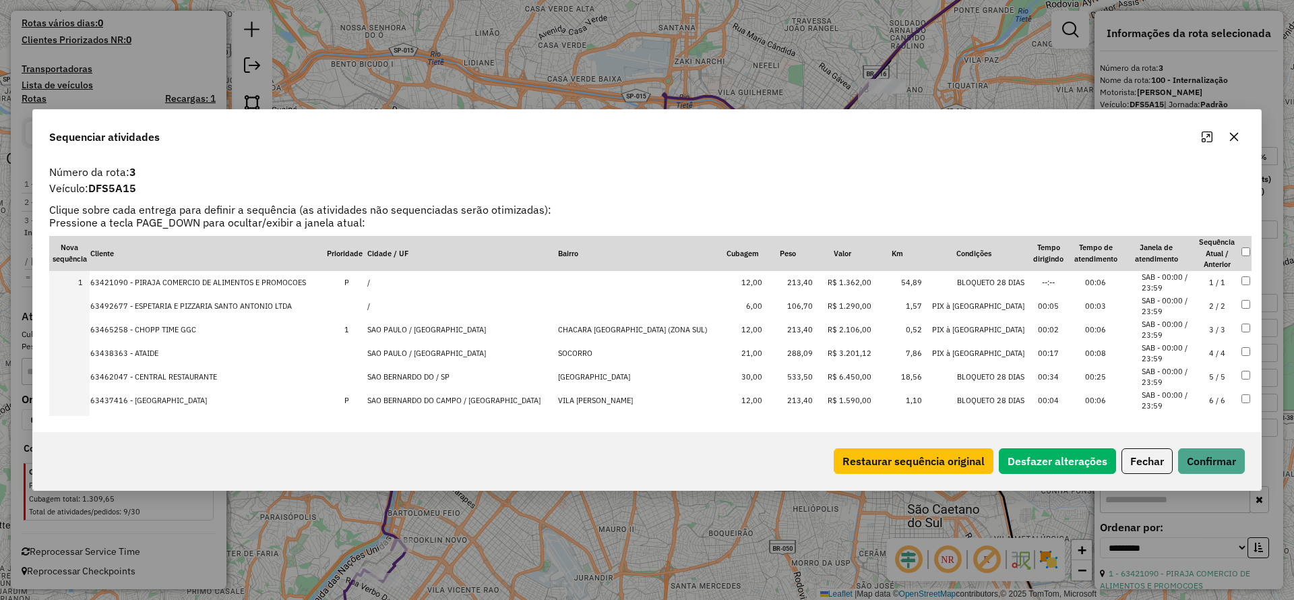
click at [121, 331] on td "63465258 - CHOPP TIME GGC" at bounding box center [208, 330] width 237 height 24
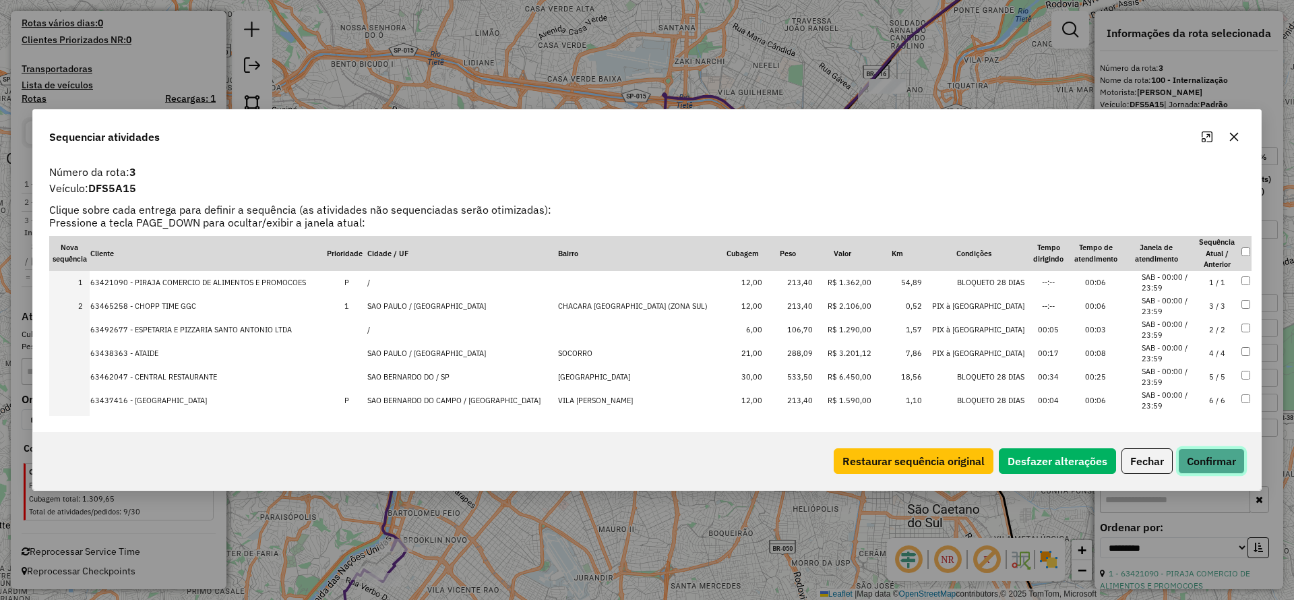
click at [1221, 452] on button "Confirmar" at bounding box center [1211, 461] width 67 height 26
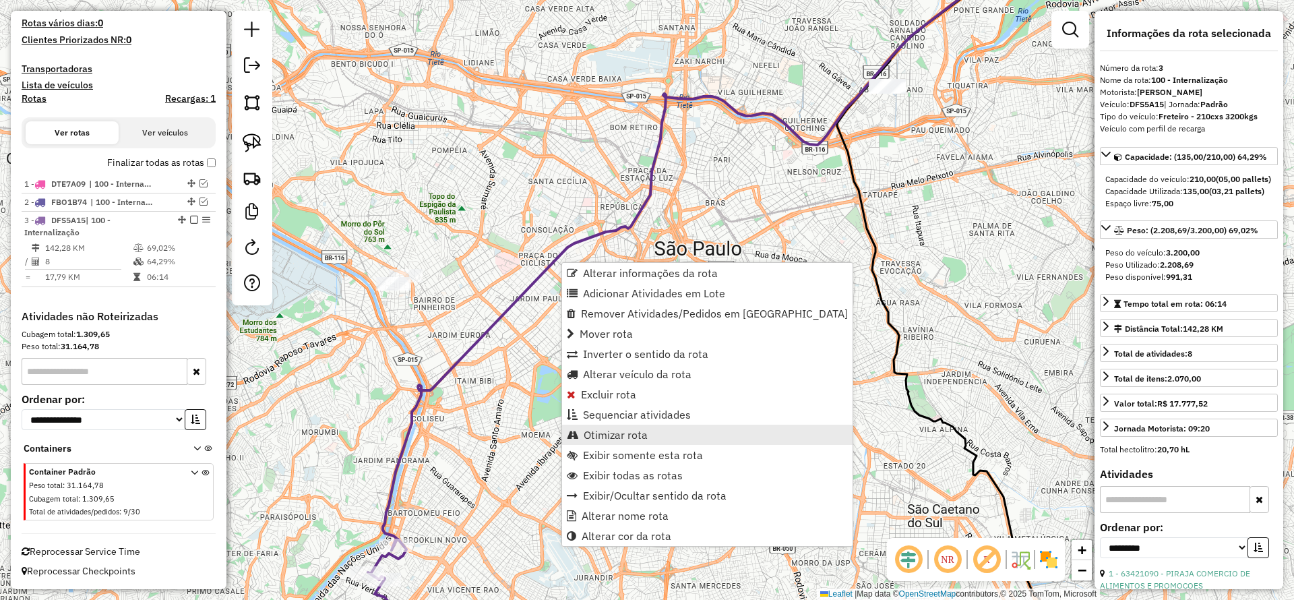
click at [593, 429] on span "Otimizar rota" at bounding box center [616, 434] width 64 height 11
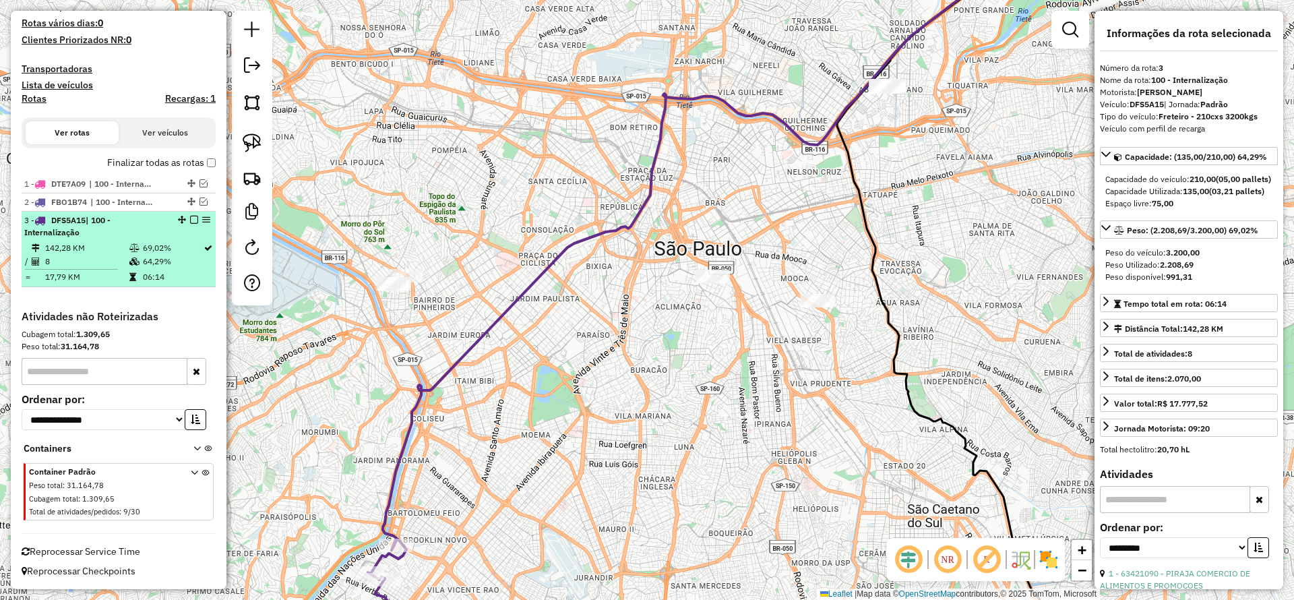
click at [187, 224] on div "3 - DFS5A15 | 100 - Internalização" at bounding box center [118, 226] width 189 height 24
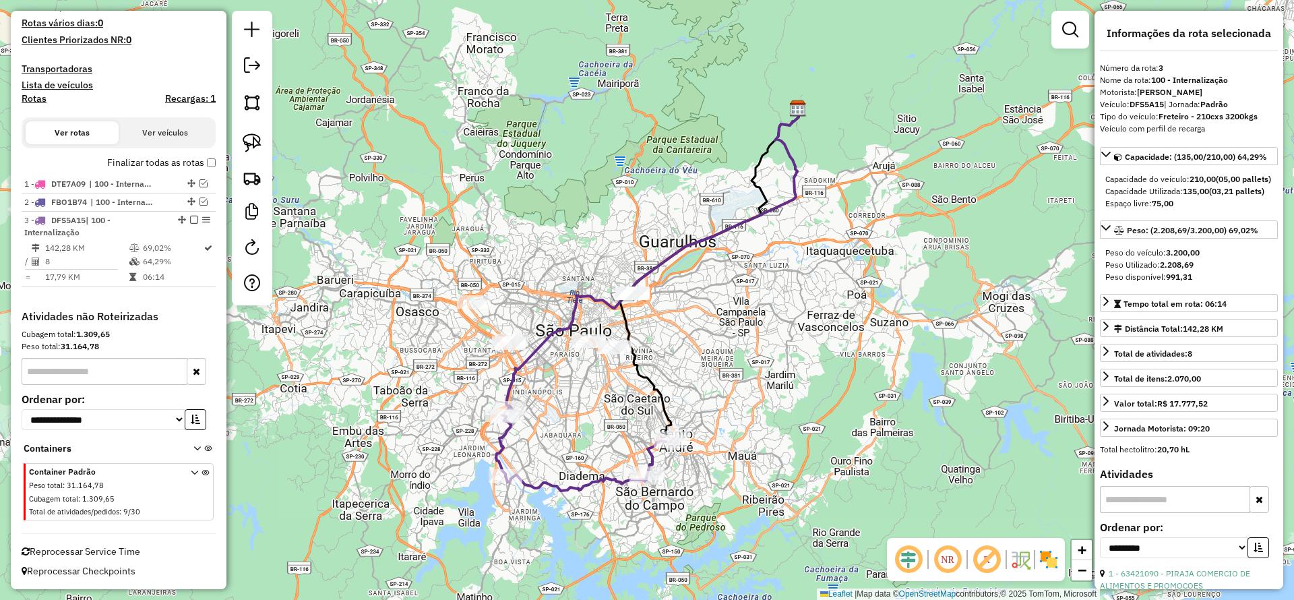
click at [190, 218] on em at bounding box center [194, 220] width 8 height 8
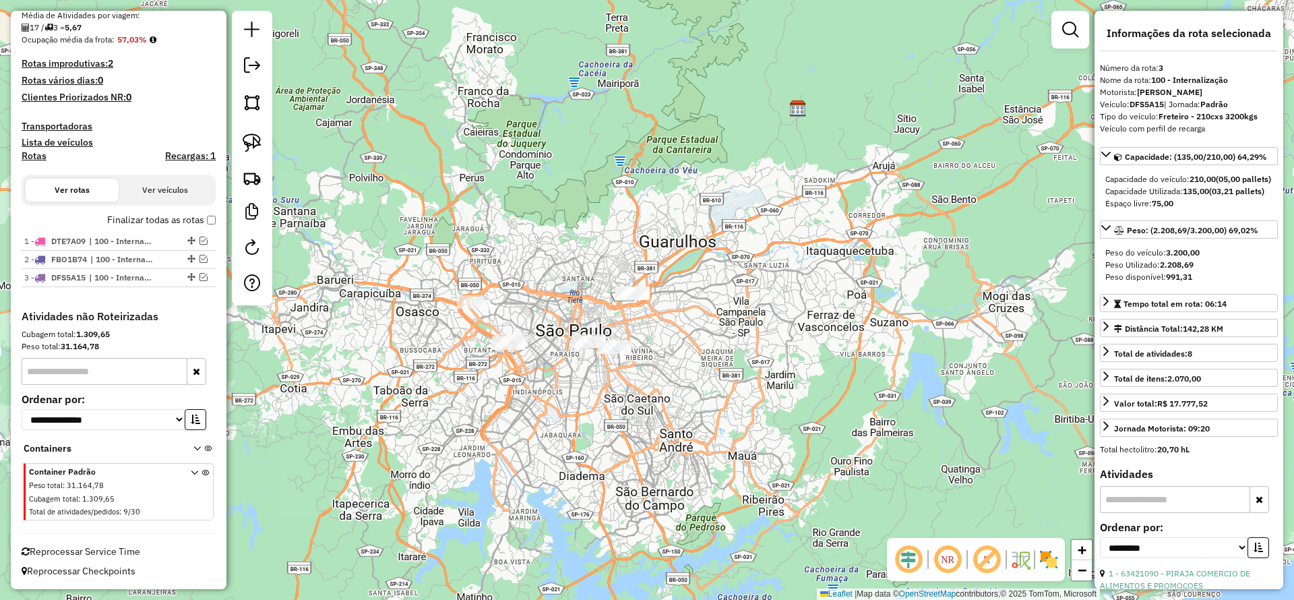
drag, startPoint x: 258, startPoint y: 143, endPoint x: 371, endPoint y: 171, distance: 116.6
click at [259, 143] on img at bounding box center [252, 142] width 19 height 19
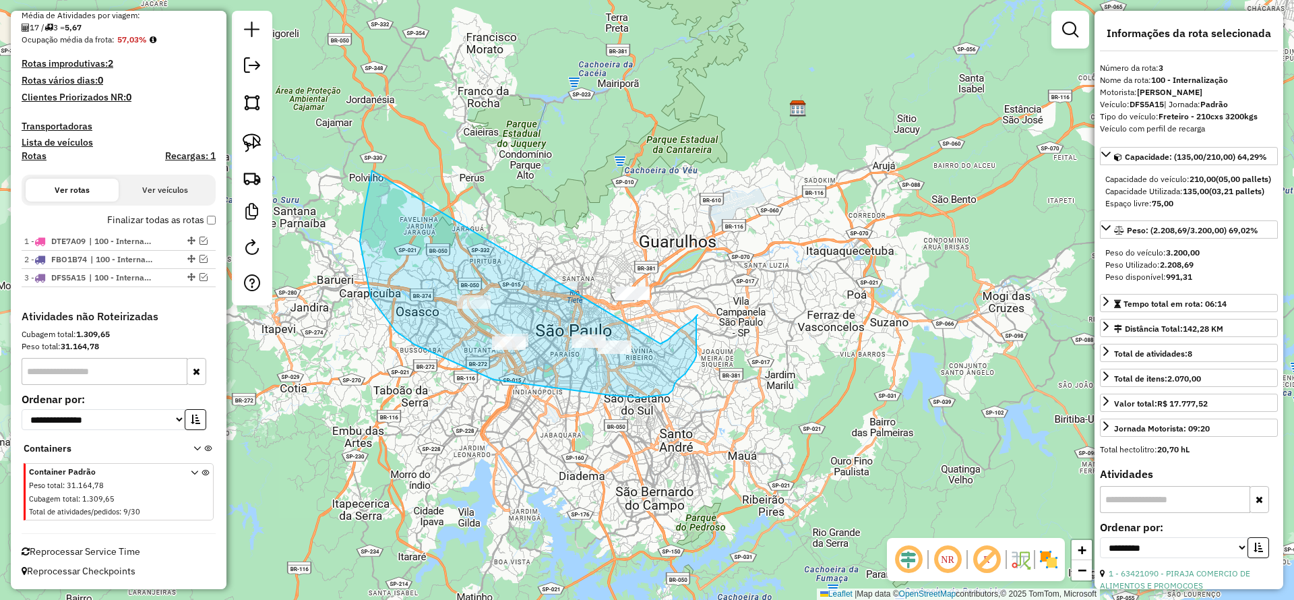
drag, startPoint x: 372, startPoint y: 171, endPoint x: 644, endPoint y: 352, distance: 326.7
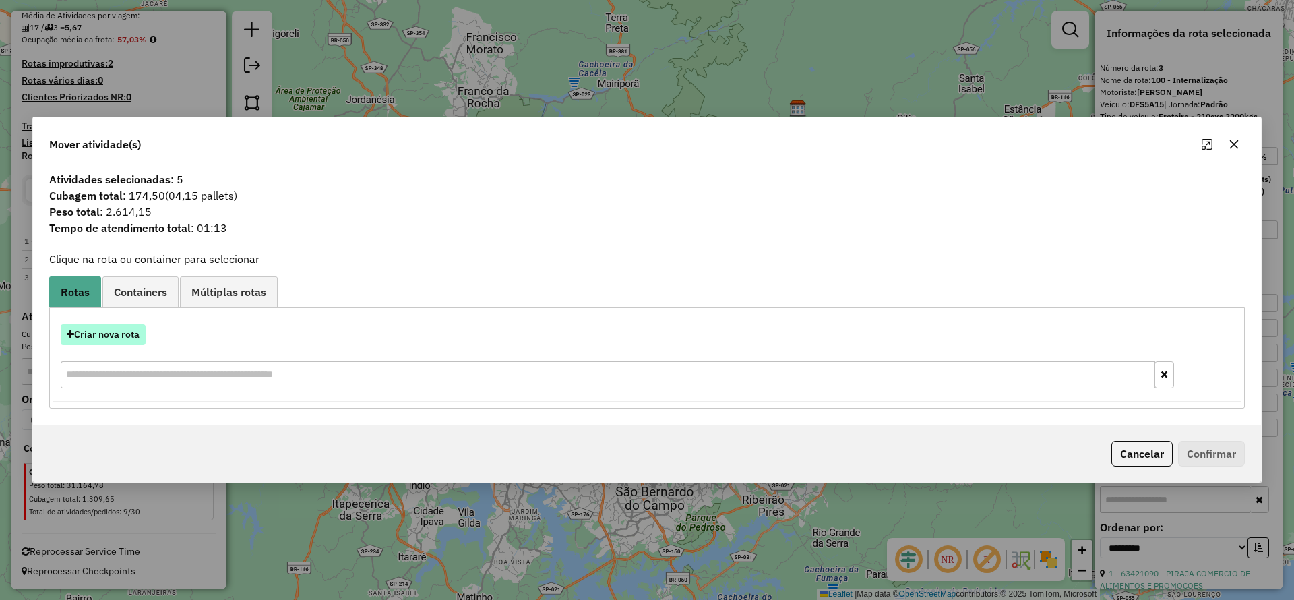
click at [138, 332] on button "Criar nova rota" at bounding box center [103, 334] width 85 height 21
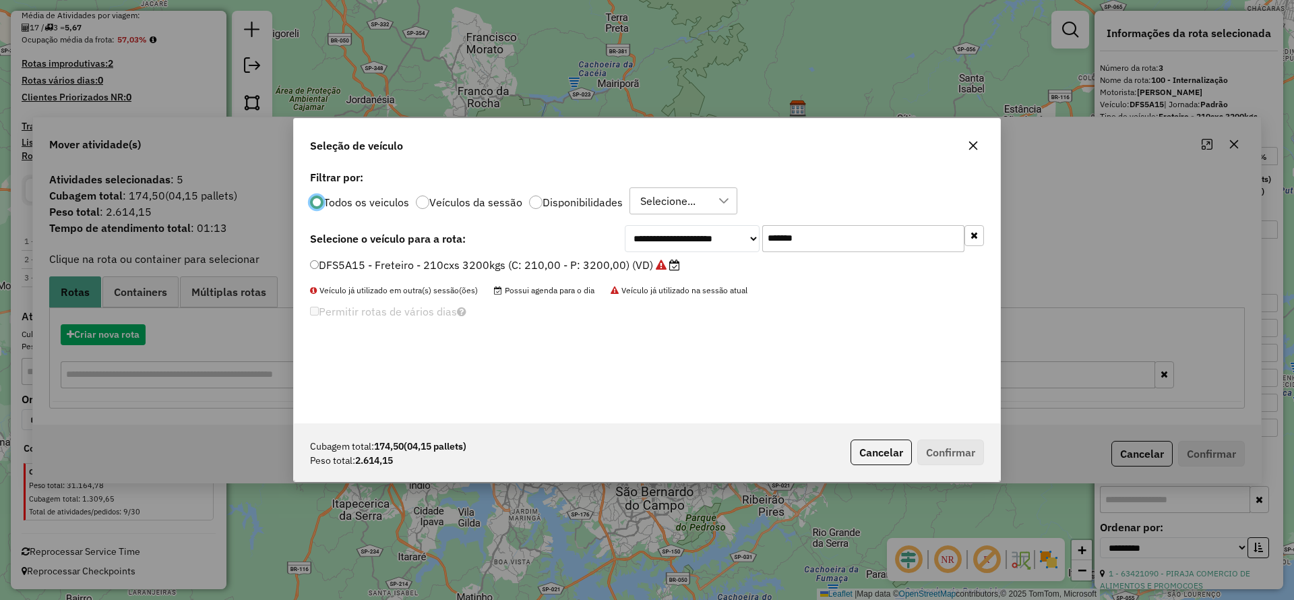
scroll to position [7, 4]
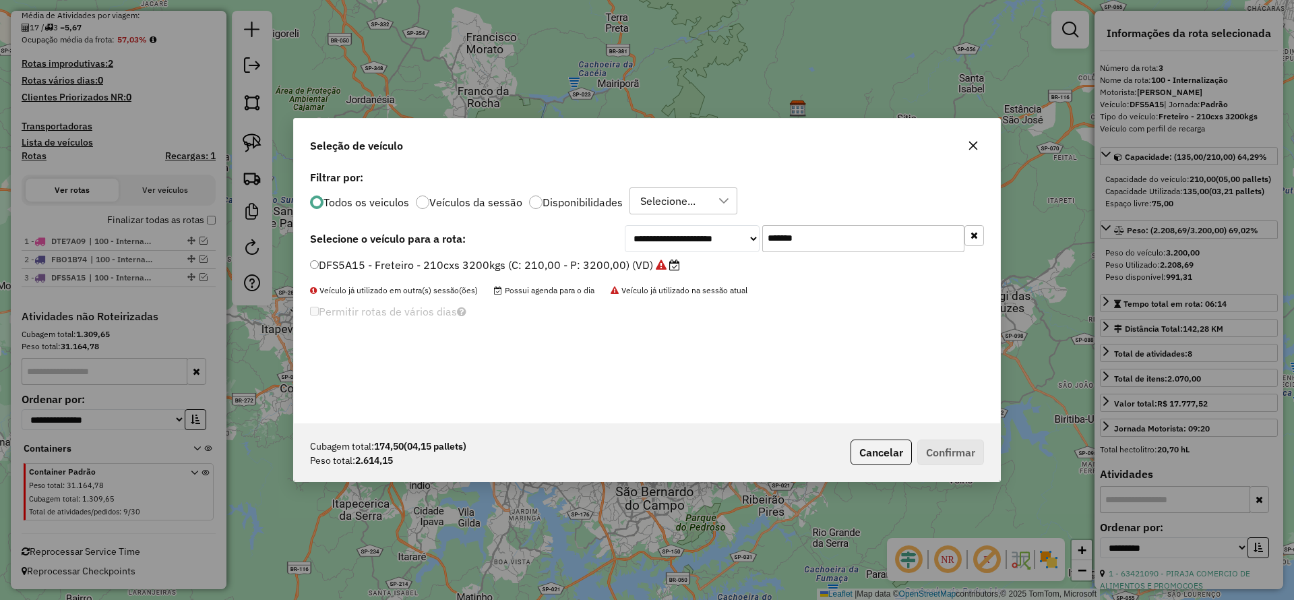
drag, startPoint x: 808, startPoint y: 237, endPoint x: 571, endPoint y: 272, distance: 239.2
click at [580, 266] on div "**********" at bounding box center [647, 295] width 707 height 256
paste input "text"
type input "*******"
click at [472, 272] on label "CVP8G49 - Freteiro - 210Cx - 3200Kg (C: 210,00 - P: 3200,00) (VD)" at bounding box center [488, 265] width 357 height 16
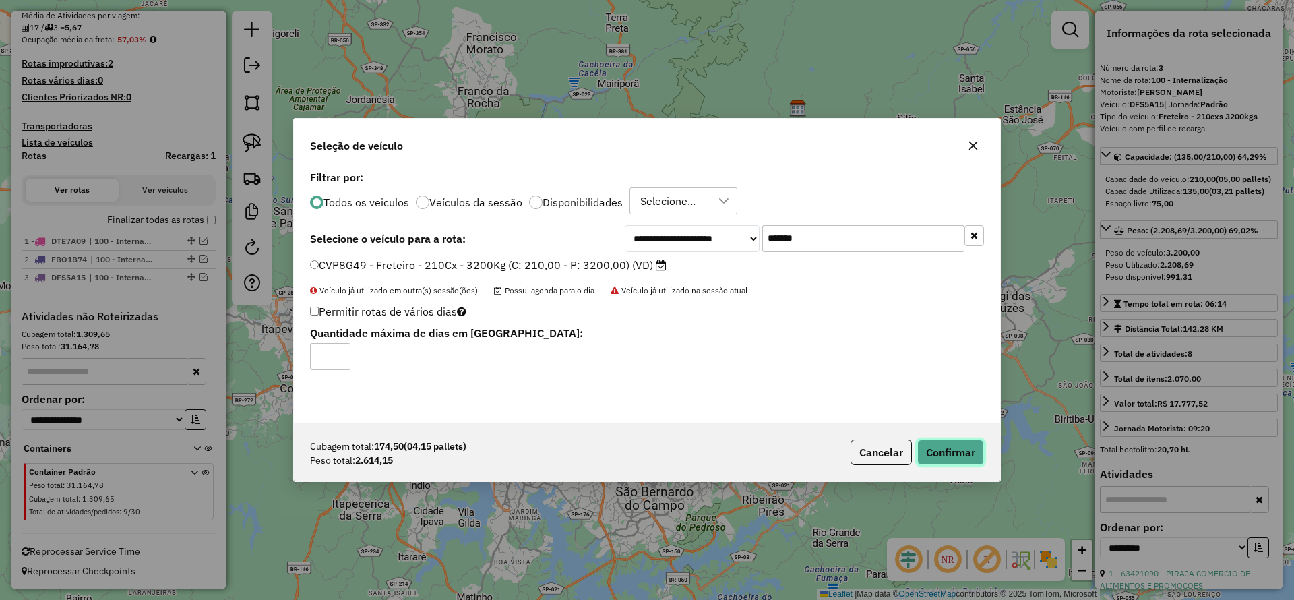
click at [943, 448] on button "Confirmar" at bounding box center [951, 453] width 67 height 26
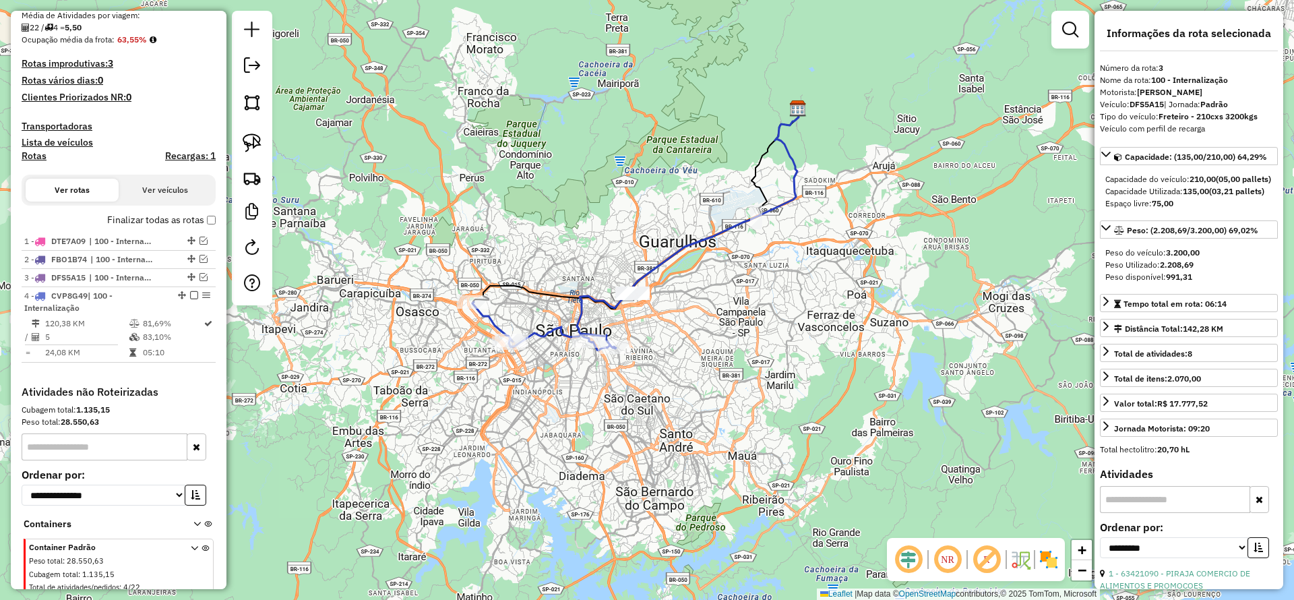
scroll to position [397, 0]
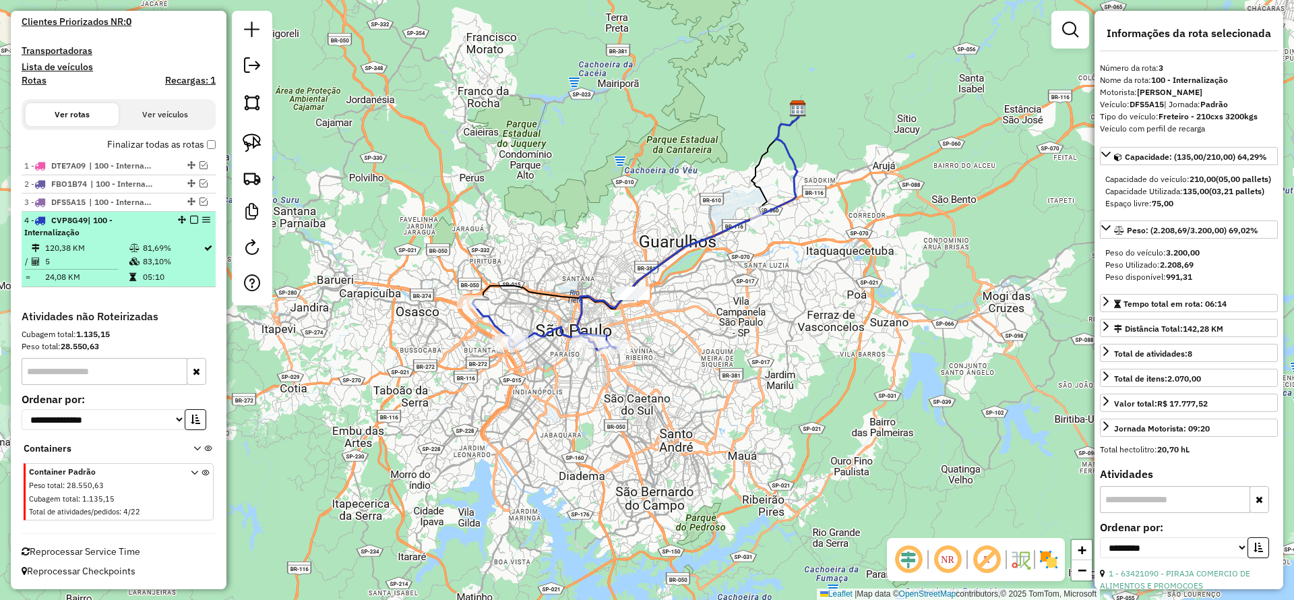
click at [191, 219] on em at bounding box center [194, 220] width 8 height 8
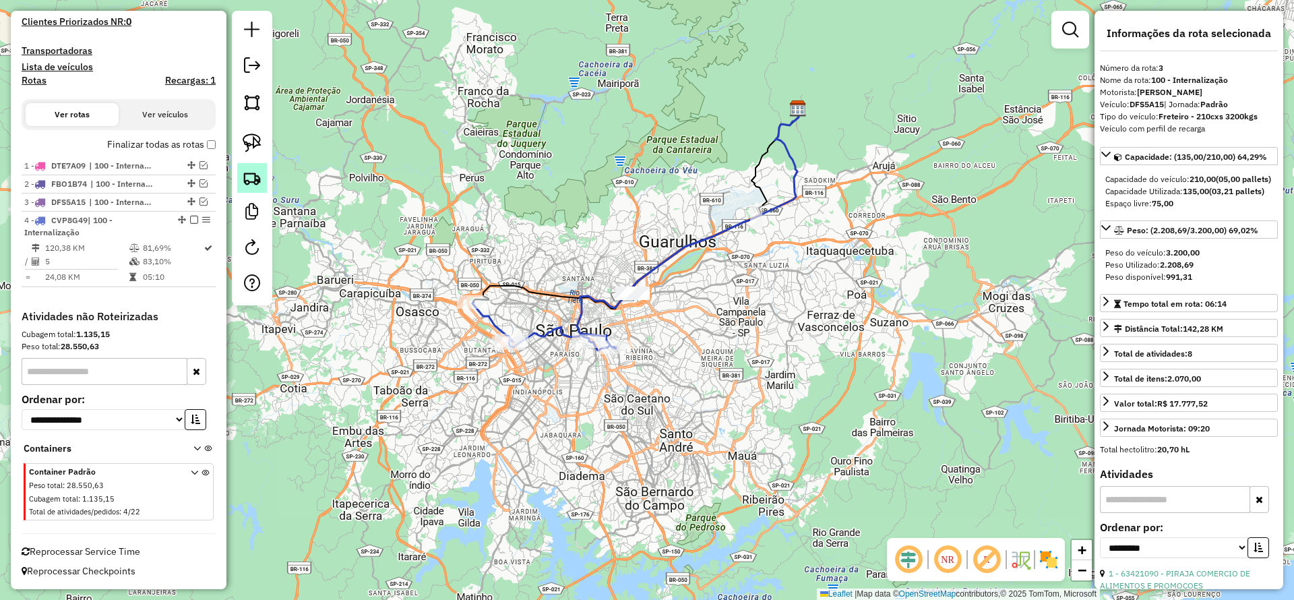
scroll to position [340, 0]
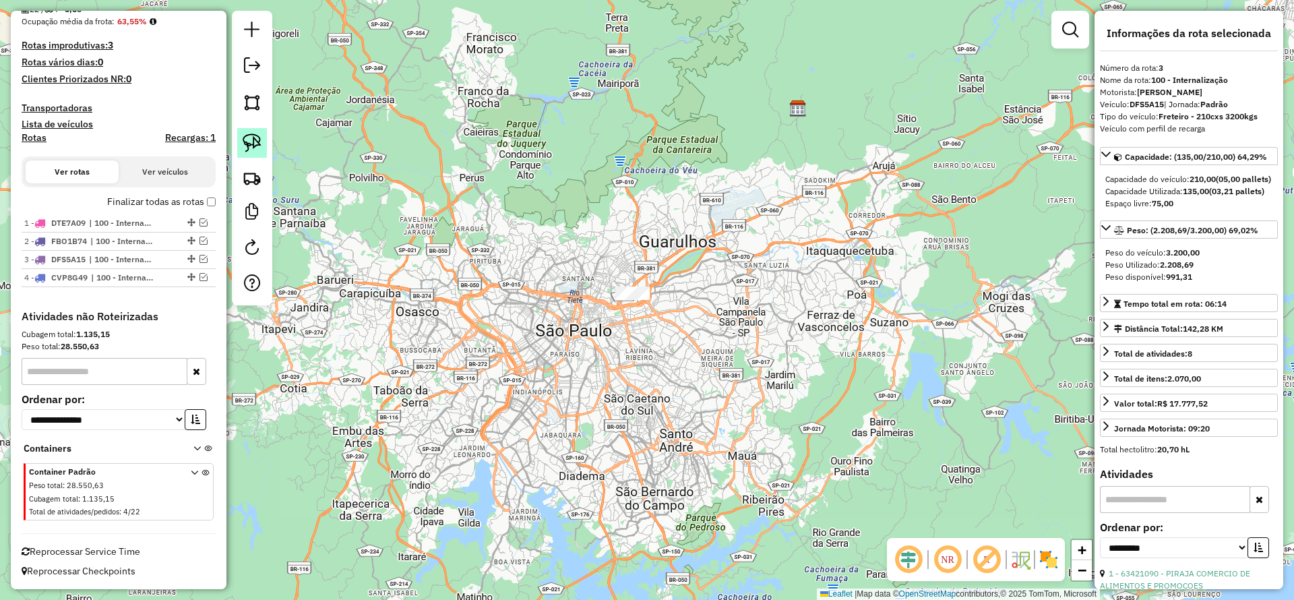
click at [264, 142] on link at bounding box center [252, 143] width 30 height 30
drag, startPoint x: 472, startPoint y: 332, endPoint x: 736, endPoint y: 249, distance: 276.3
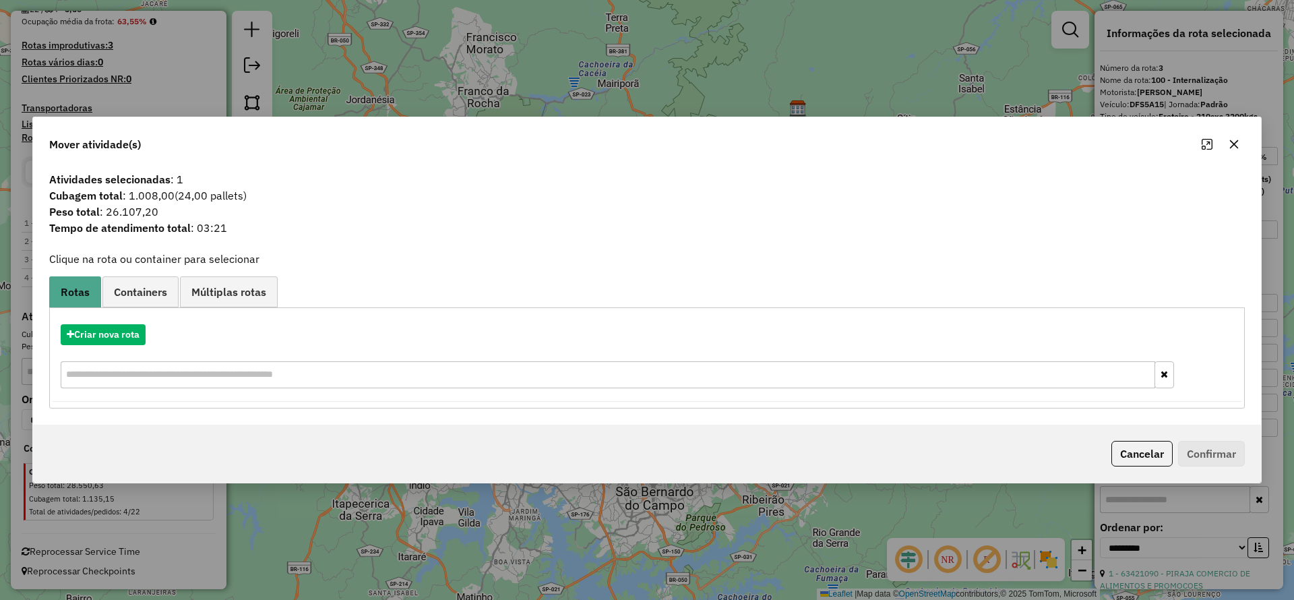
click at [1235, 139] on icon "button" at bounding box center [1234, 144] width 11 height 11
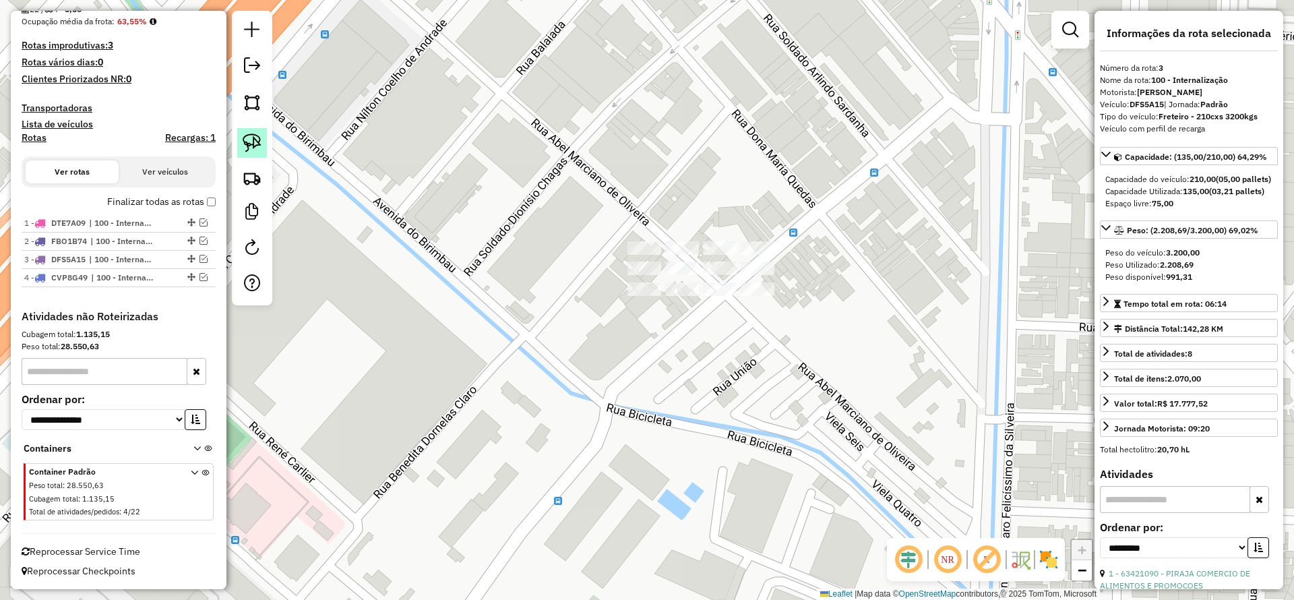
click at [242, 142] on link at bounding box center [252, 143] width 30 height 30
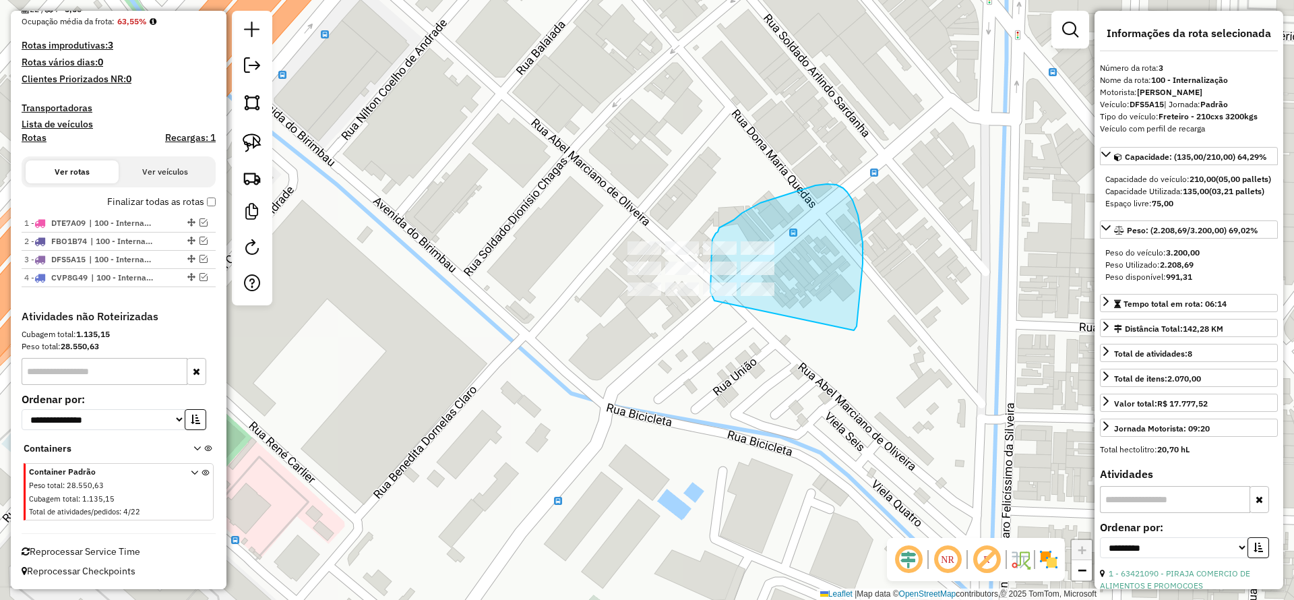
drag, startPoint x: 857, startPoint y: 326, endPoint x: 744, endPoint y: 332, distance: 112.7
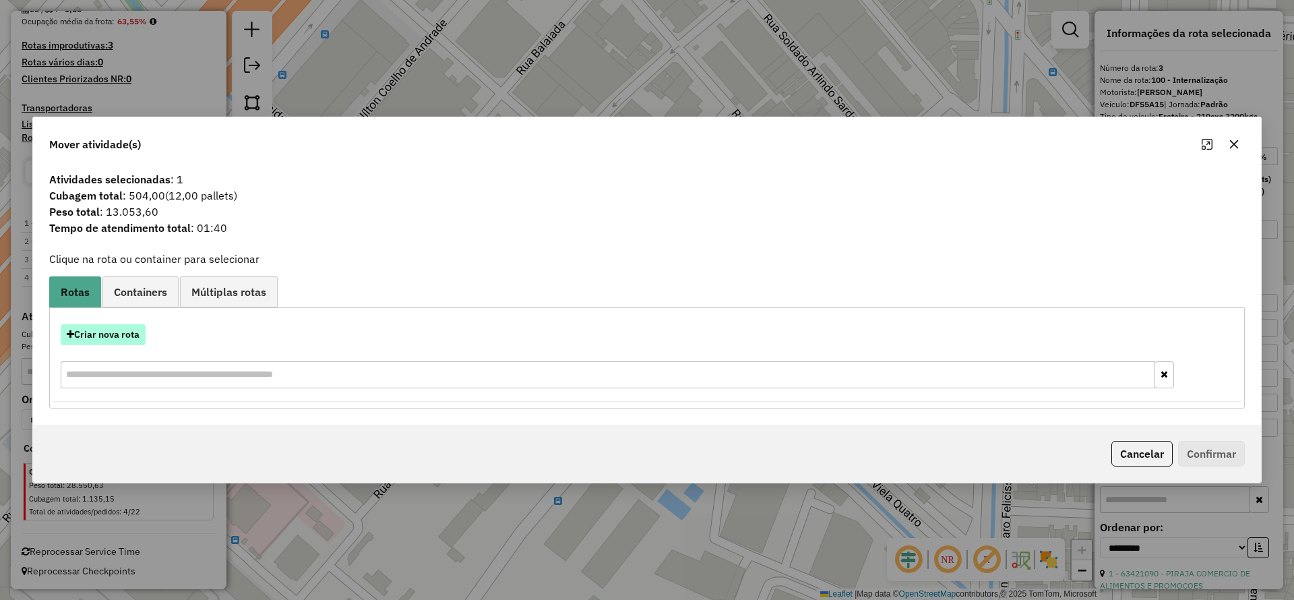
click at [112, 326] on button "Criar nova rota" at bounding box center [103, 334] width 85 height 21
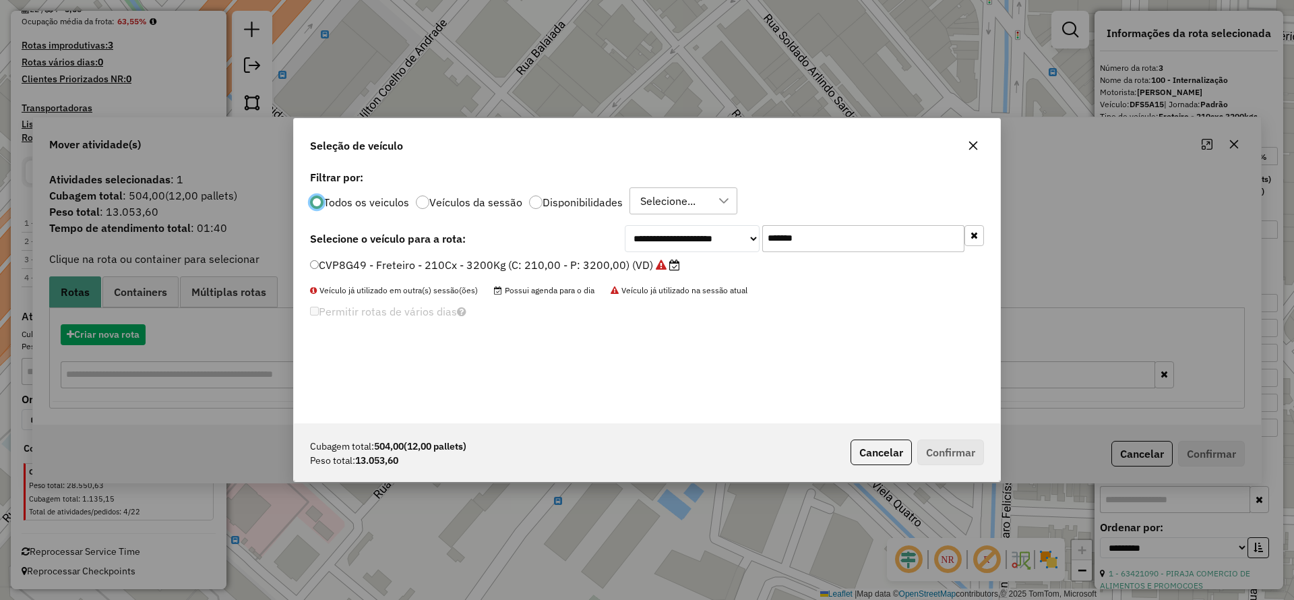
scroll to position [7, 4]
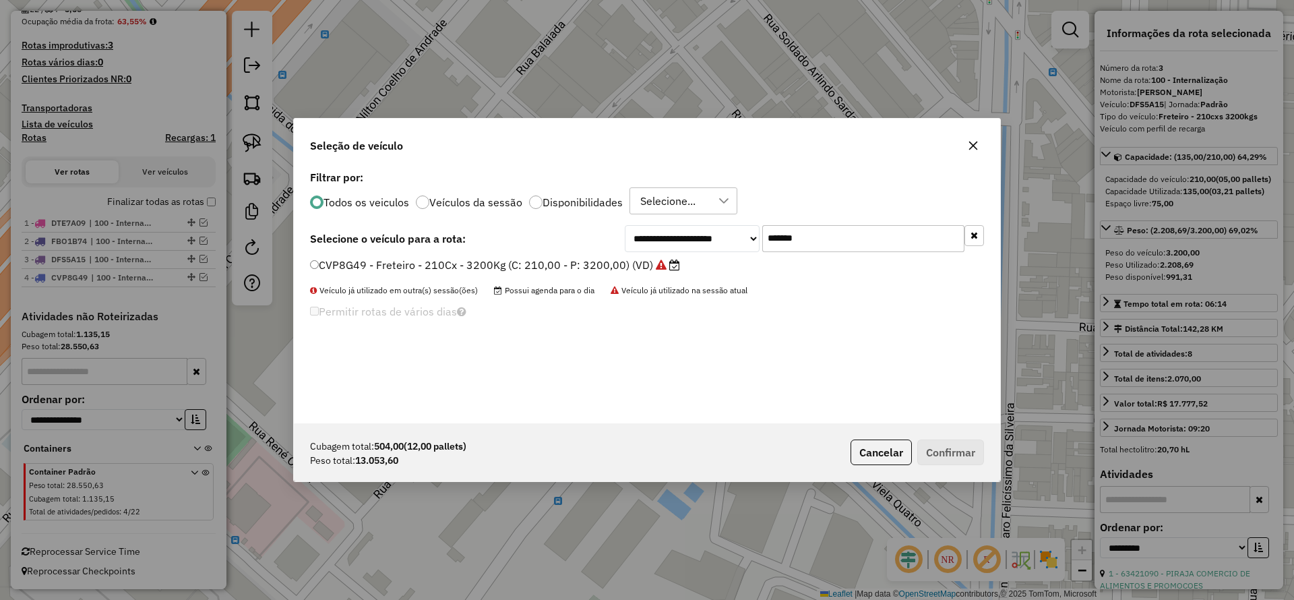
drag, startPoint x: 780, startPoint y: 219, endPoint x: 632, endPoint y: 247, distance: 150.3
click at [663, 221] on div "**********" at bounding box center [647, 295] width 707 height 256
paste input "text"
type input "*******"
click at [581, 264] on label "KZL8420 - Freteiro - 504cxs - 17550kgs (C: 504,00 - P: 17550,00) (VD)" at bounding box center [491, 265] width 362 height 16
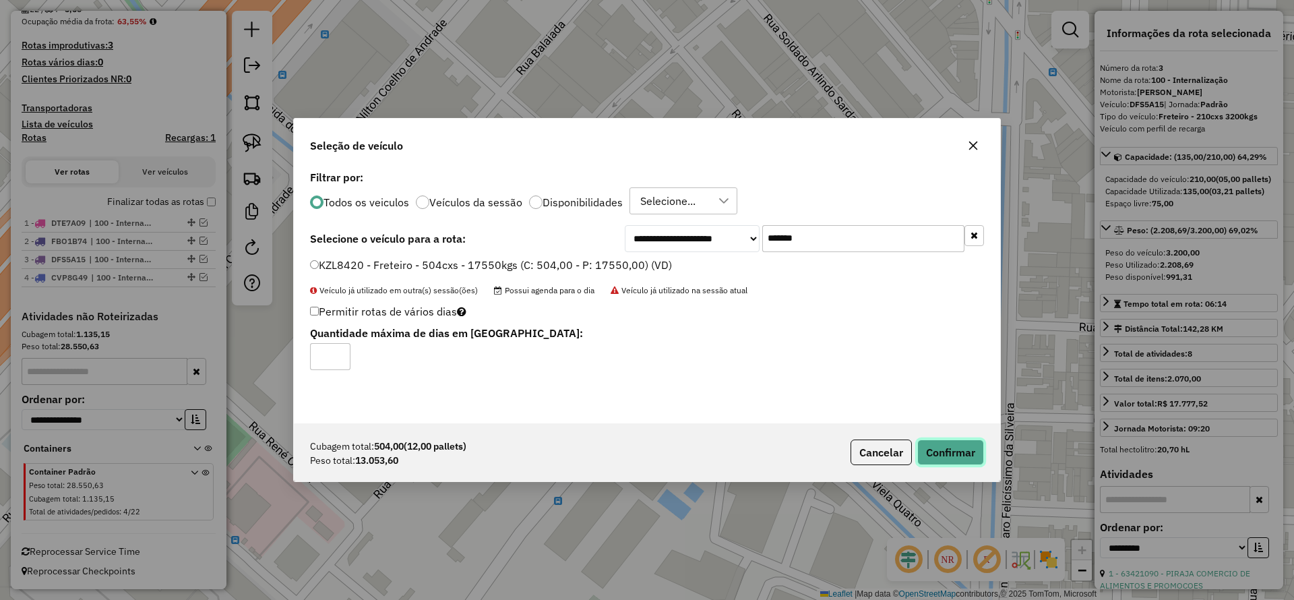
click at [949, 446] on button "Confirmar" at bounding box center [951, 453] width 67 height 26
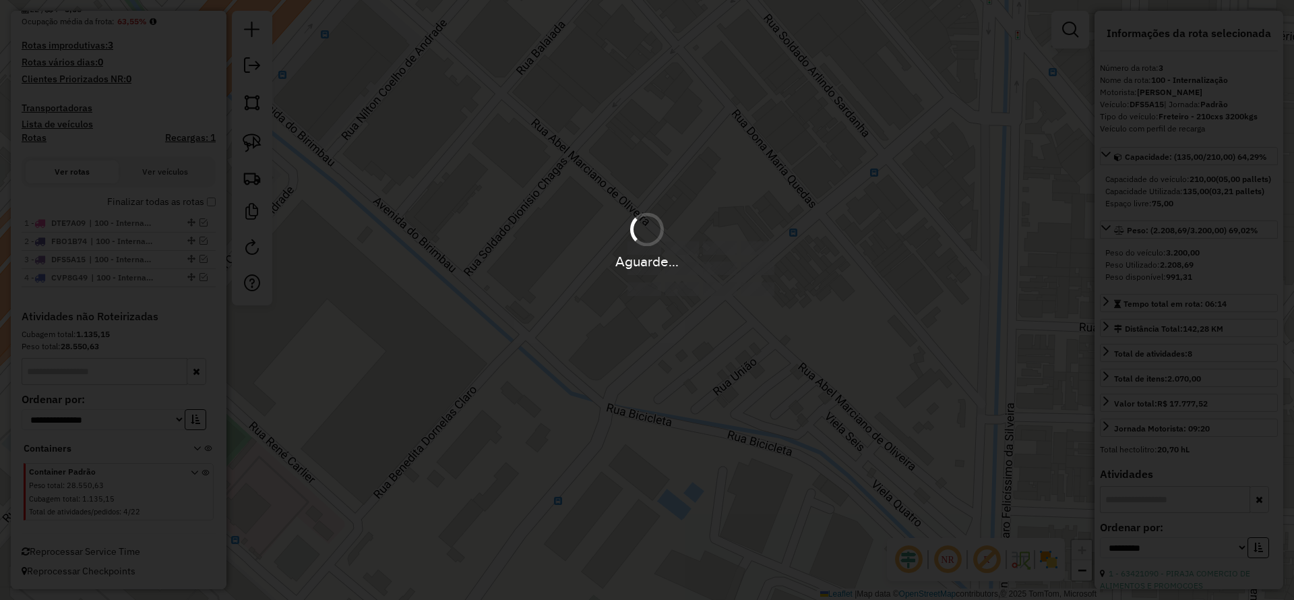
scroll to position [415, 0]
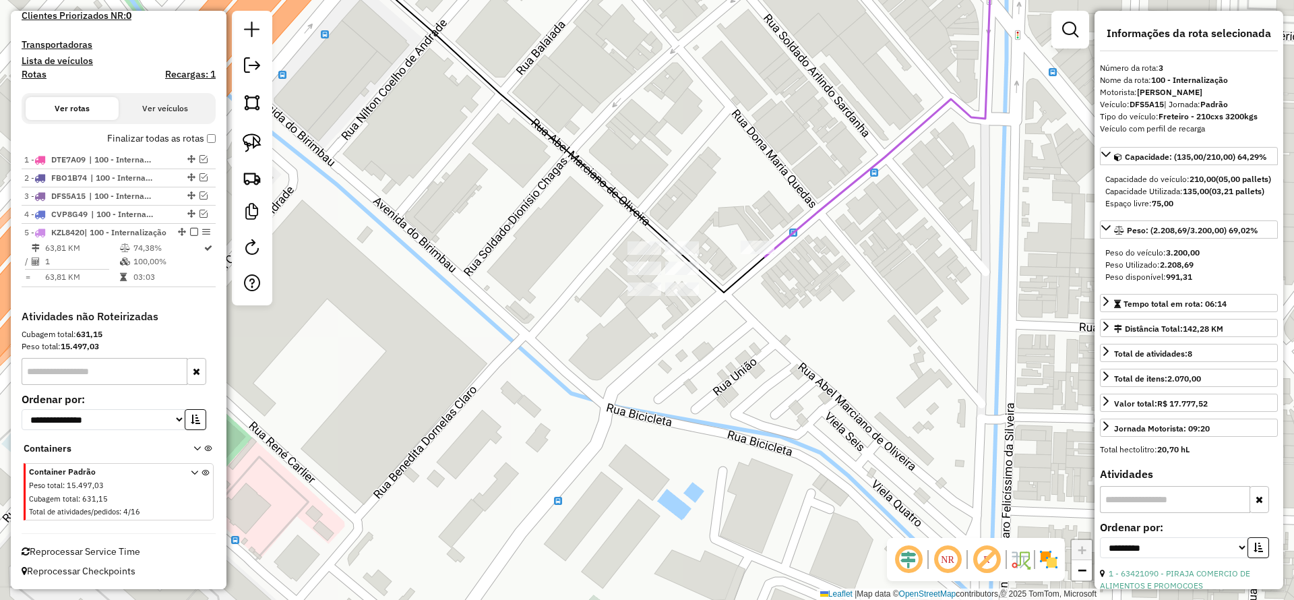
click at [260, 150] on img at bounding box center [252, 142] width 19 height 19
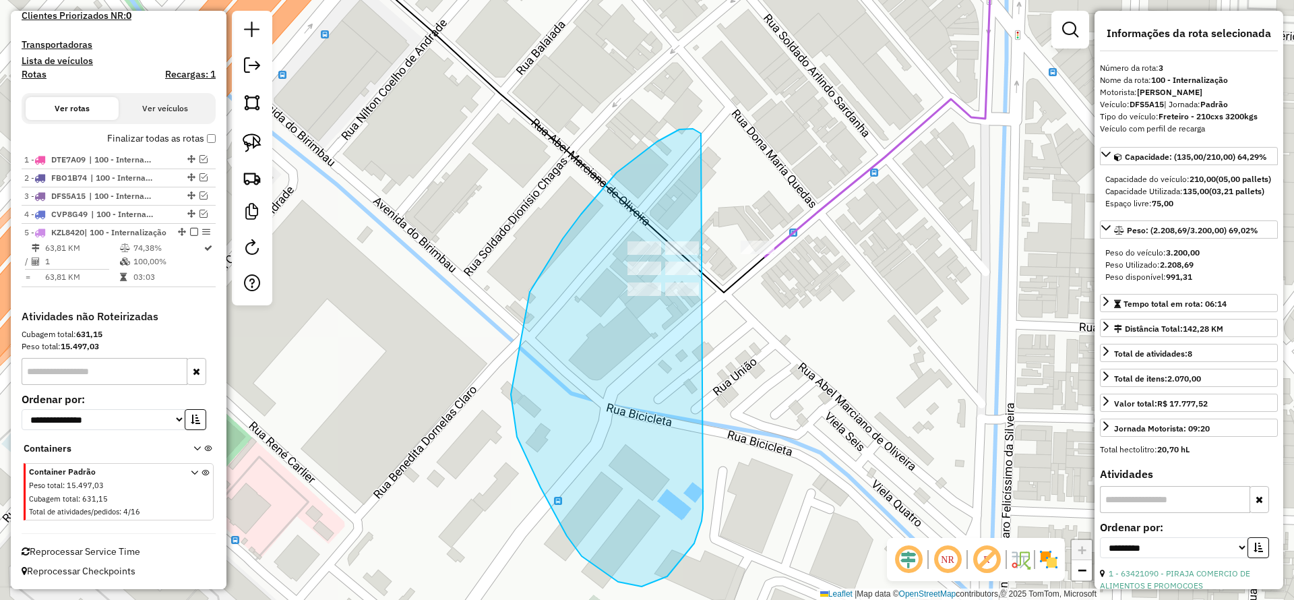
drag, startPoint x: 680, startPoint y: 129, endPoint x: 703, endPoint y: 502, distance: 372.9
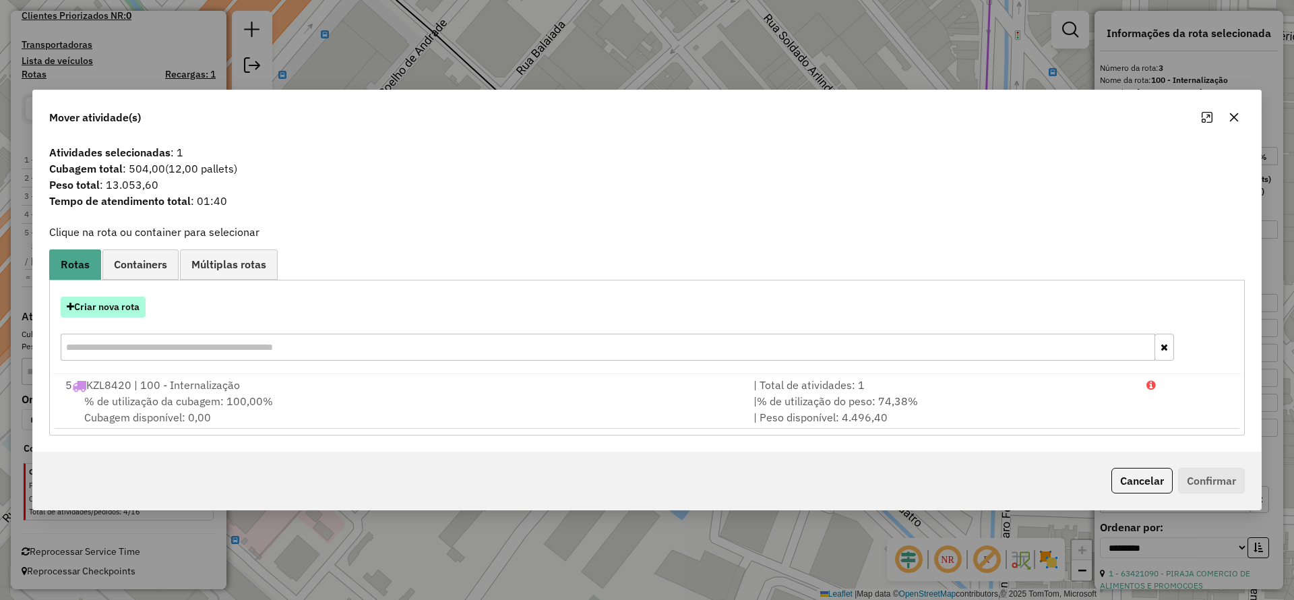
click at [123, 309] on button "Criar nova rota" at bounding box center [103, 307] width 85 height 21
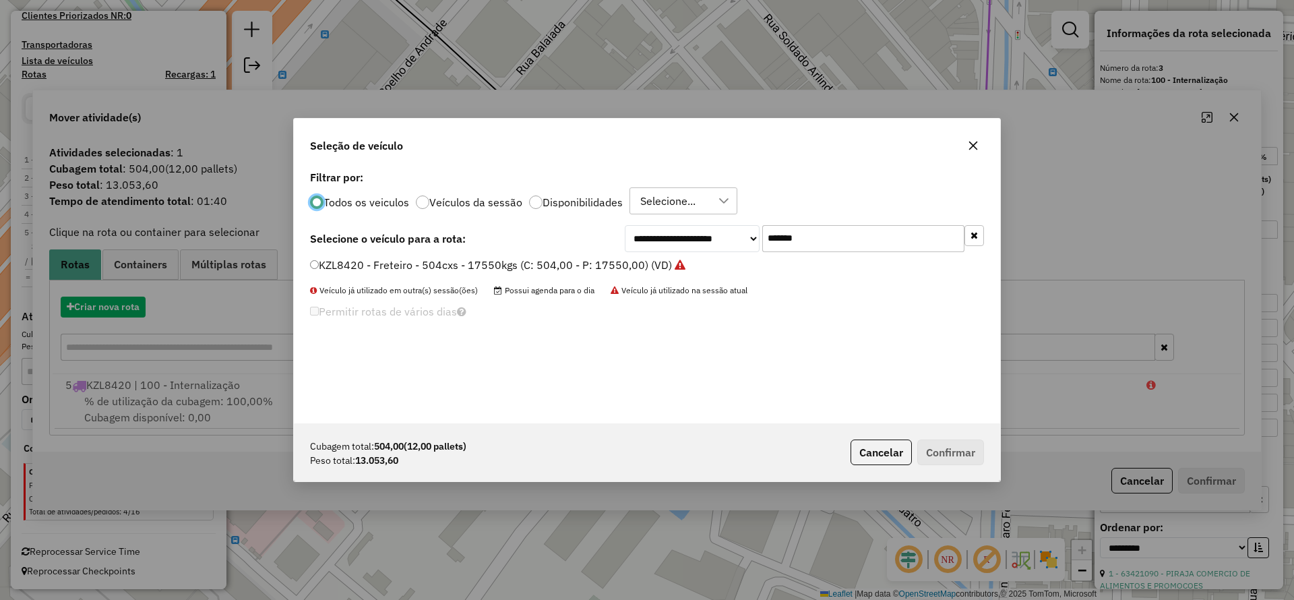
scroll to position [7, 4]
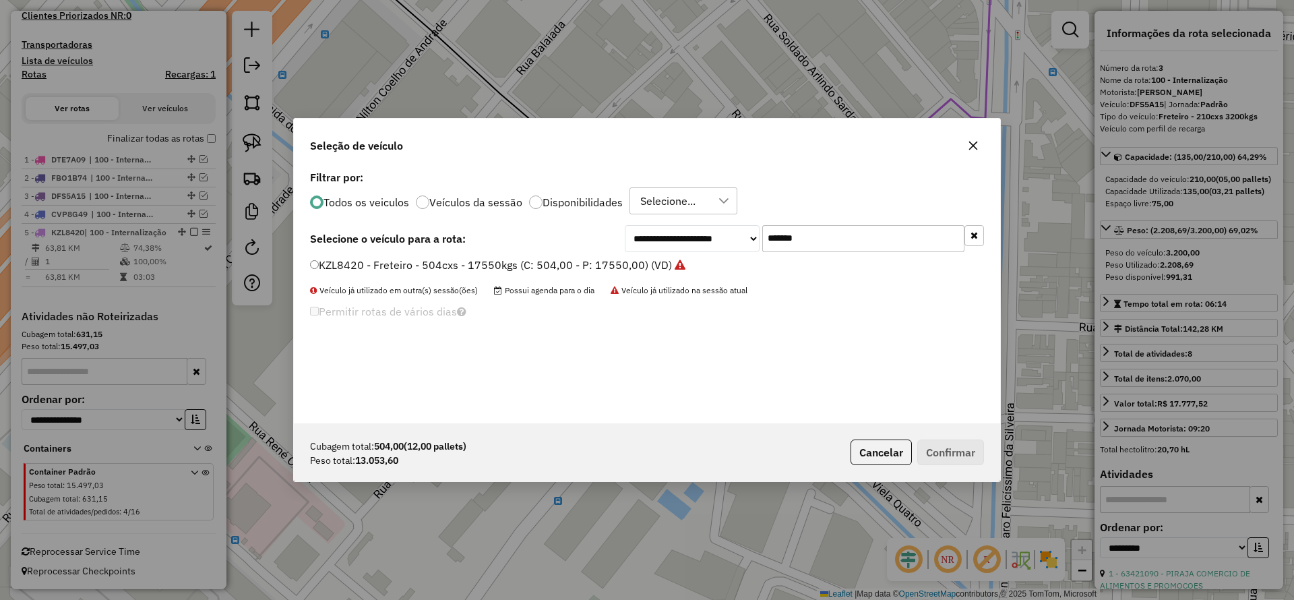
drag, startPoint x: 863, startPoint y: 237, endPoint x: 522, endPoint y: 247, distance: 340.6
click at [533, 243] on div "**********" at bounding box center [647, 238] width 674 height 27
paste input "text"
type input "*******"
click at [499, 265] on label "KZK7H44 - Freteiro - 504cxs - 17550kgs (C: 504,00 - P: 17550,00) (VD)" at bounding box center [492, 265] width 364 height 16
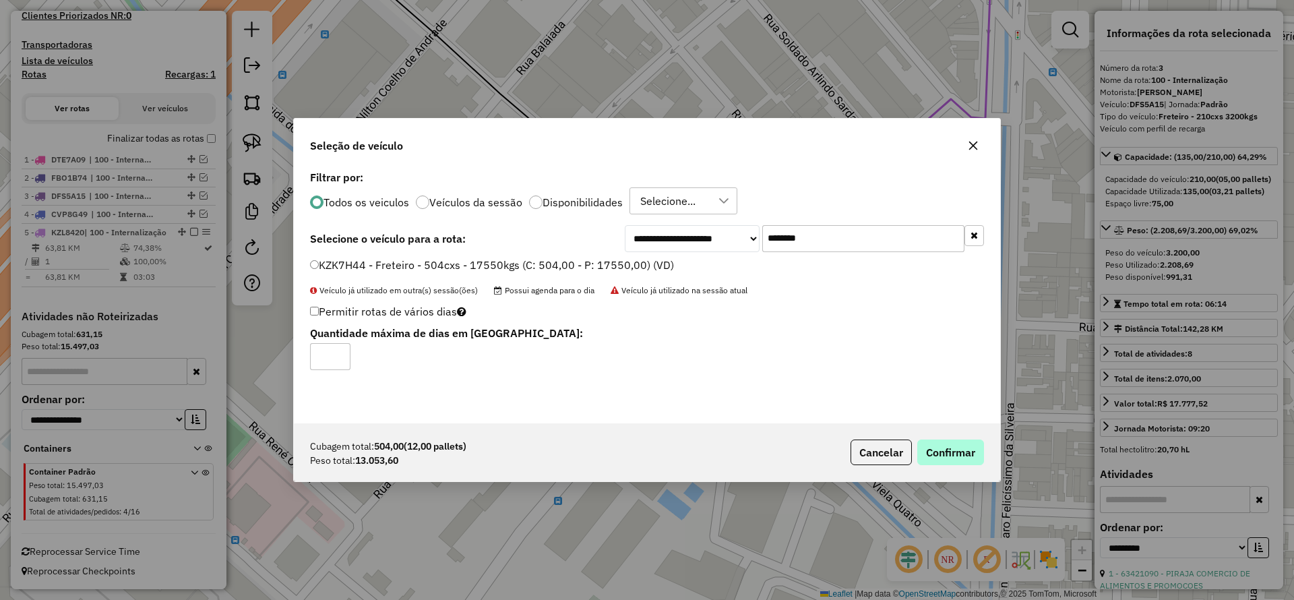
click at [961, 436] on div "Cubagem total: 504,00 (12,00 pallets) Peso total: 13.053,60 Cancelar Confirmar" at bounding box center [647, 452] width 707 height 58
click at [959, 440] on button "Confirmar" at bounding box center [951, 453] width 67 height 26
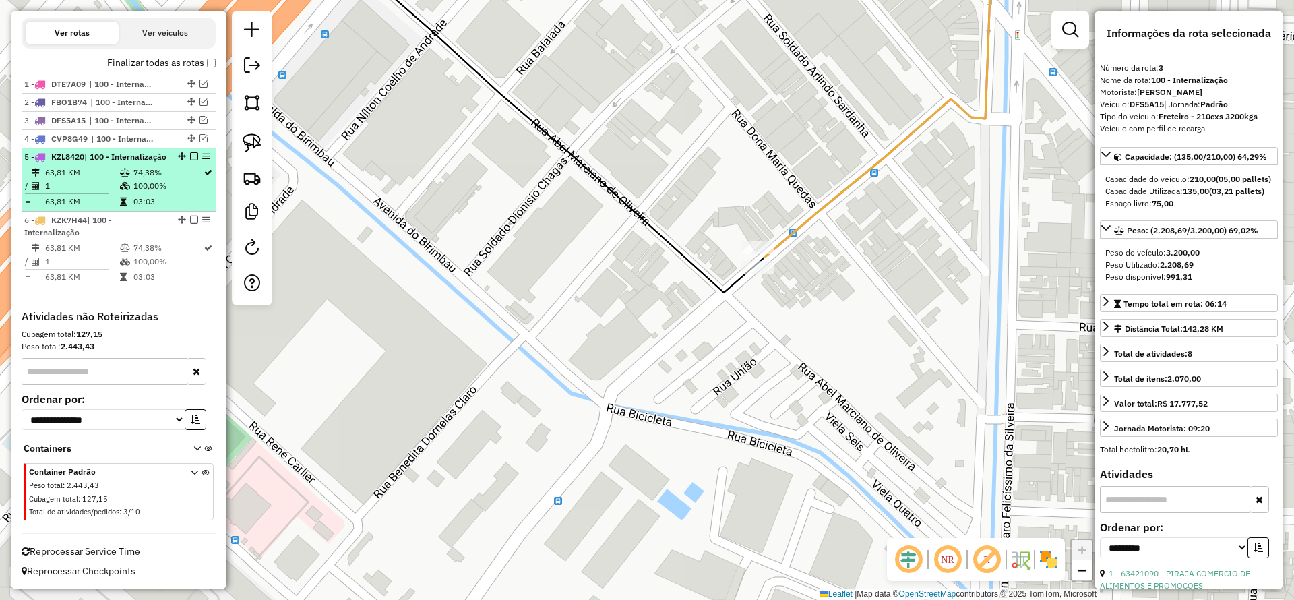
scroll to position [491, 0]
click at [190, 152] on em at bounding box center [194, 156] width 8 height 8
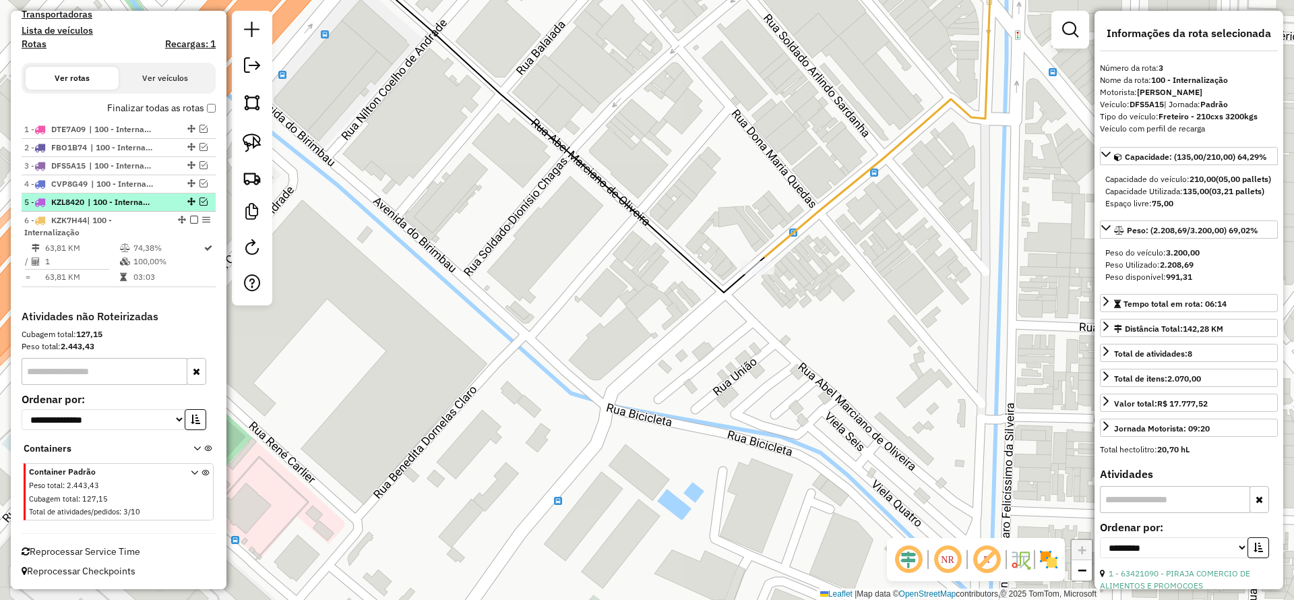
scroll to position [434, 0]
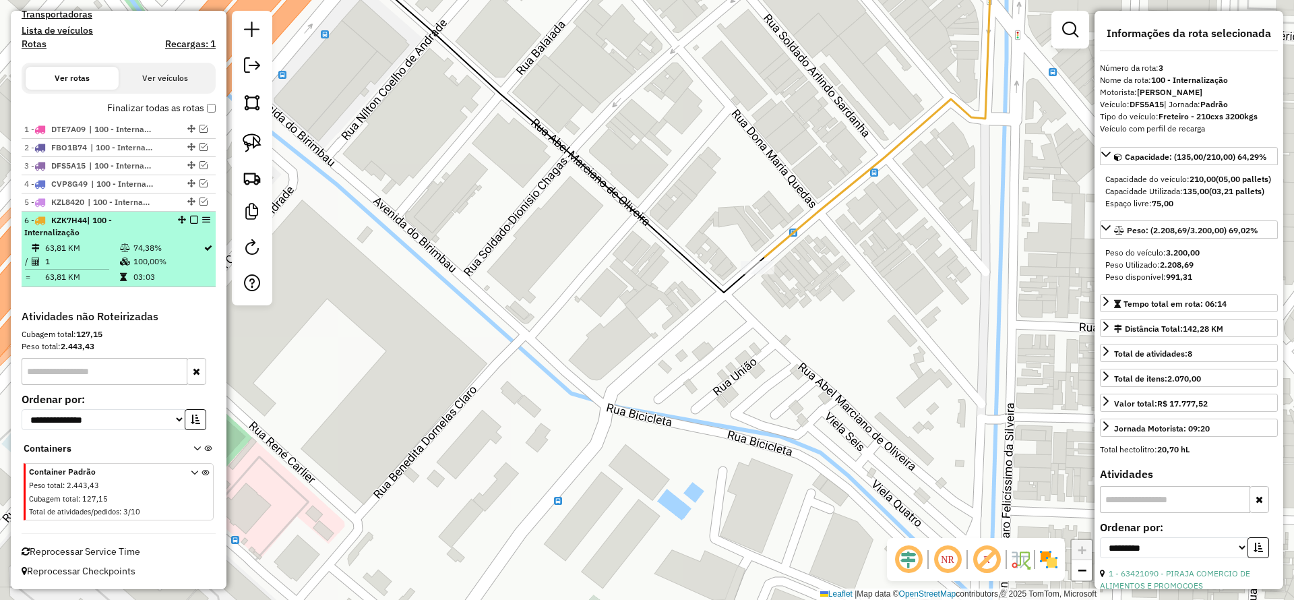
click at [191, 218] on em at bounding box center [194, 220] width 8 height 8
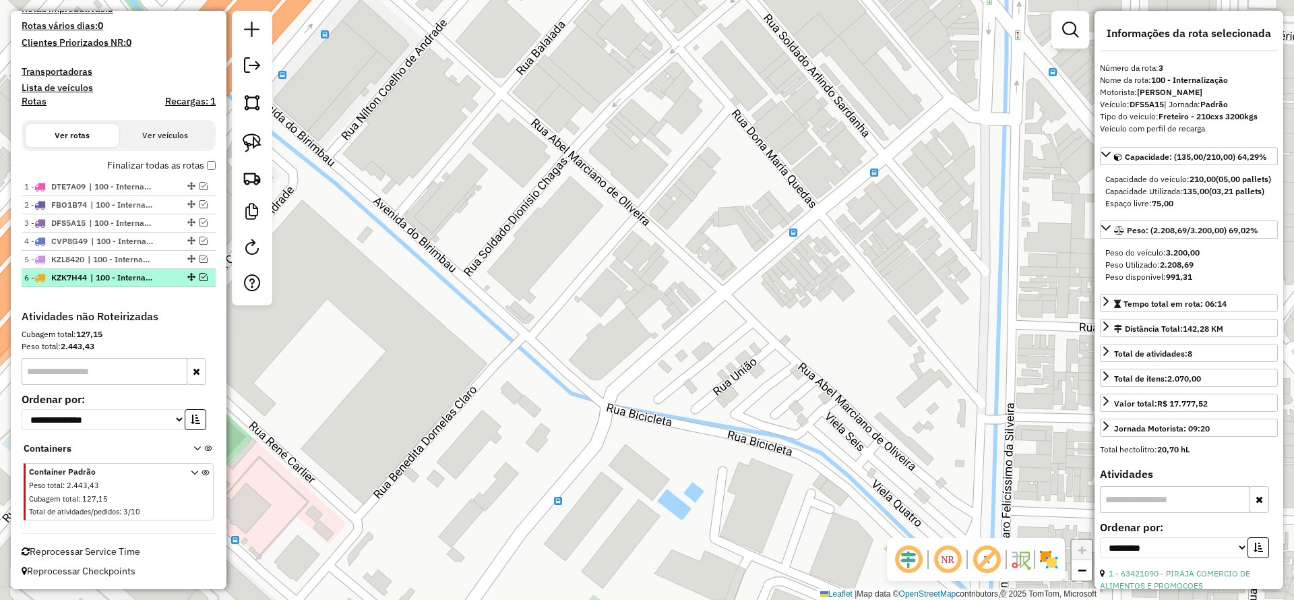
scroll to position [376, 0]
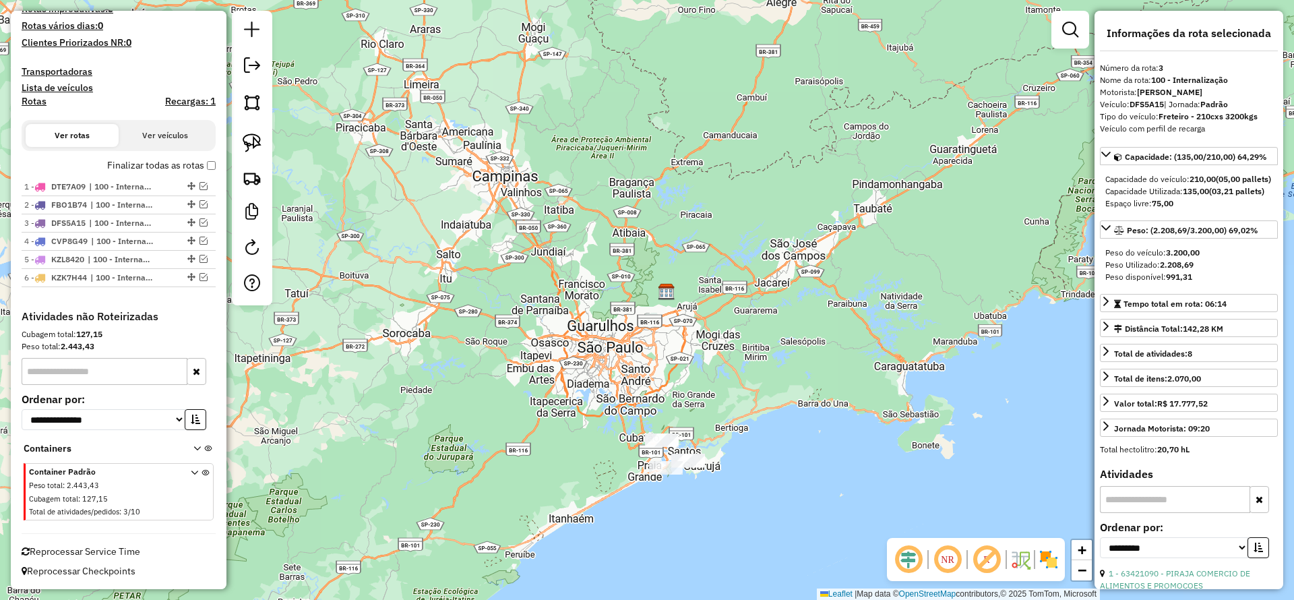
click at [566, 383] on div "Janela de atendimento Grade de atendimento Capacidade Transportadoras Veículos …" at bounding box center [647, 300] width 1294 height 600
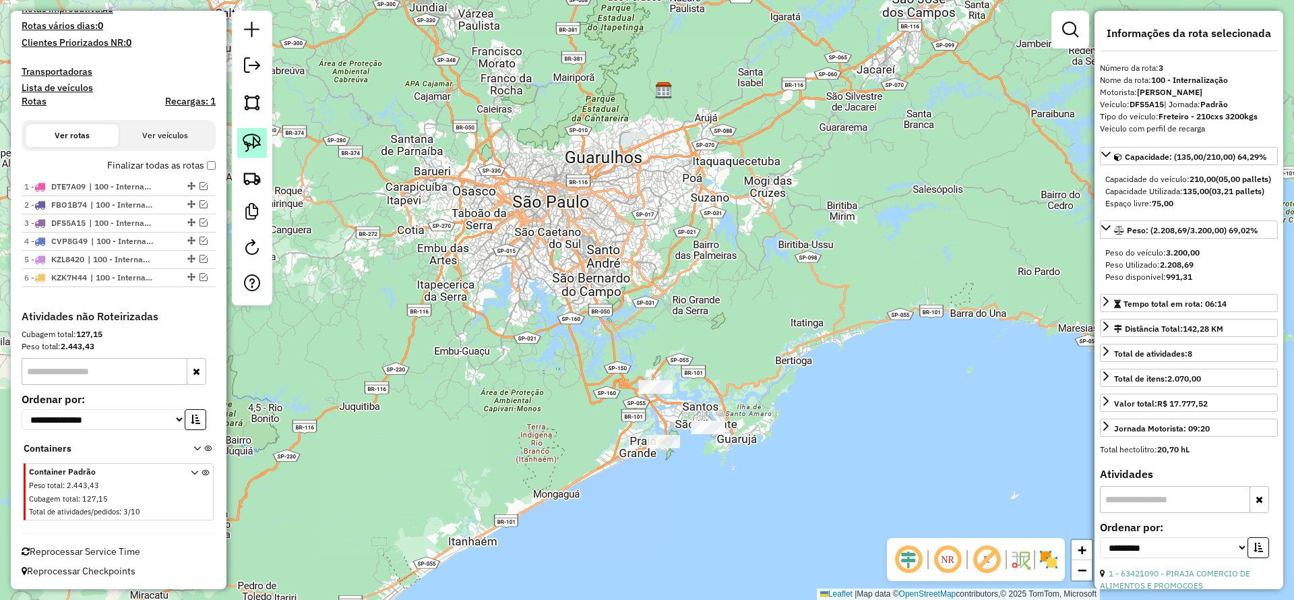
click at [266, 132] on link at bounding box center [252, 143] width 30 height 30
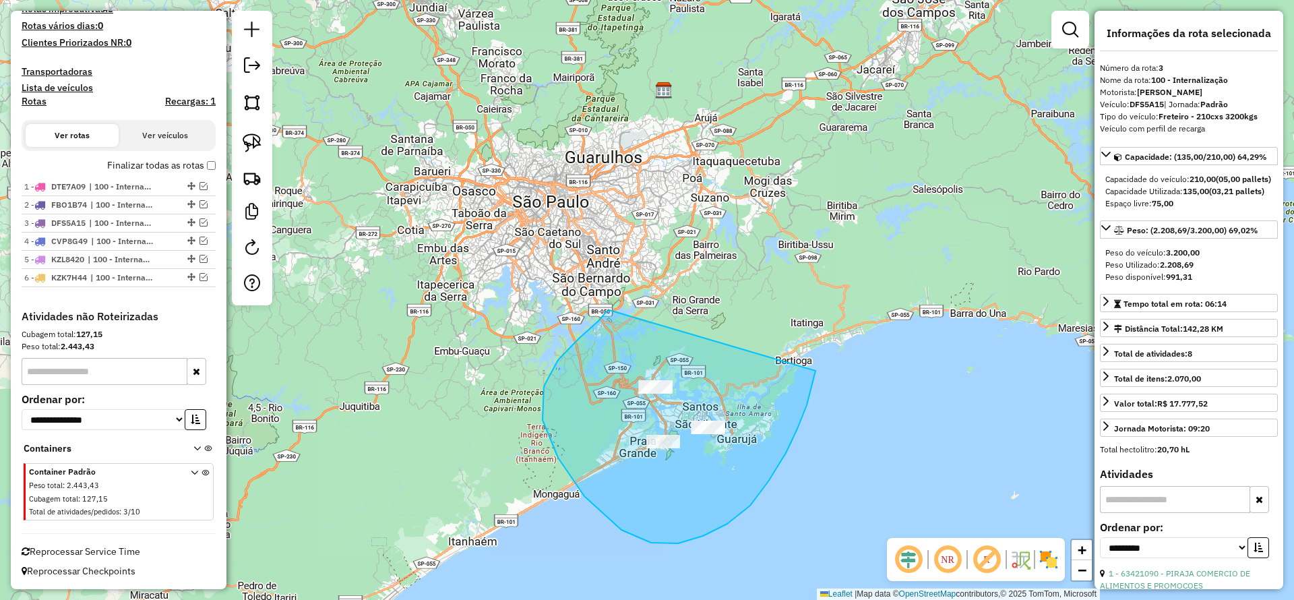
drag, startPoint x: 579, startPoint y: 338, endPoint x: 780, endPoint y: 438, distance: 224.3
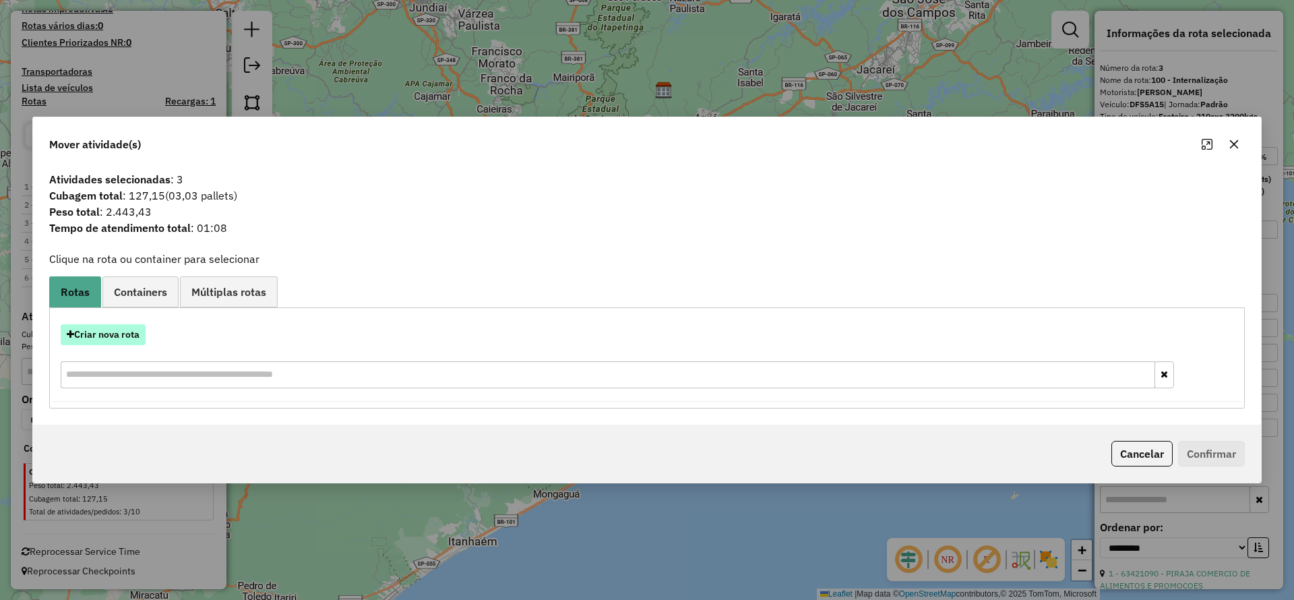
click at [128, 336] on button "Criar nova rota" at bounding box center [103, 334] width 85 height 21
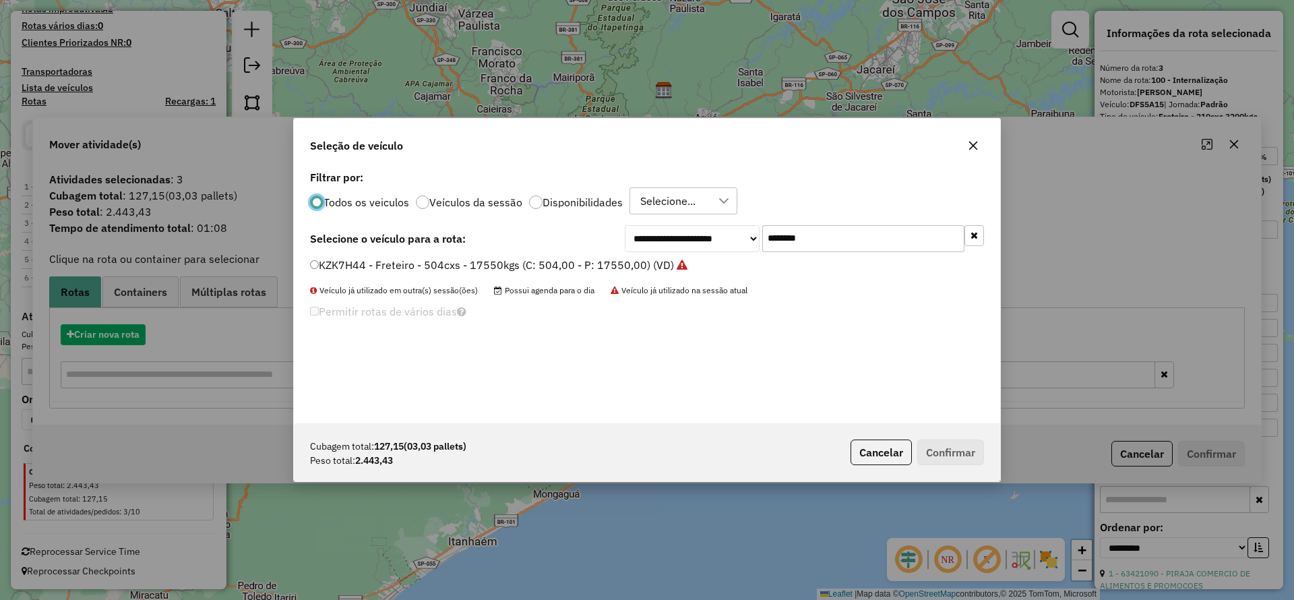
scroll to position [7, 4]
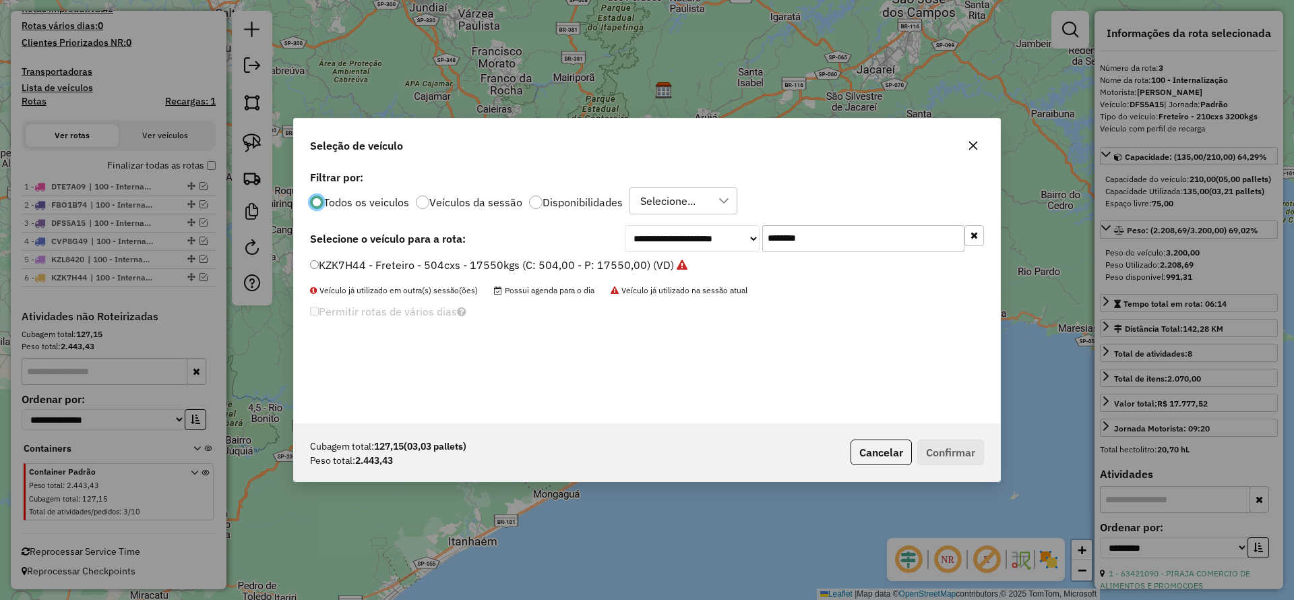
drag, startPoint x: 827, startPoint y: 238, endPoint x: 632, endPoint y: 263, distance: 197.1
click at [632, 263] on div "**********" at bounding box center [647, 295] width 707 height 256
paste input "text"
type input "*******"
click at [537, 256] on div "**********" at bounding box center [647, 295] width 707 height 256
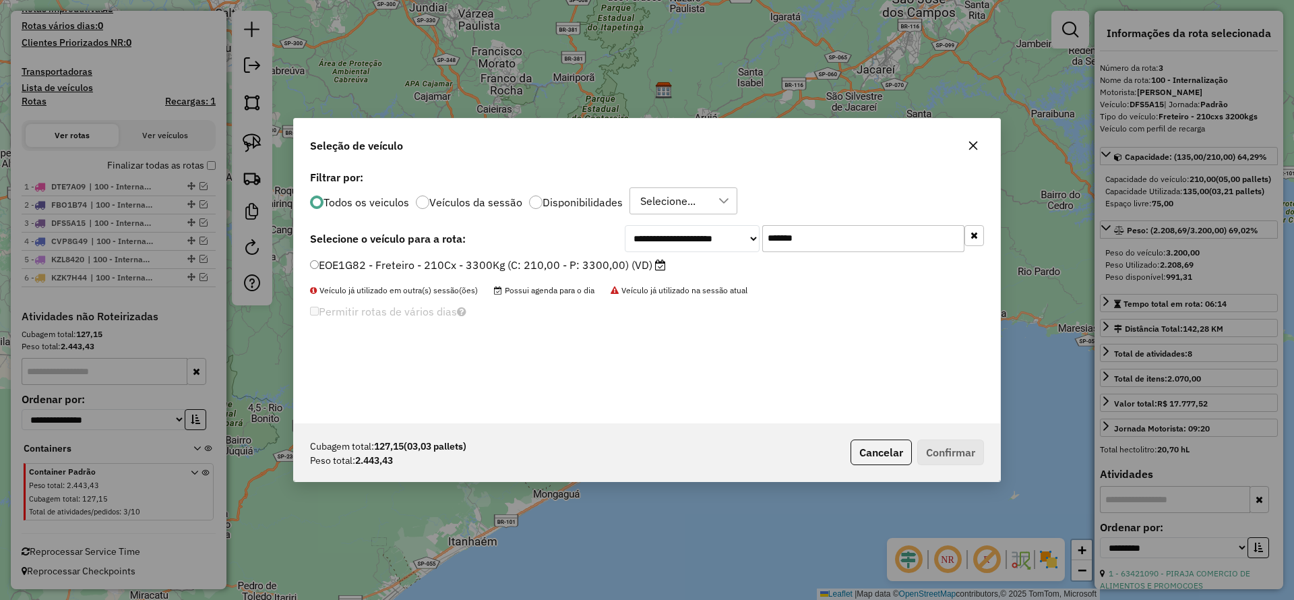
drag, startPoint x: 547, startPoint y: 259, endPoint x: 632, endPoint y: 287, distance: 90.0
click at [547, 259] on label "EOE1G82 - Freteiro - 210Cx - 3300Kg (C: 210,00 - P: 3300,00) (VD)" at bounding box center [488, 265] width 356 height 16
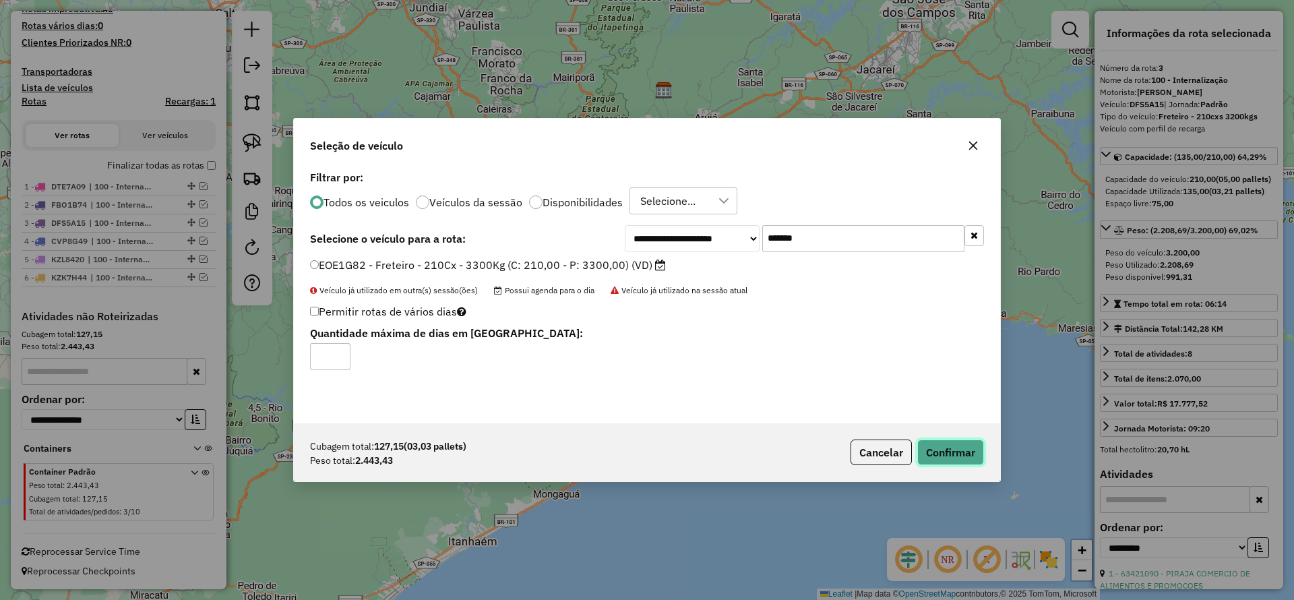
drag, startPoint x: 957, startPoint y: 454, endPoint x: 962, endPoint y: 448, distance: 7.7
click at [957, 452] on button "Confirmar" at bounding box center [951, 453] width 67 height 26
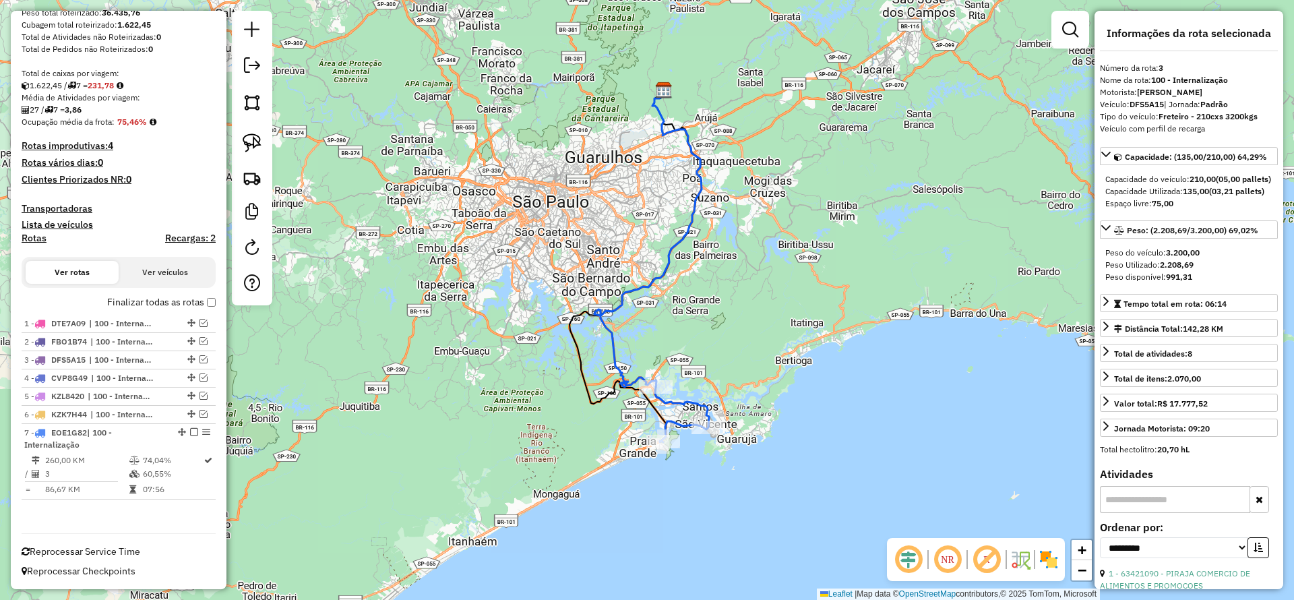
scroll to position [239, 0]
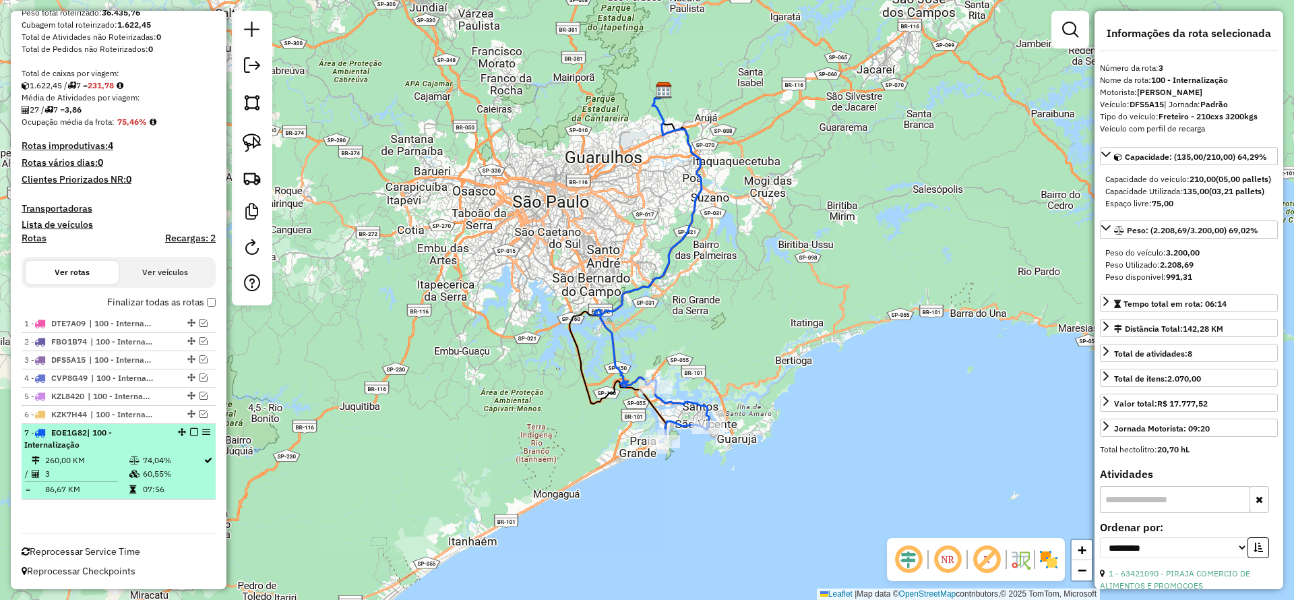
click at [190, 431] on em at bounding box center [194, 432] width 8 height 8
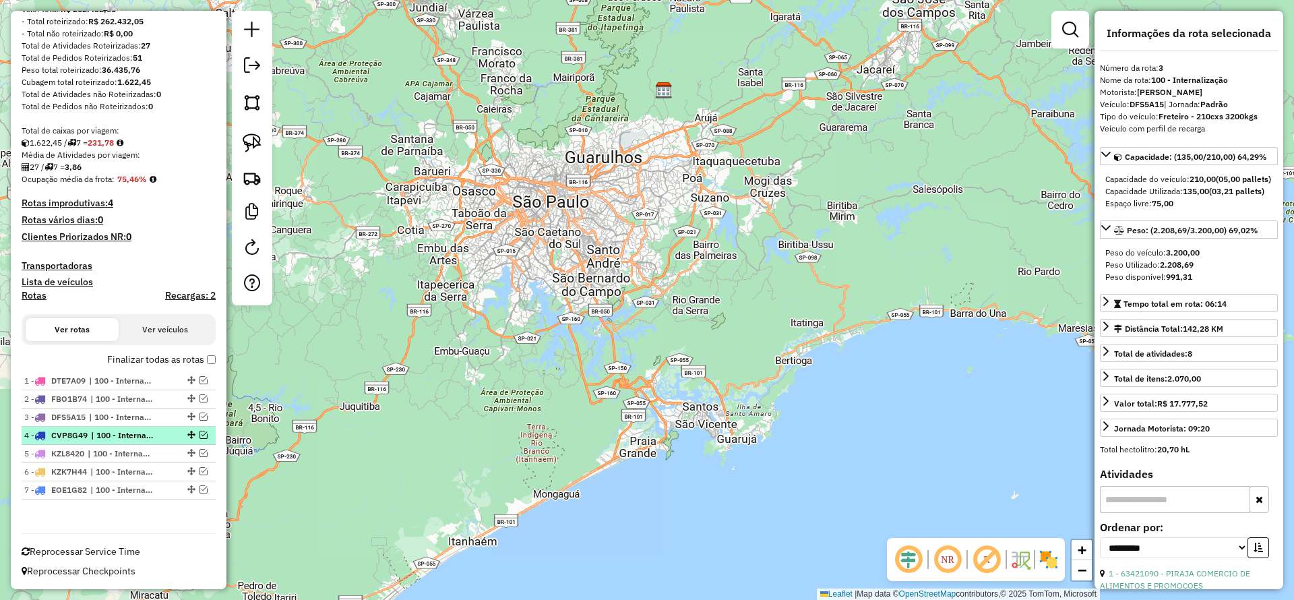
scroll to position [182, 0]
click at [252, 55] on link at bounding box center [252, 67] width 27 height 30
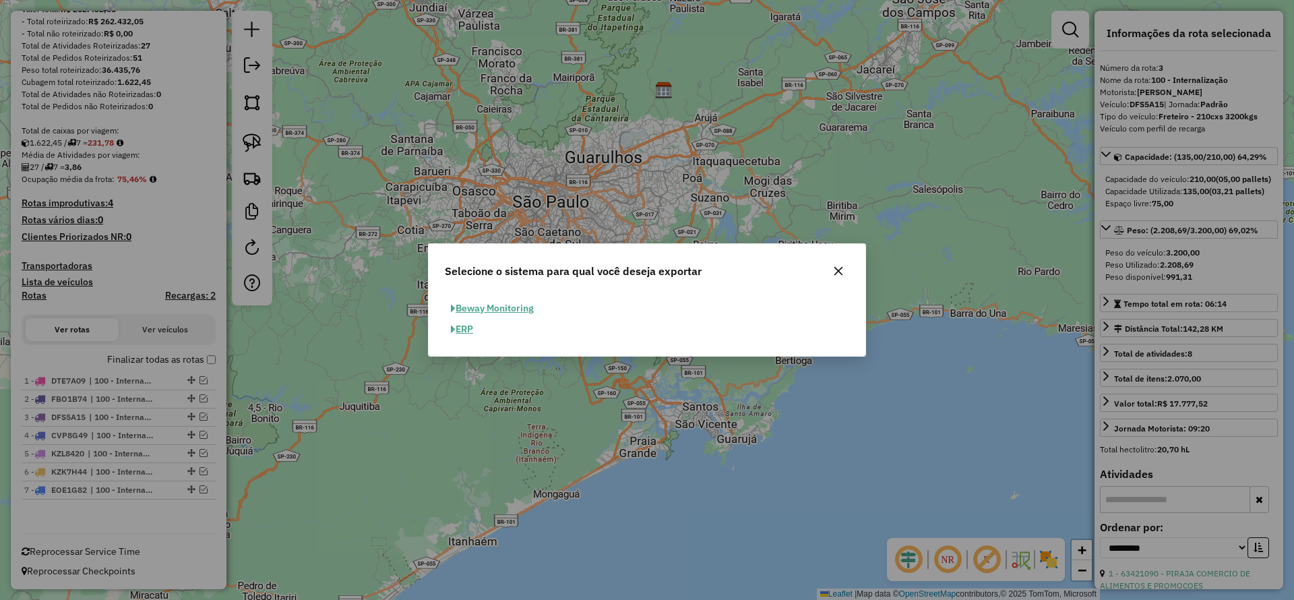
click at [458, 337] on button "ERP" at bounding box center [462, 329] width 34 height 21
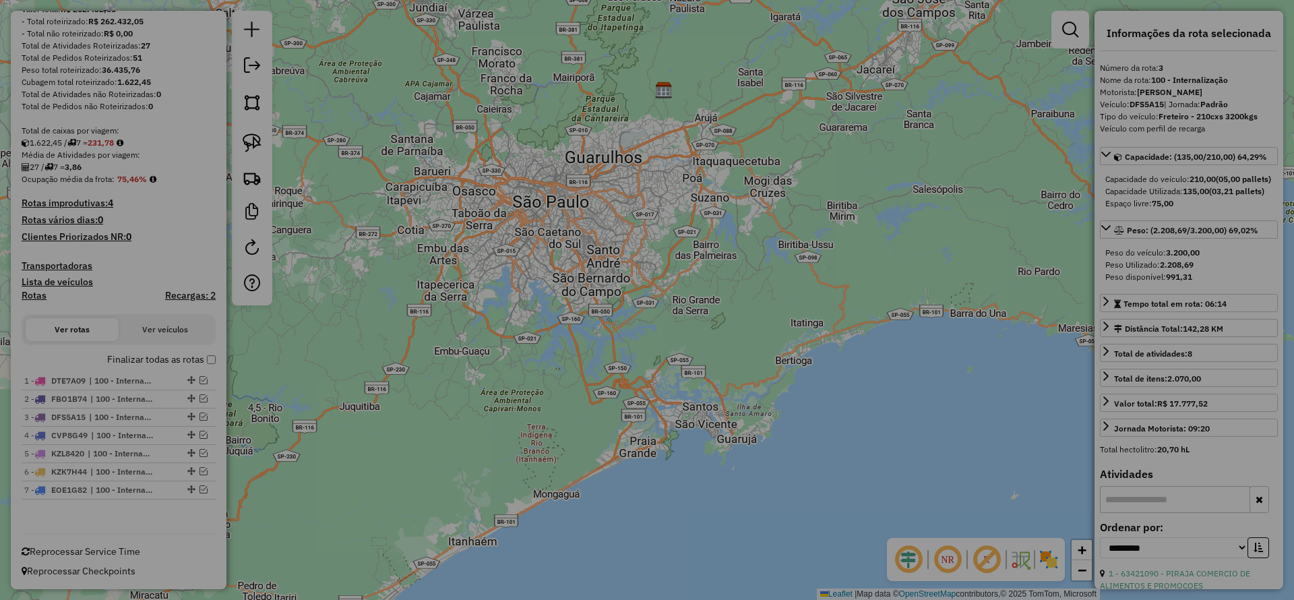
select select "**"
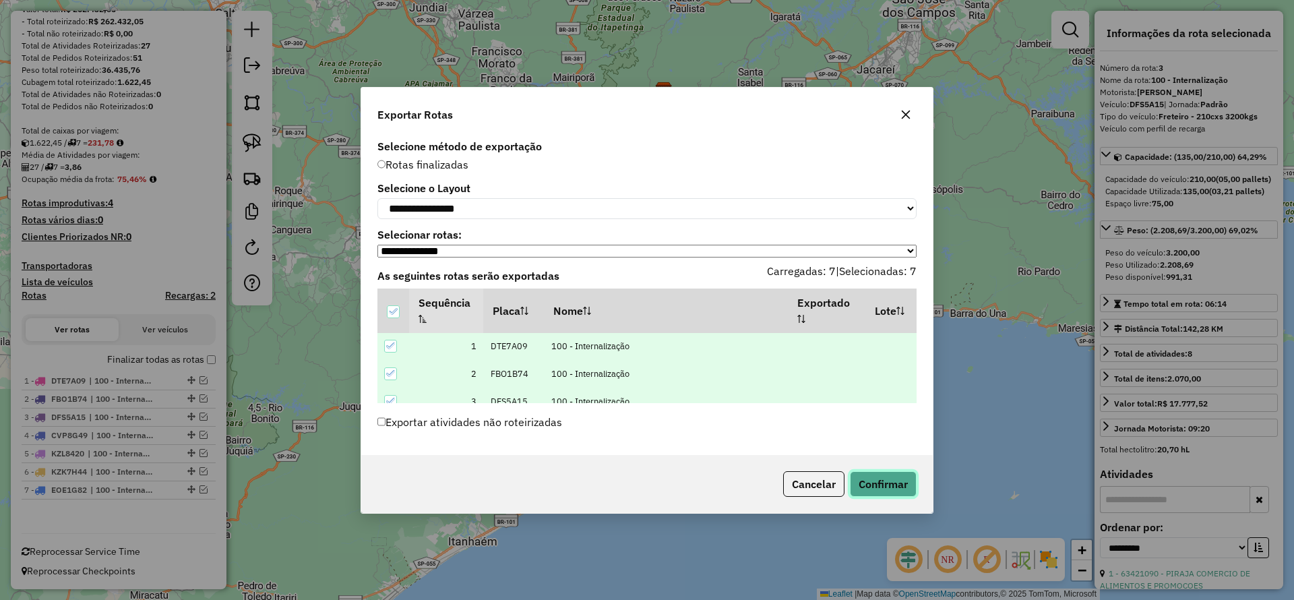
click at [890, 491] on button "Confirmar" at bounding box center [883, 484] width 67 height 26
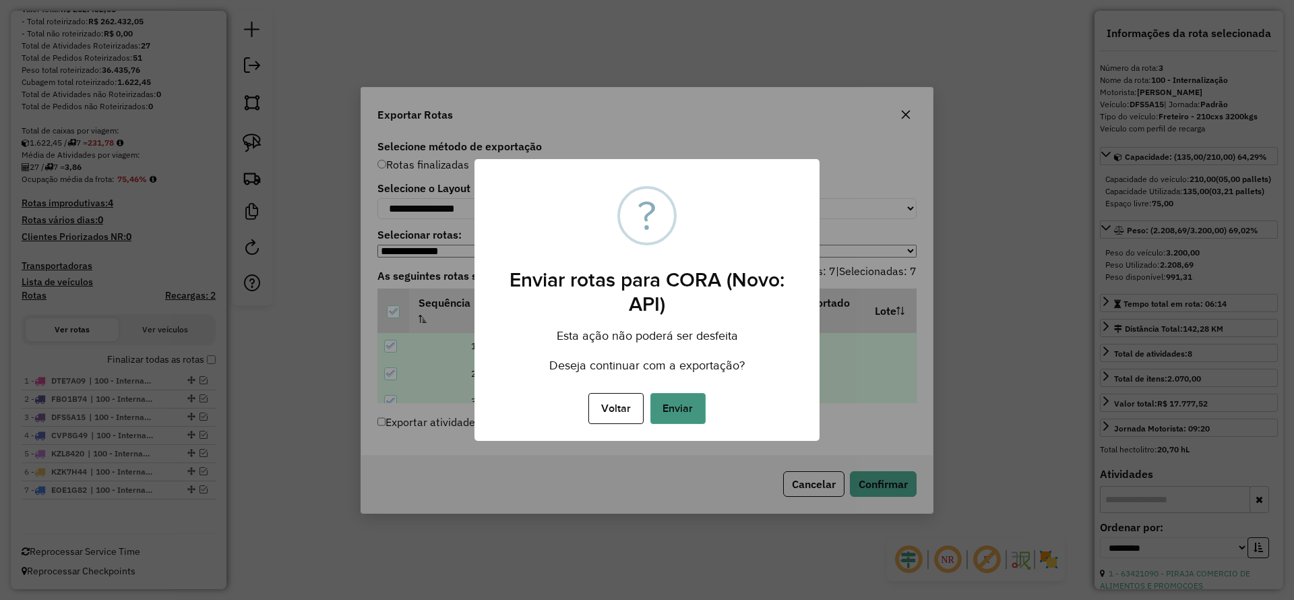
click at [676, 395] on button "Enviar" at bounding box center [678, 408] width 55 height 31
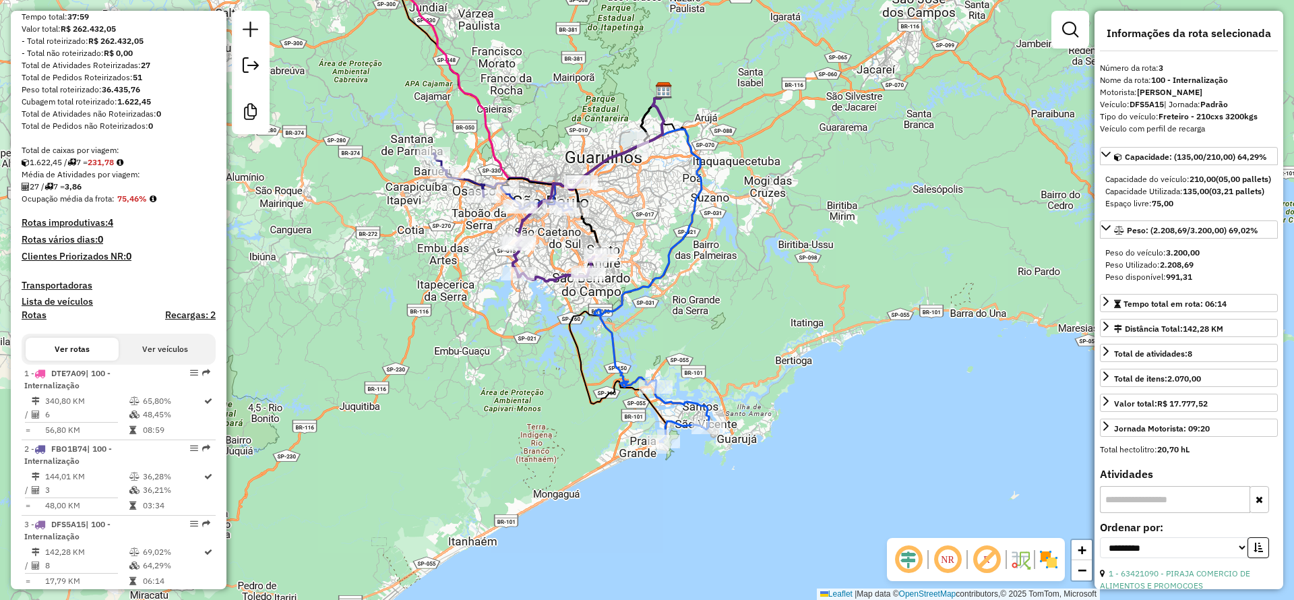
scroll to position [202, 0]
